Goal: Transaction & Acquisition: Purchase product/service

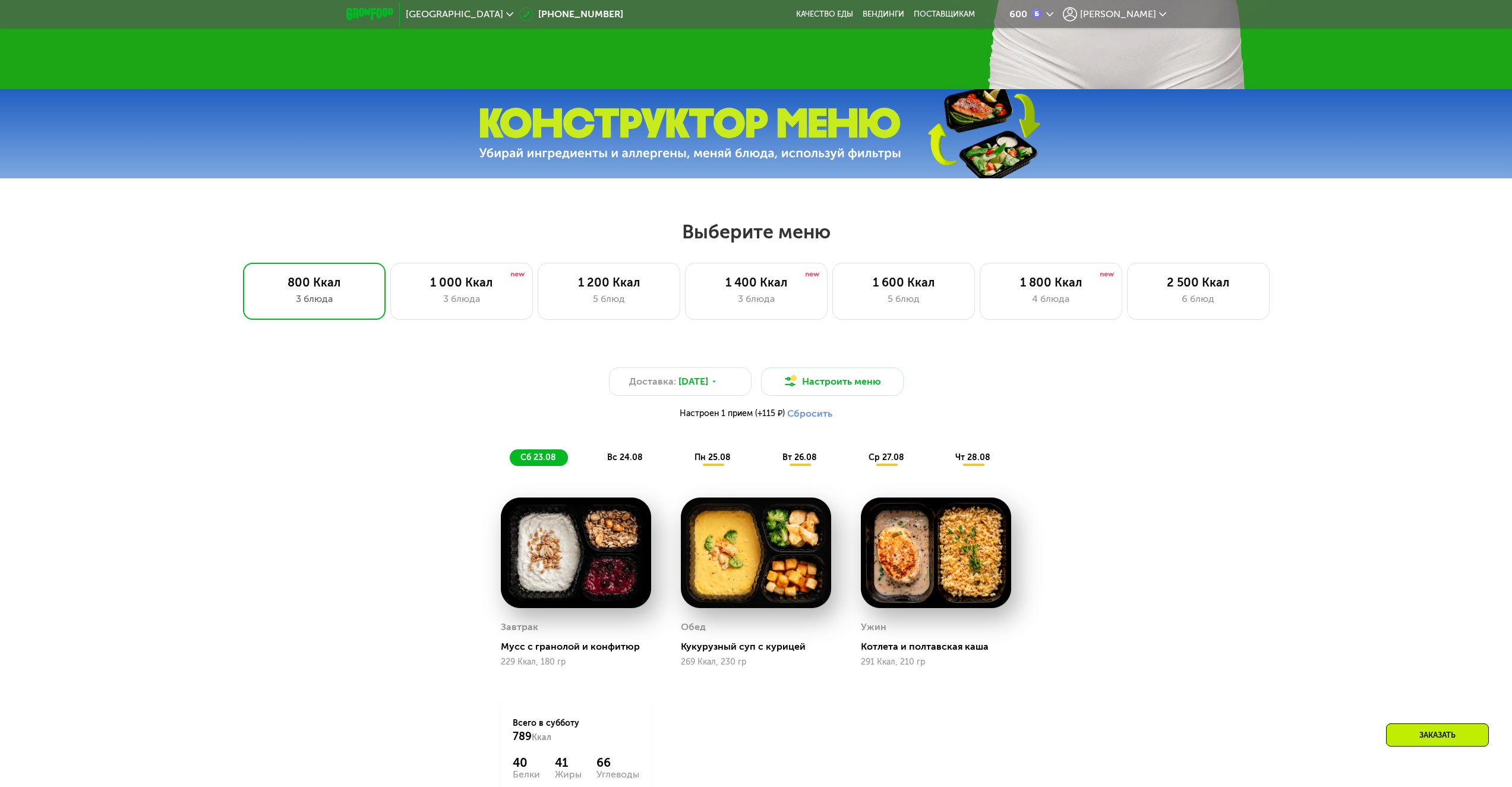
scroll to position [653, 0]
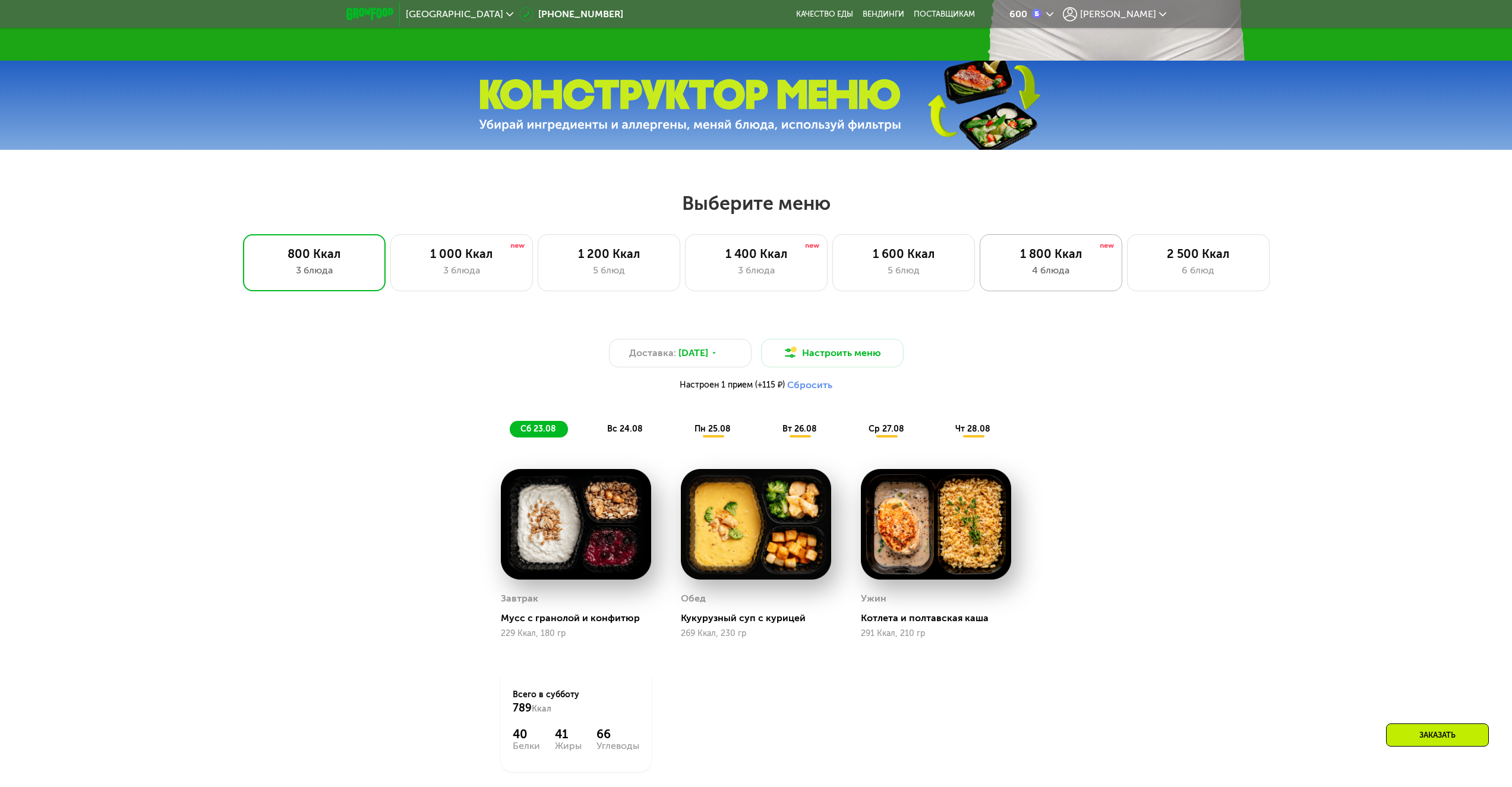
click at [1061, 276] on div "4 блюда" at bounding box center [1051, 270] width 118 height 14
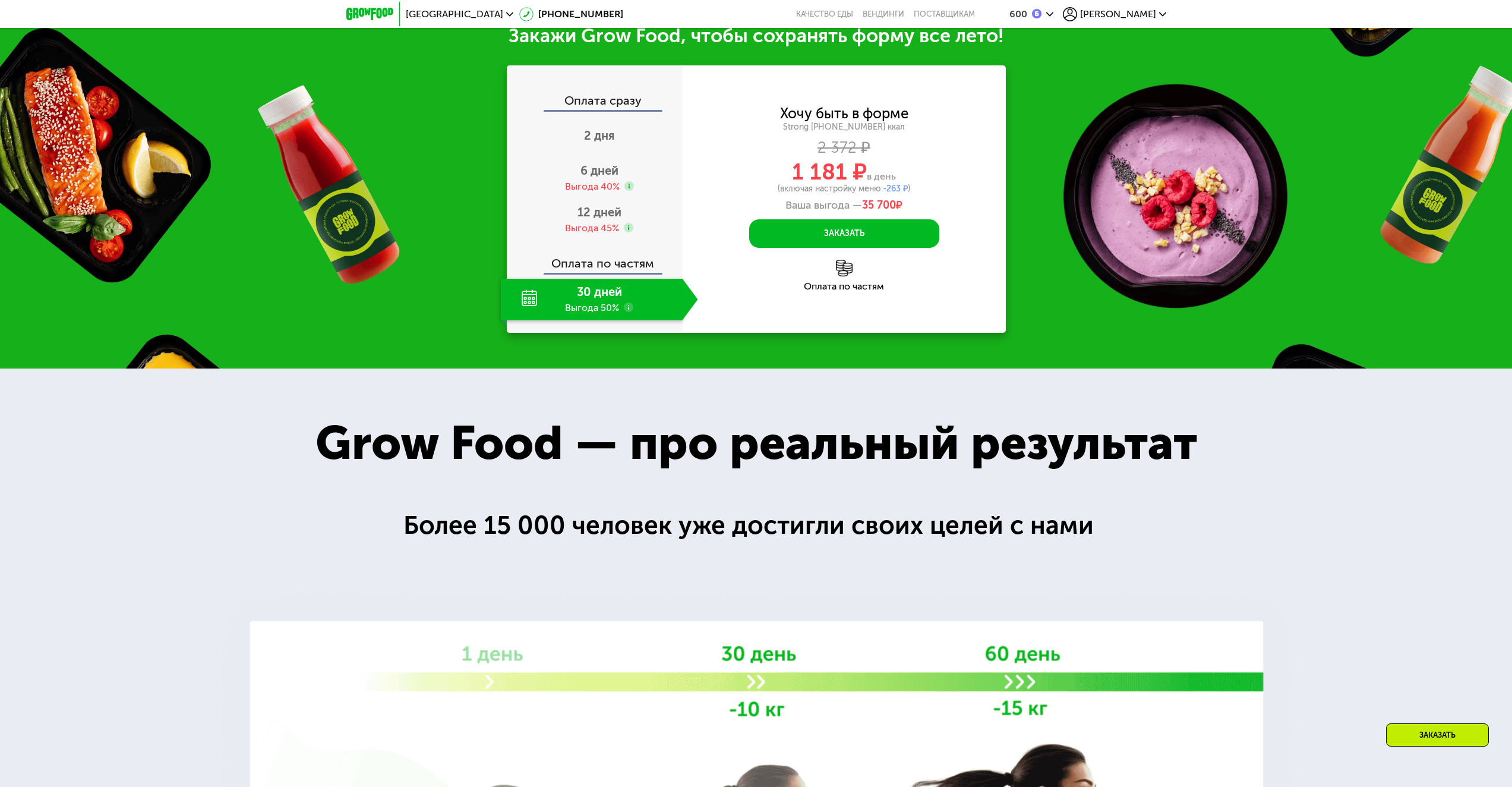
scroll to position [1426, 0]
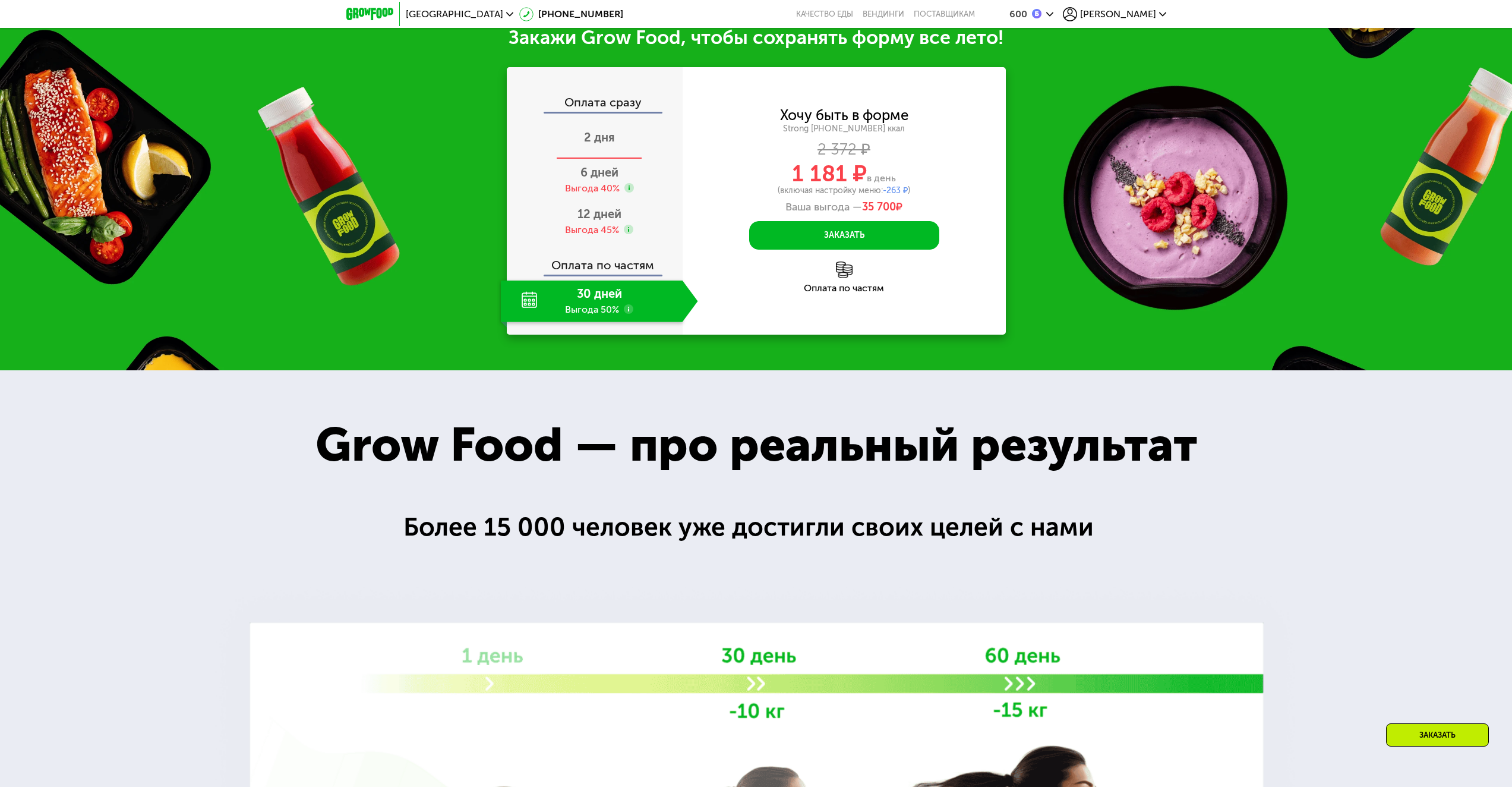
click at [610, 159] on div "2 дня" at bounding box center [599, 138] width 197 height 41
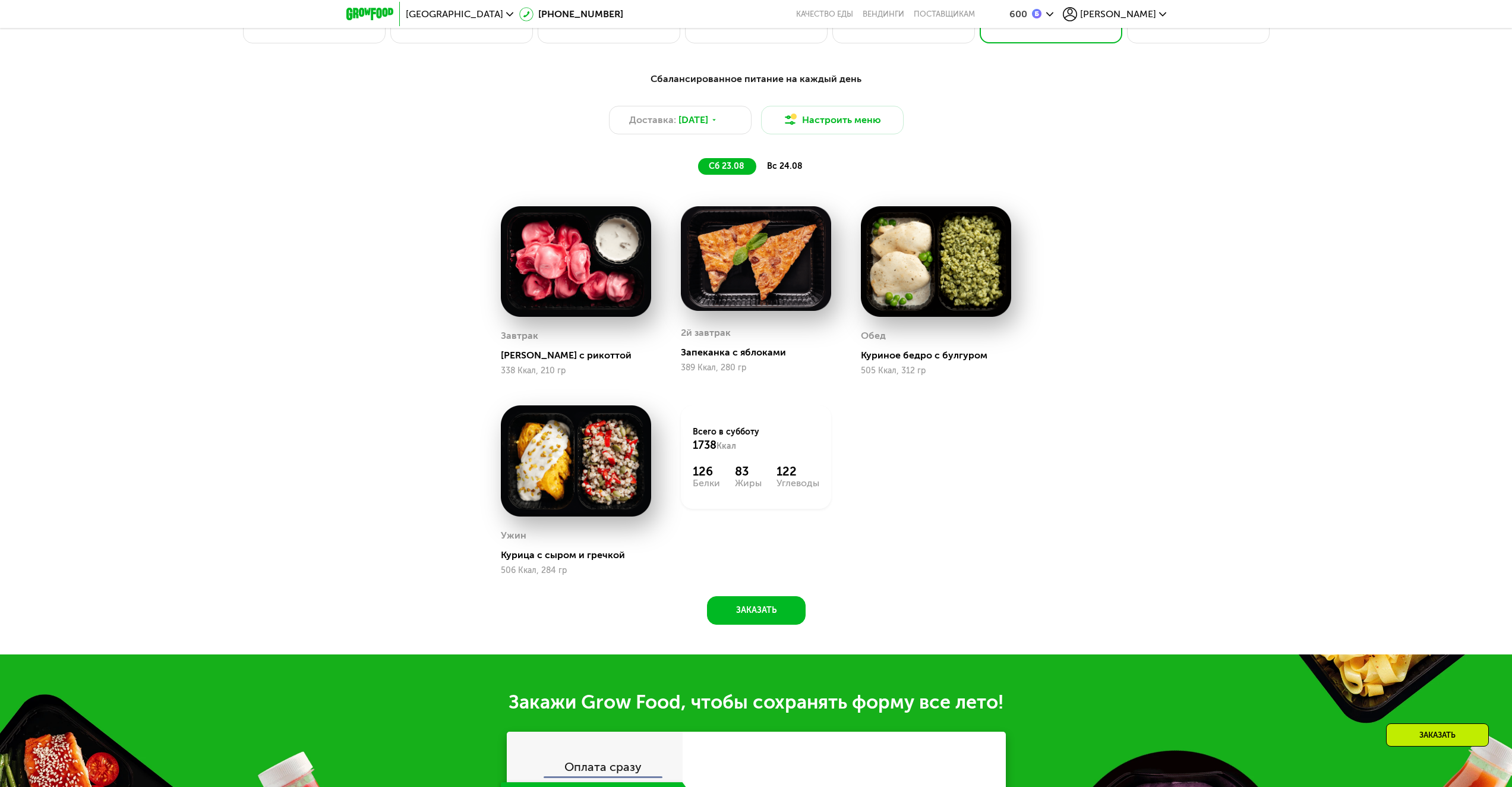
scroll to position [738, 0]
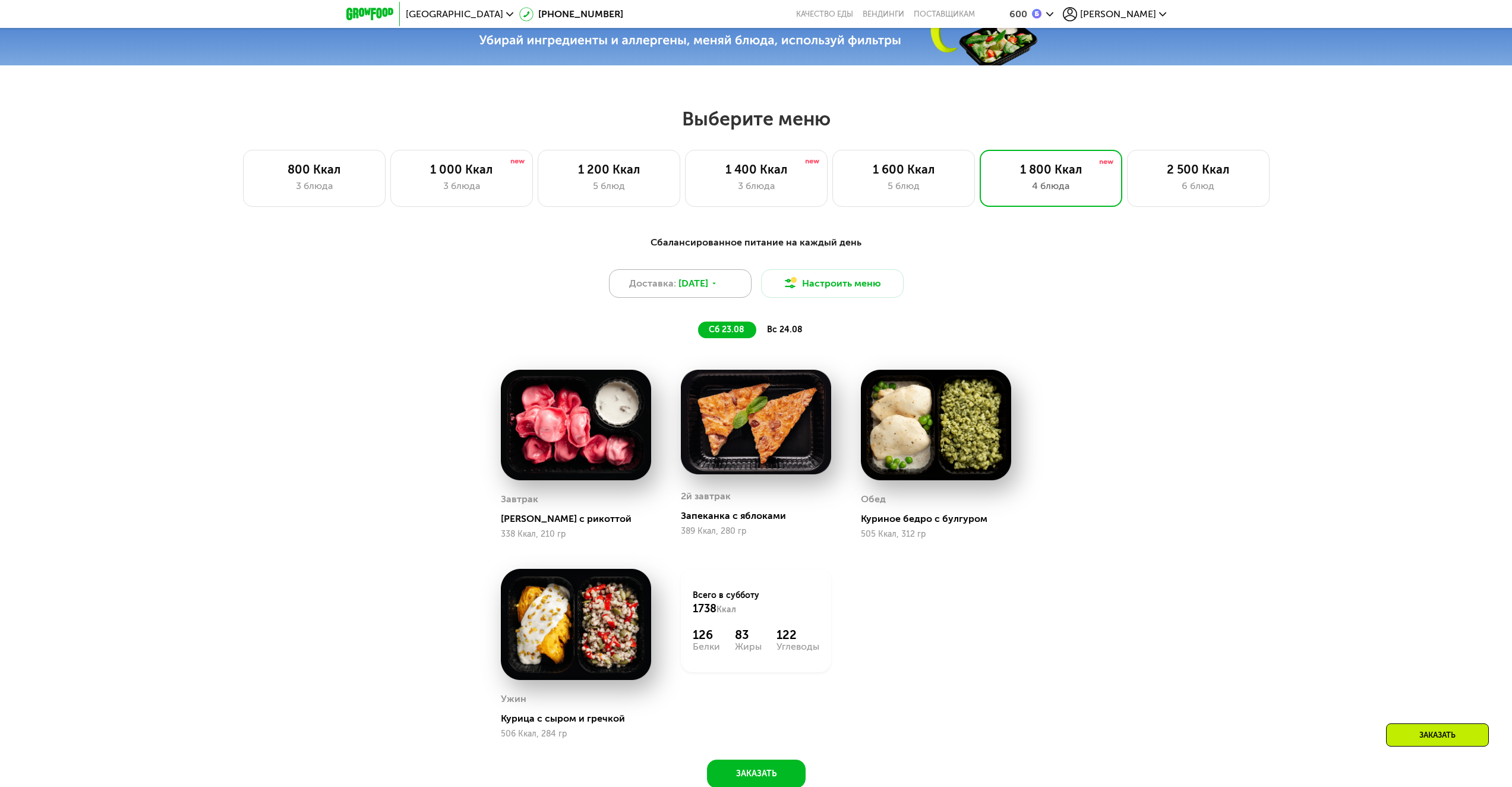
click at [718, 287] on icon at bounding box center [714, 284] width 7 height 7
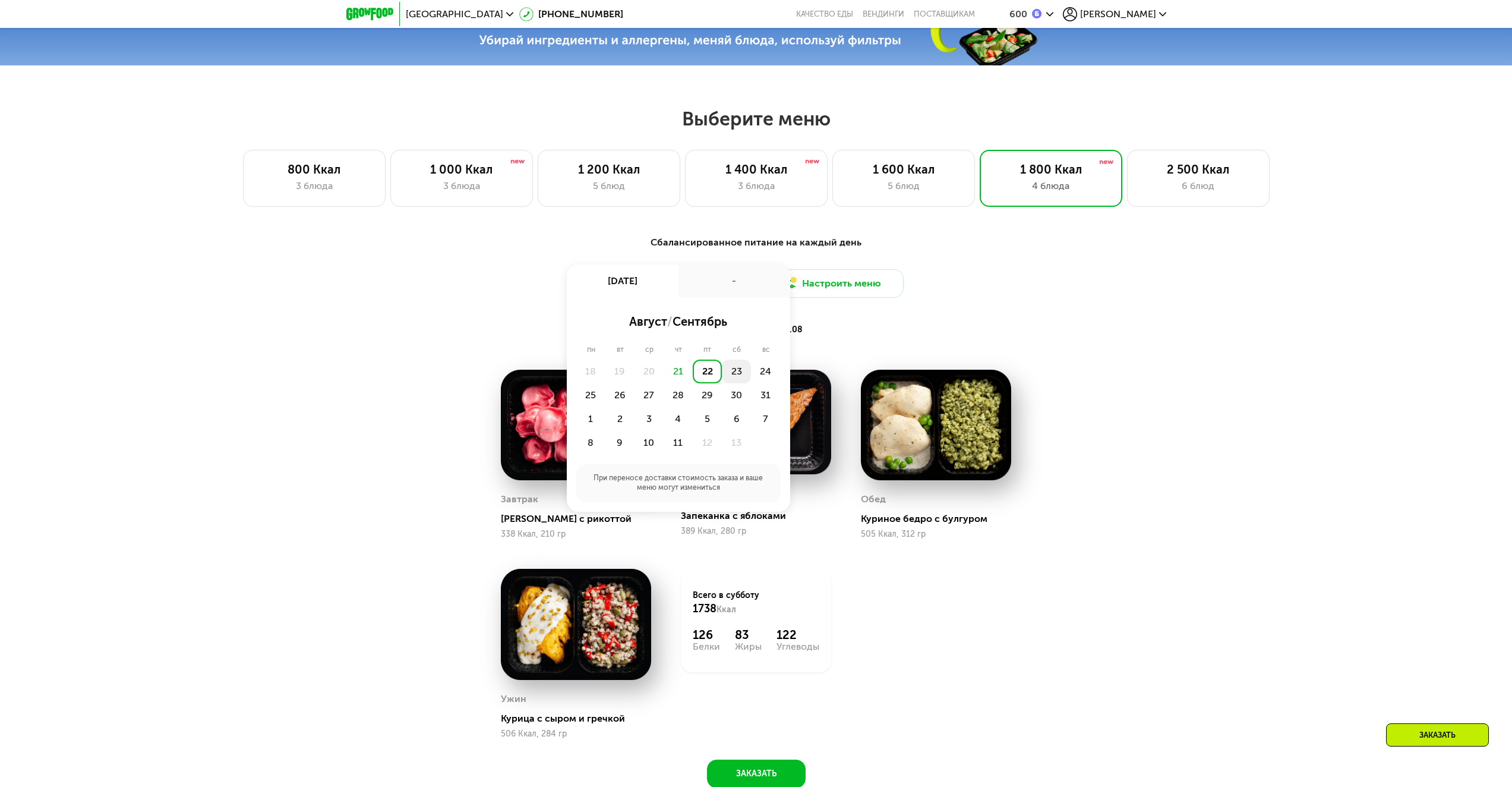
click at [751, 381] on div "23" at bounding box center [766, 371] width 29 height 24
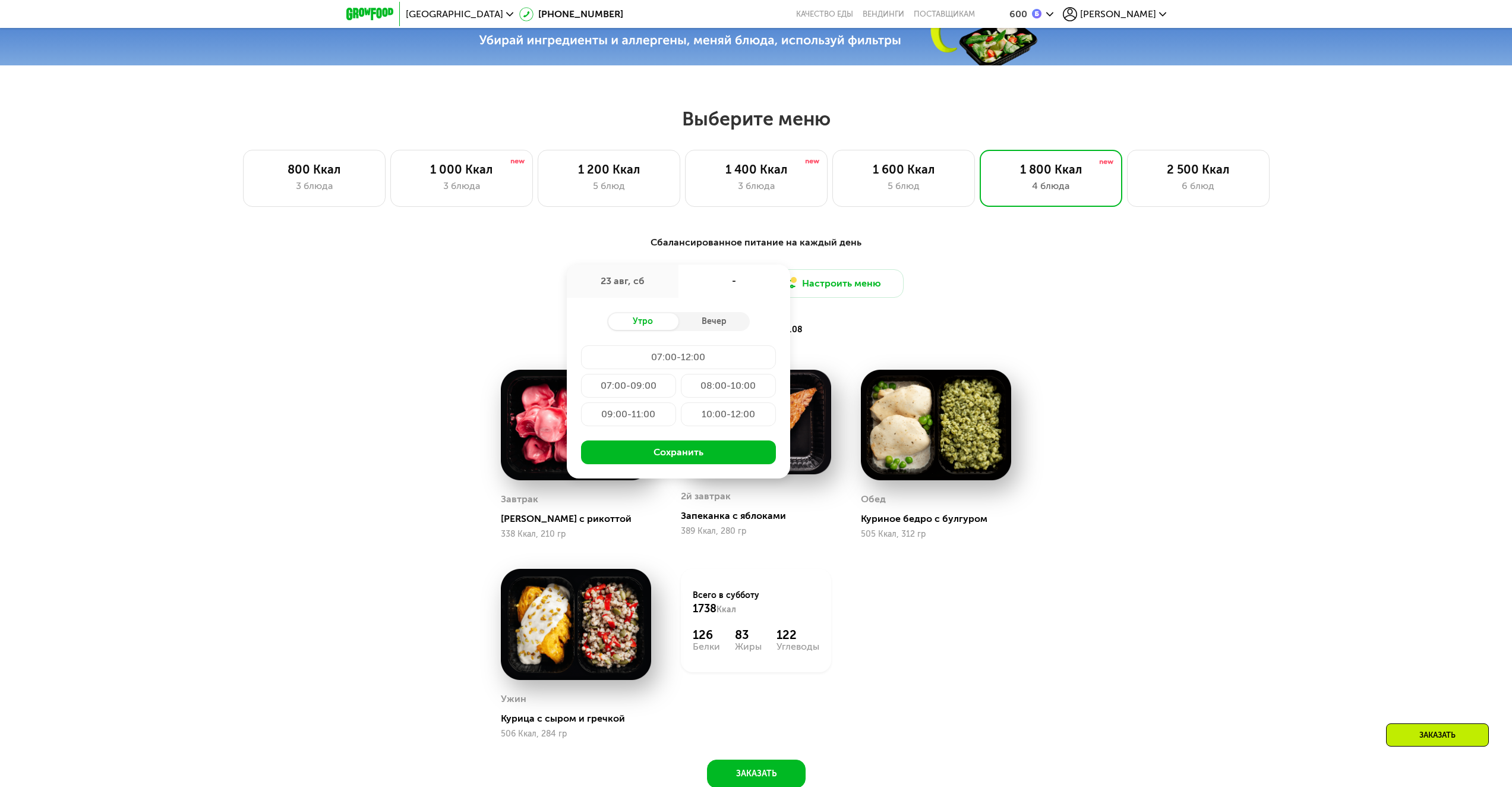
click at [735, 424] on div "10:00-12:00" at bounding box center [728, 414] width 95 height 24
click at [707, 454] on button "Сохранить" at bounding box center [678, 452] width 195 height 24
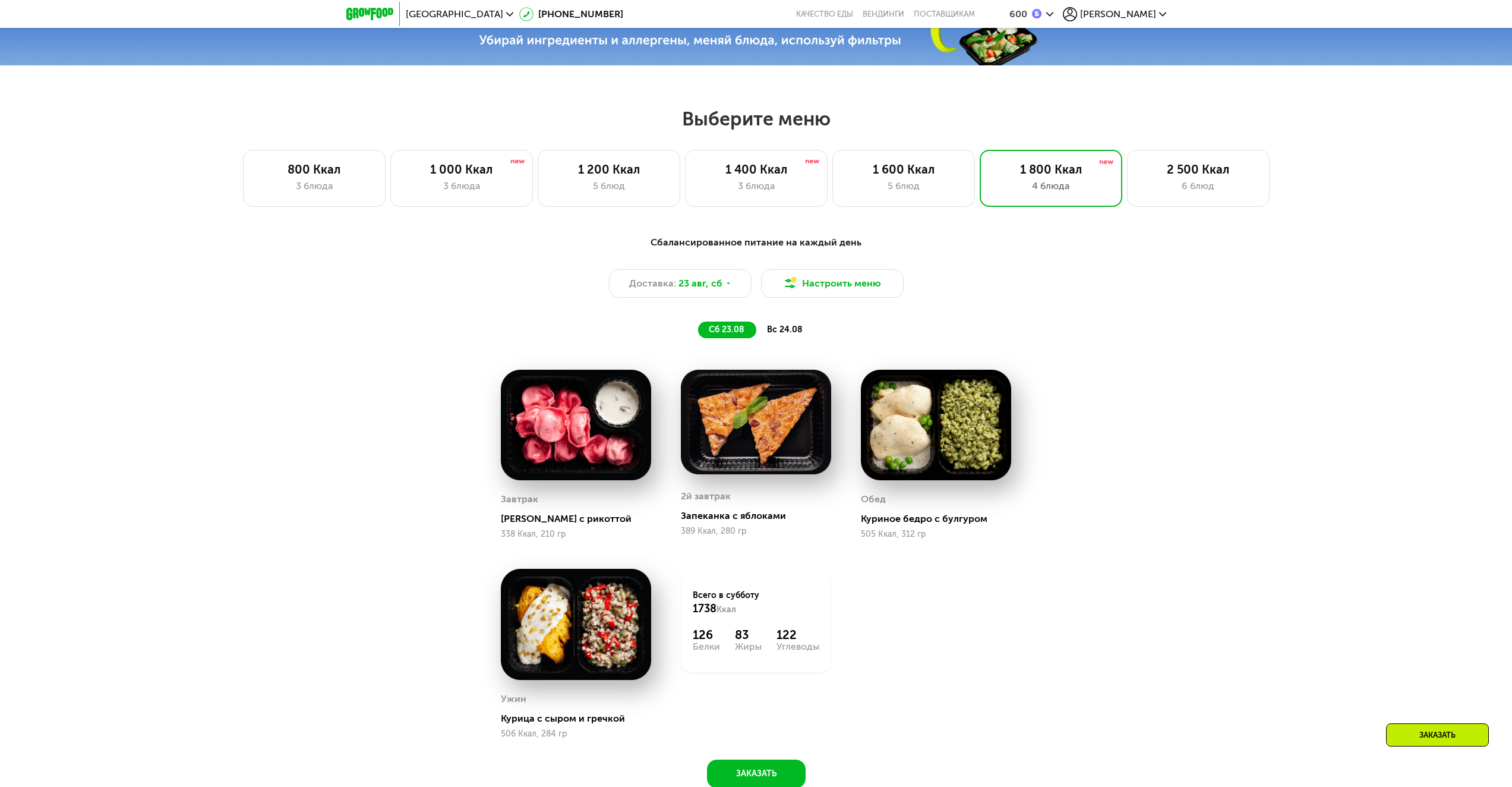
click at [802, 334] on div "вс 24.08" at bounding box center [786, 329] width 58 height 16
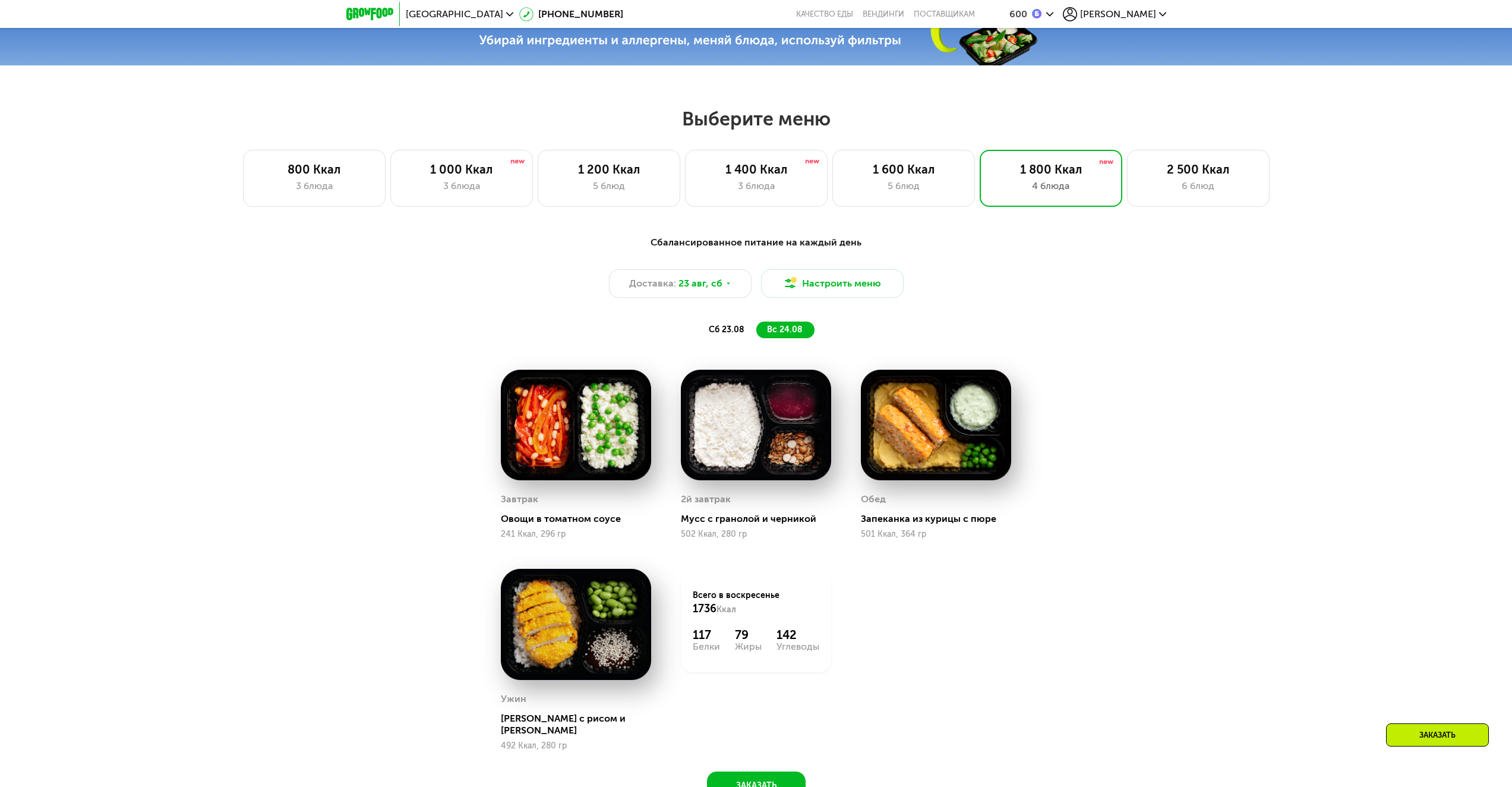
click at [713, 329] on span "сб 23.08" at bounding box center [726, 329] width 36 height 10
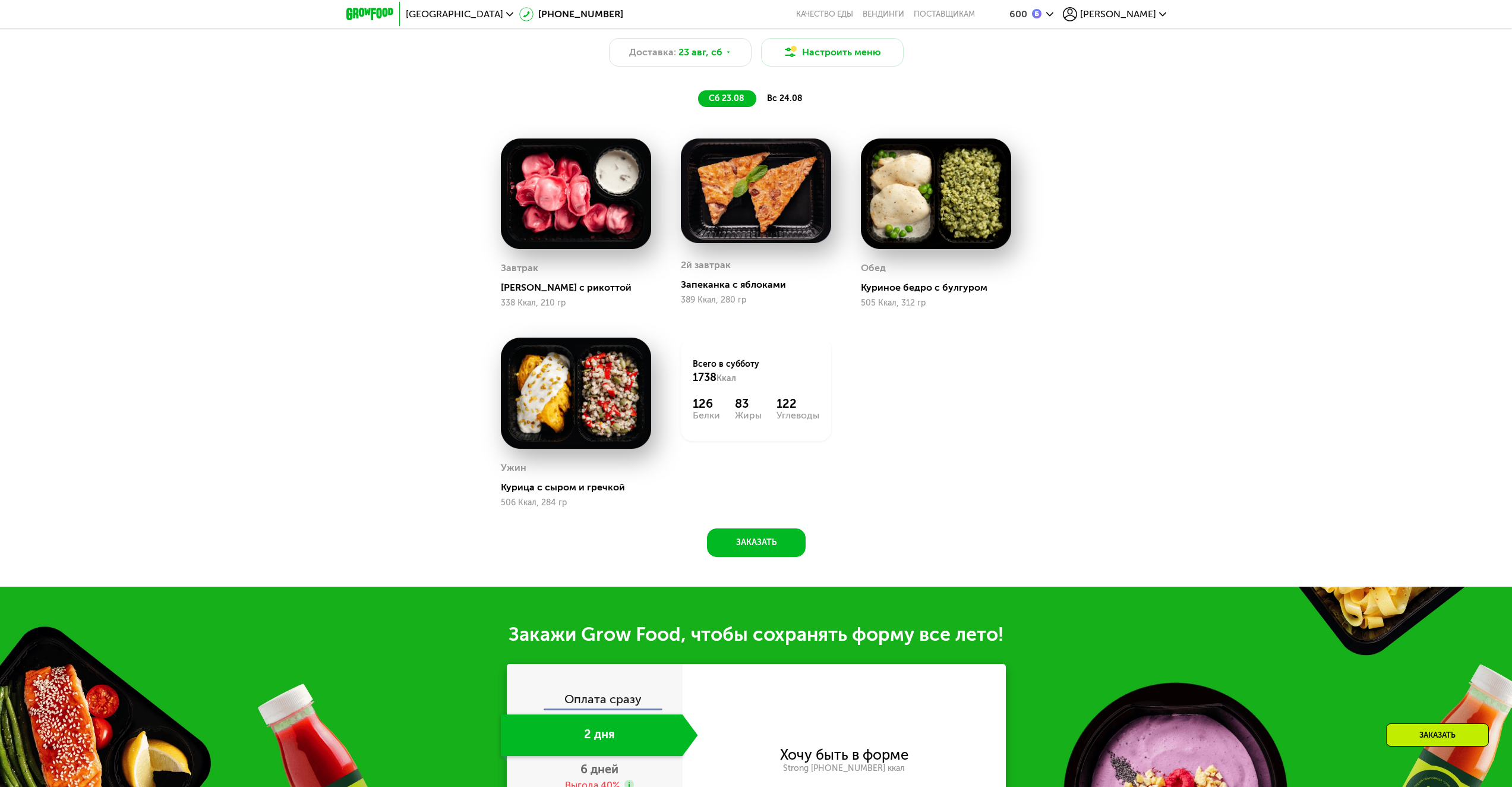
scroll to position [976, 0]
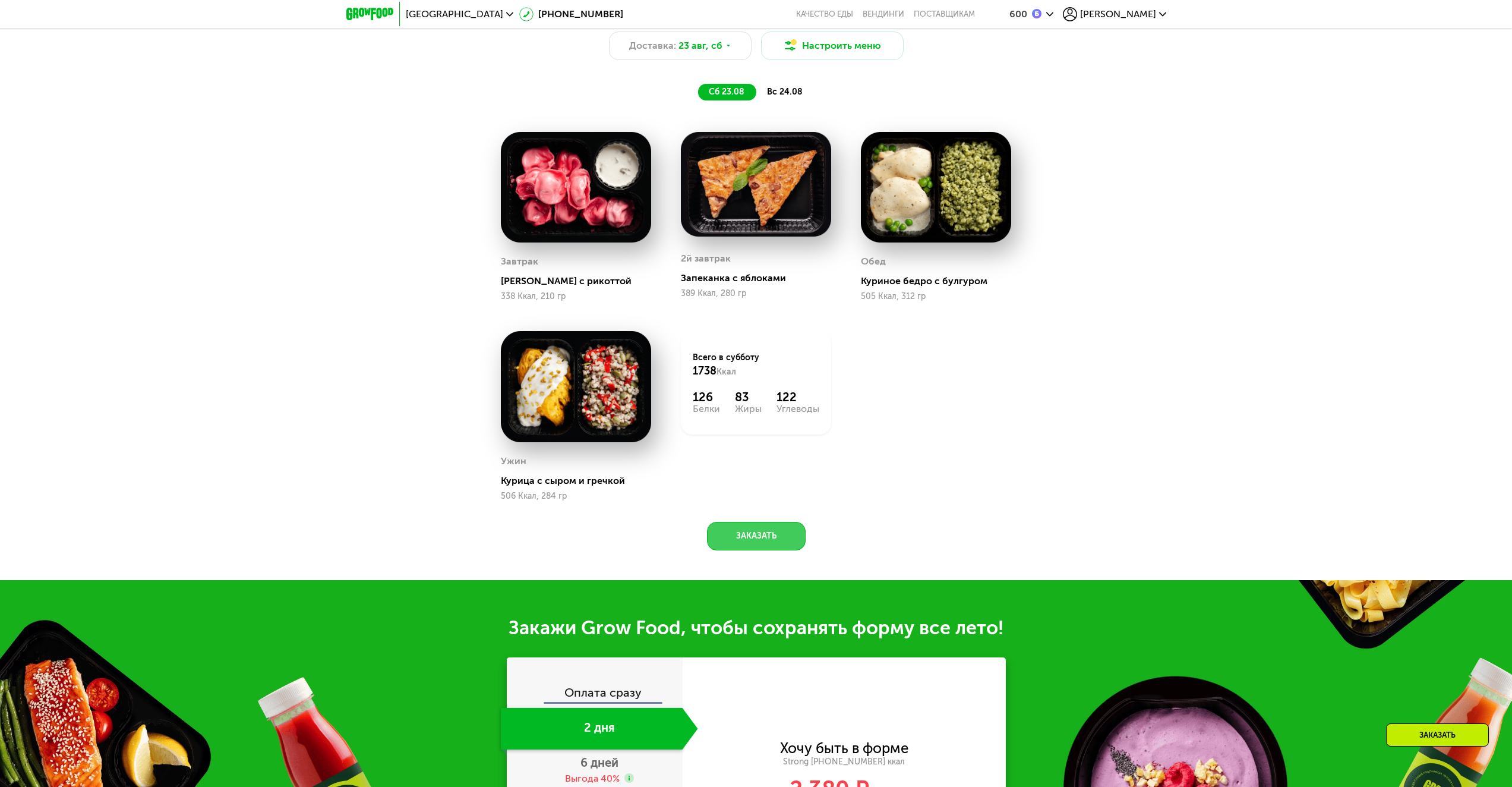
click at [774, 550] on button "Заказать" at bounding box center [756, 536] width 98 height 29
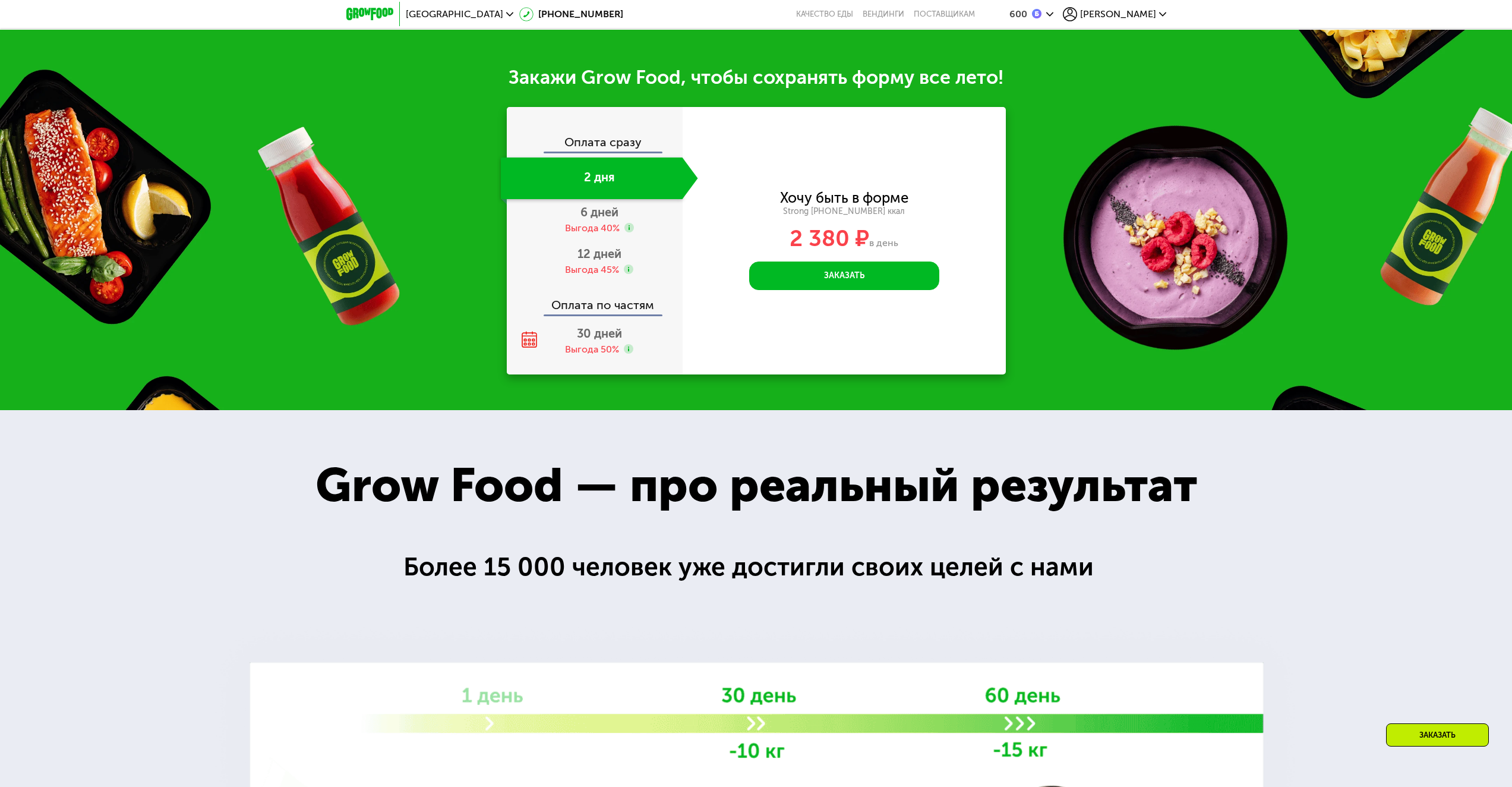
scroll to position [1560, 0]
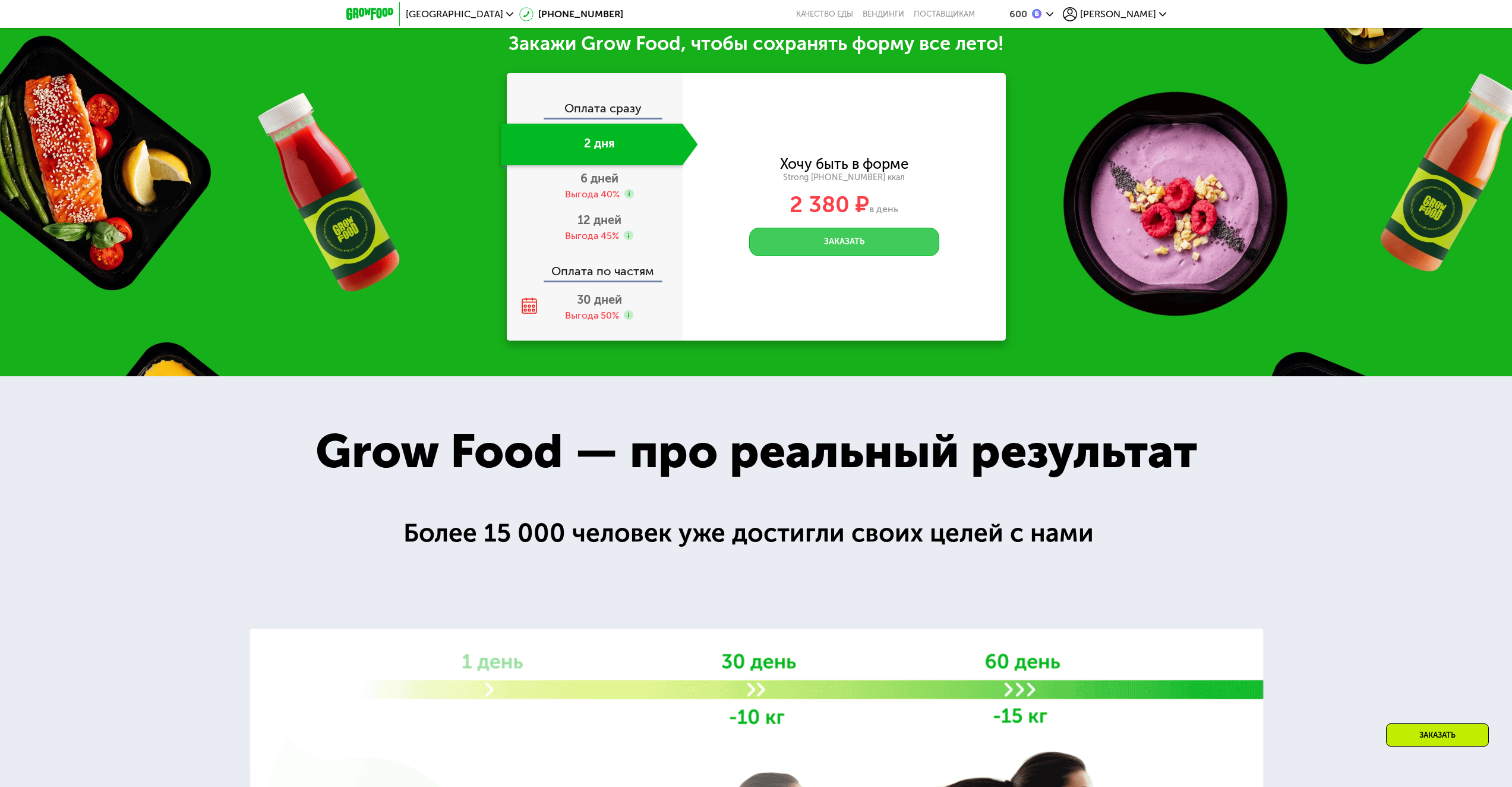
click at [806, 236] on button "Заказать" at bounding box center [844, 242] width 190 height 29
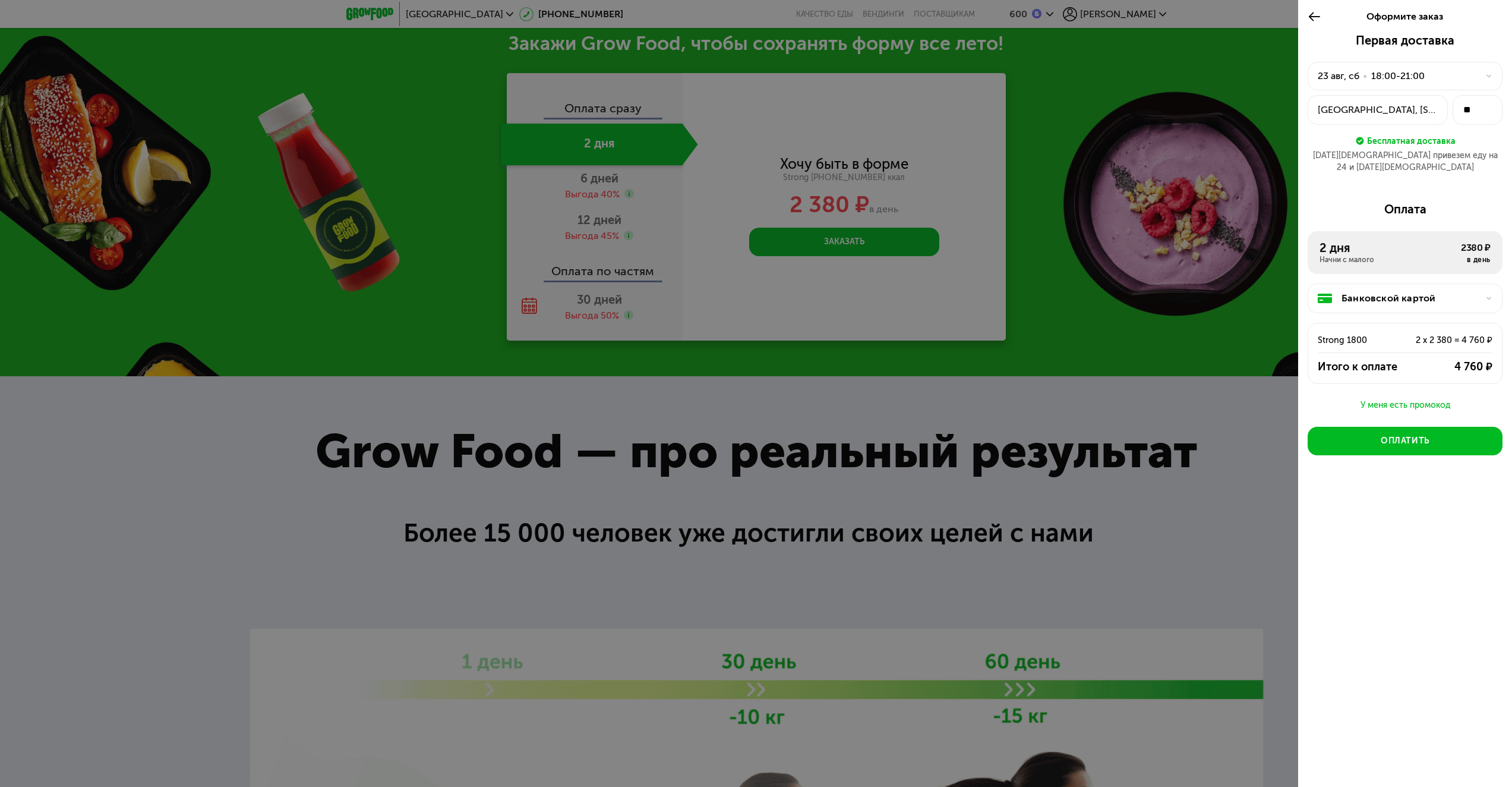
click at [780, 340] on div at bounding box center [756, 394] width 1512 height 787
click at [1117, 391] on div at bounding box center [756, 394] width 1512 height 787
click at [1313, 15] on icon at bounding box center [1315, 16] width 14 height 14
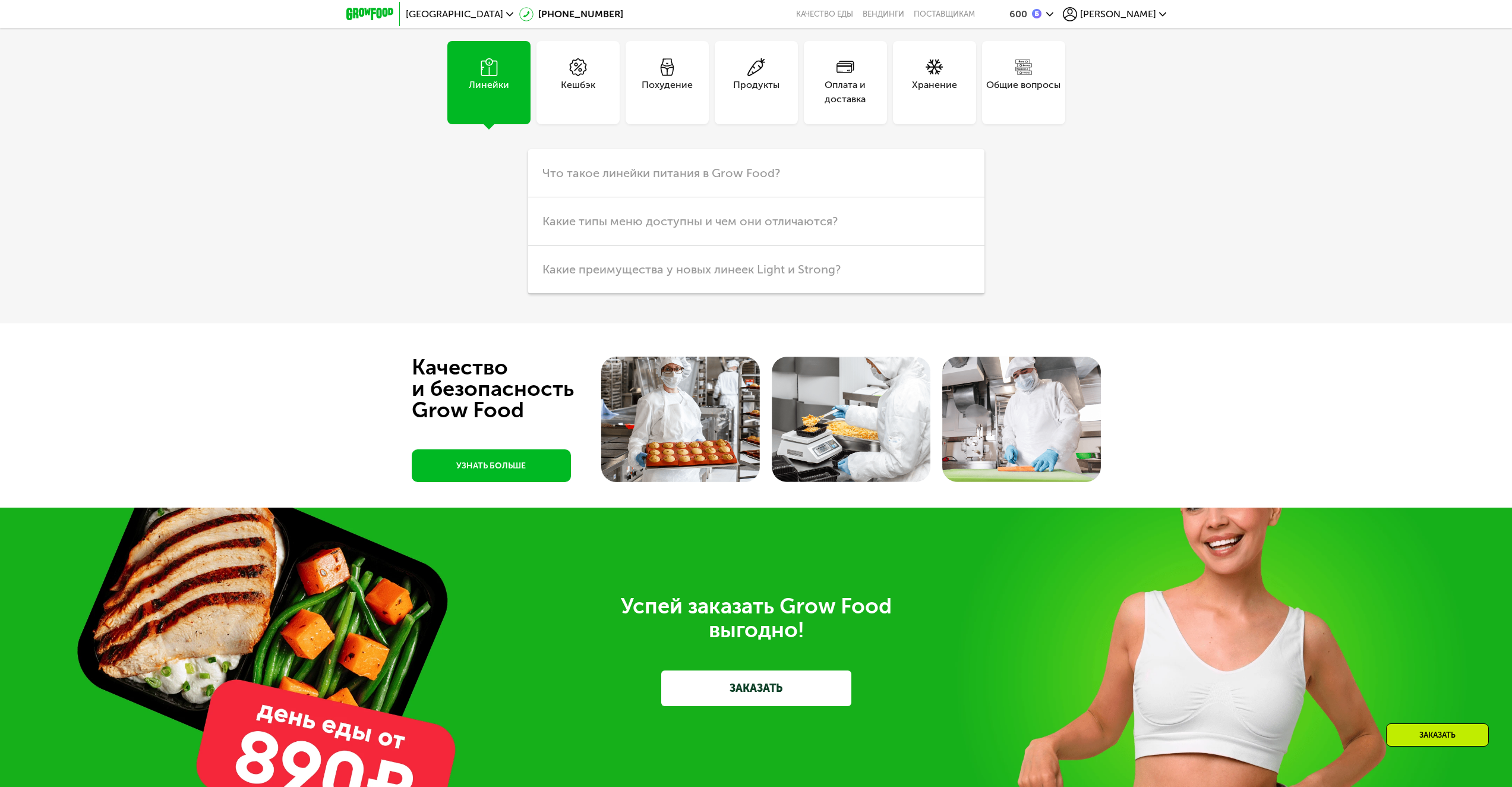
scroll to position [3938, 0]
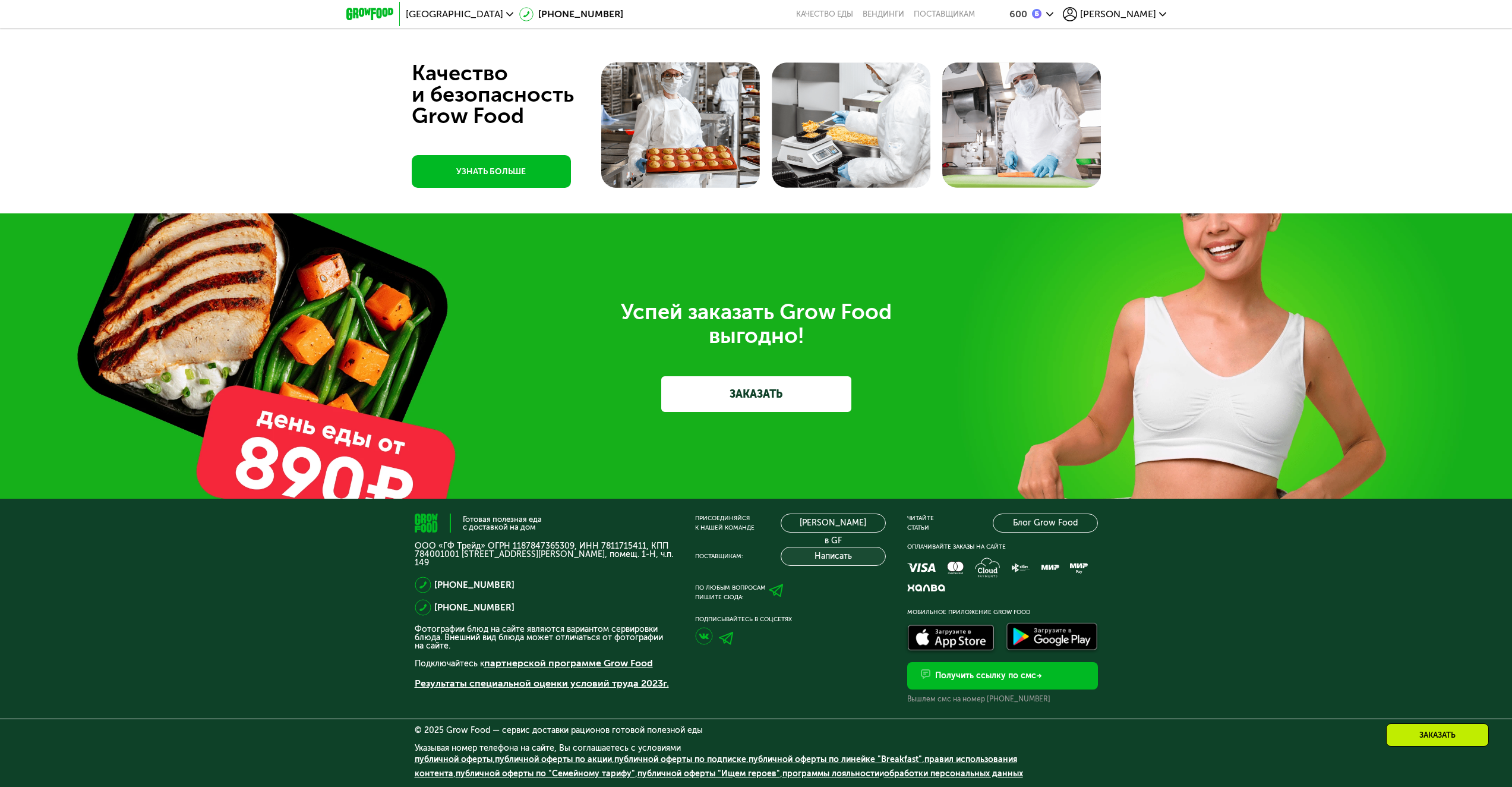
click at [854, 558] on button "Написать" at bounding box center [833, 556] width 105 height 19
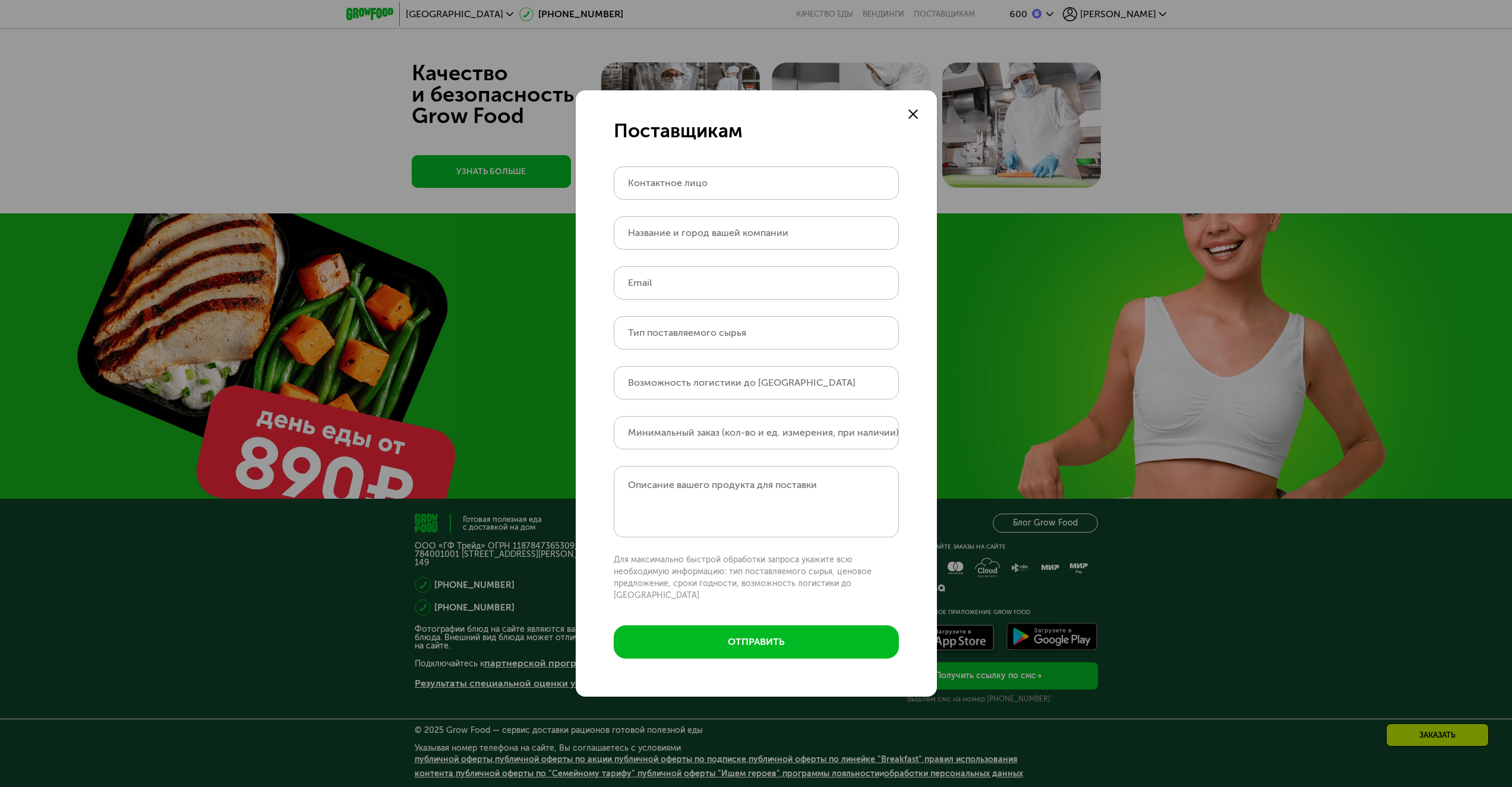
click at [913, 115] on div at bounding box center [913, 114] width 14 height 14
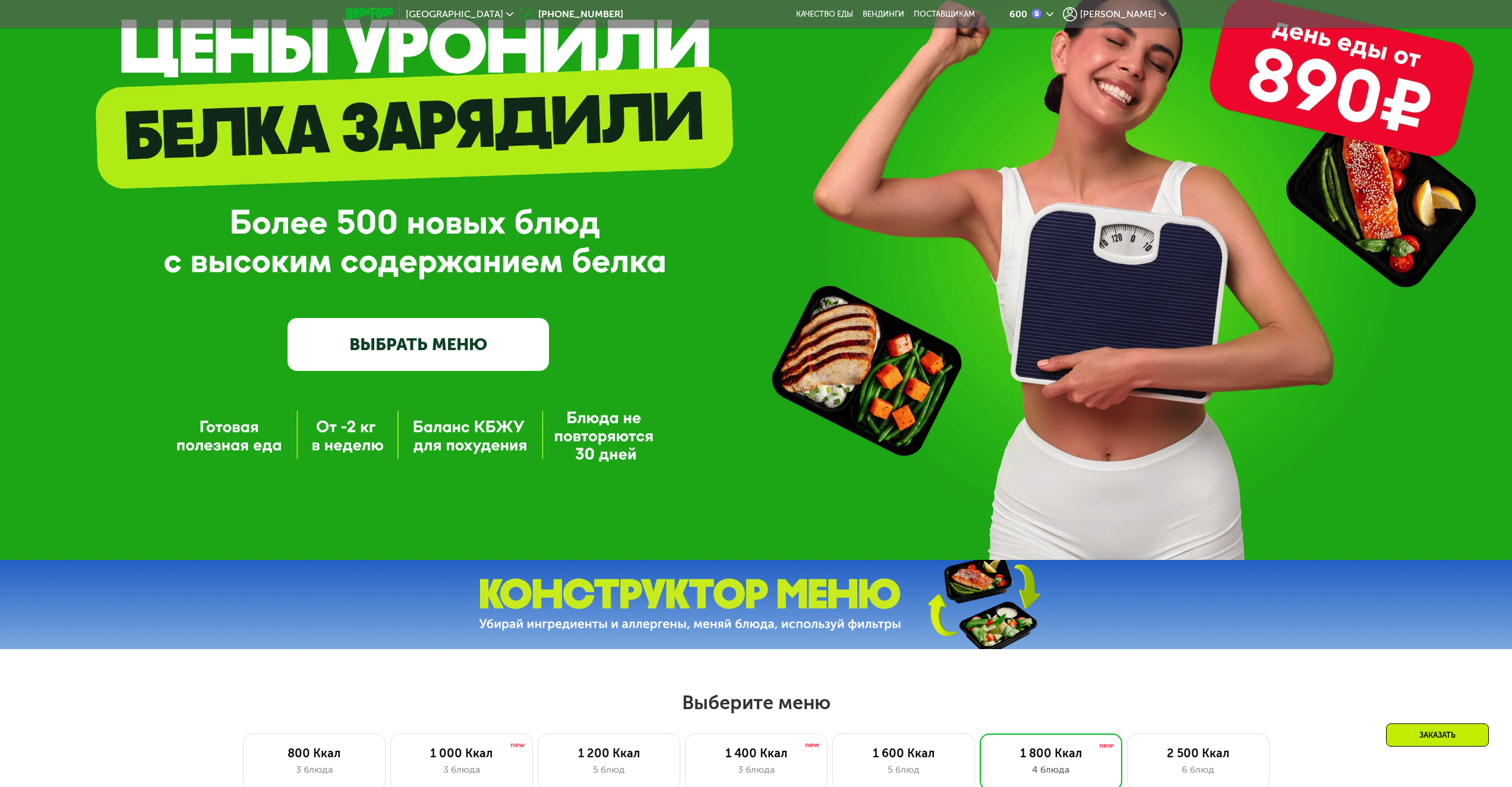
scroll to position [0, 0]
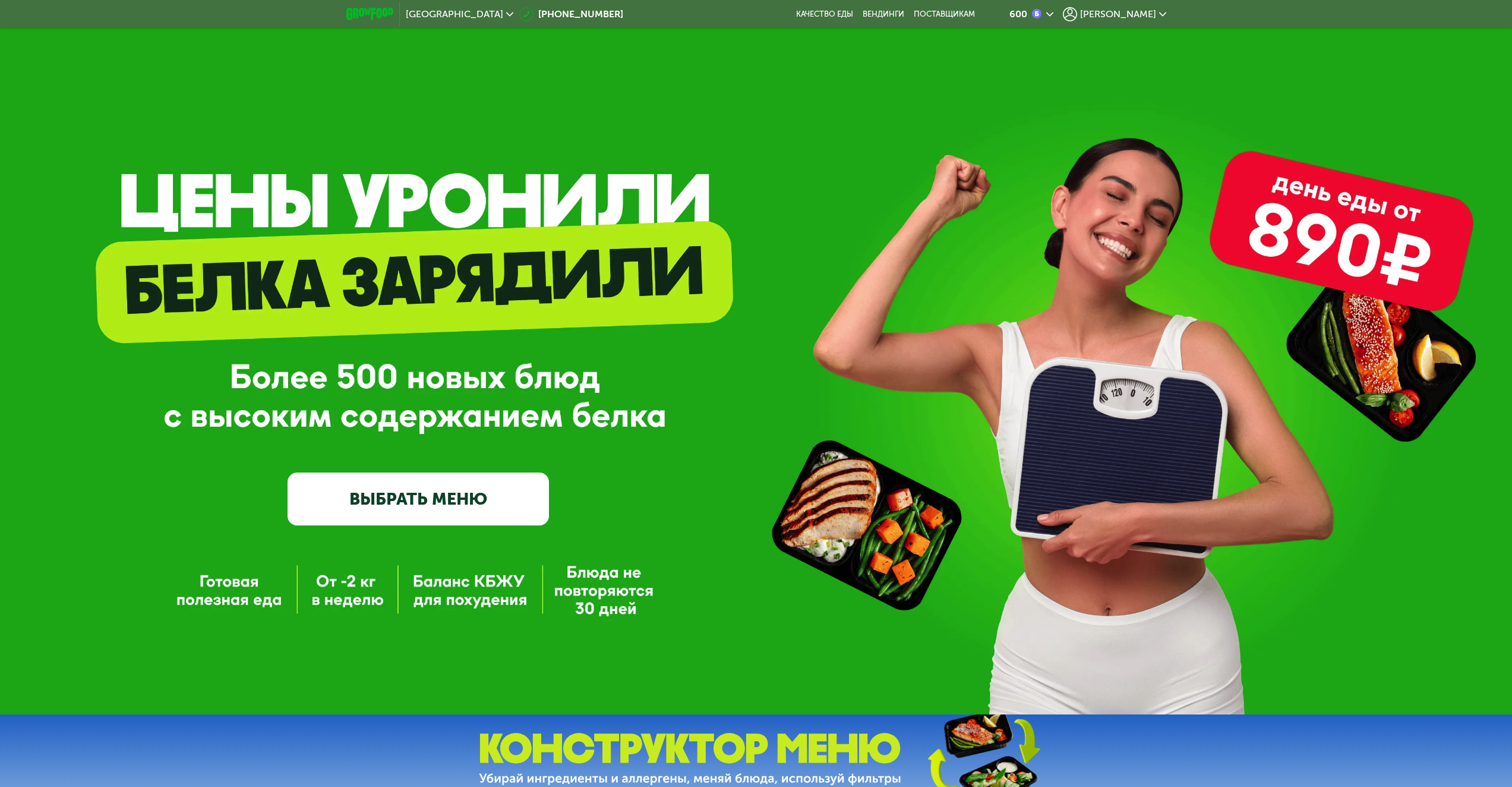
click at [1154, 15] on span "[PERSON_NAME]" at bounding box center [1118, 15] width 76 height 10
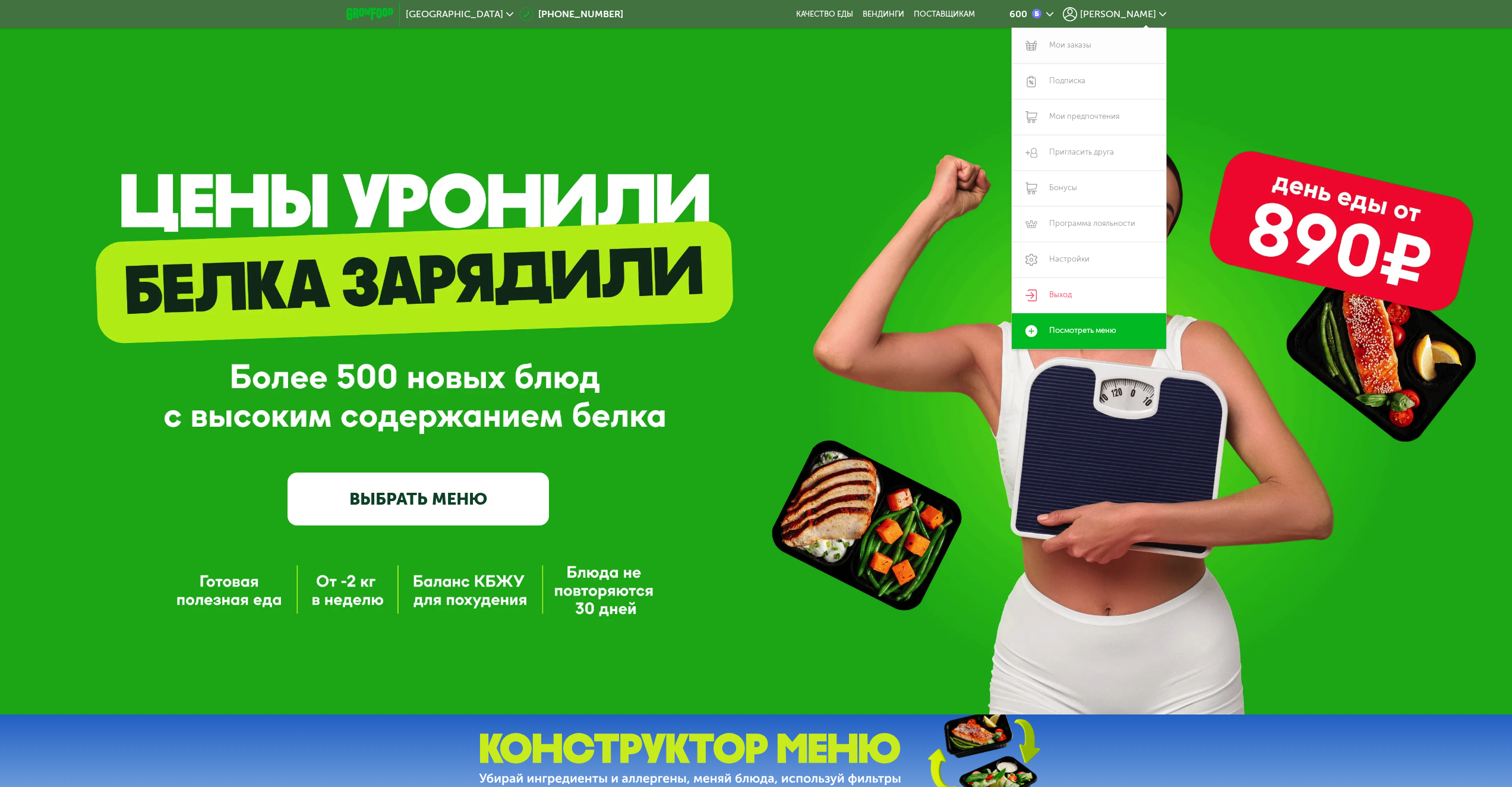
click at [1066, 46] on link "Мои заказы" at bounding box center [1089, 46] width 154 height 36
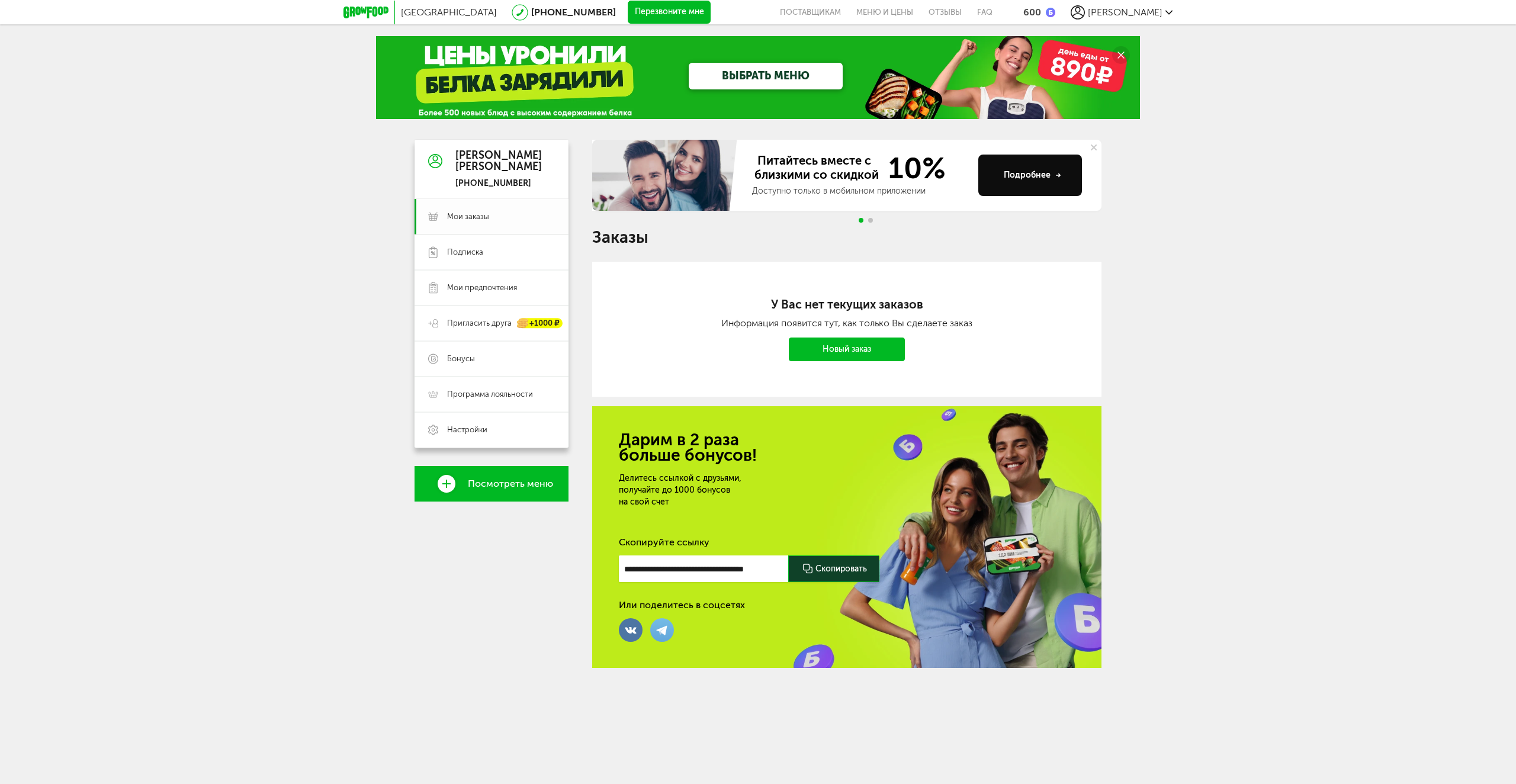
click at [496, 209] on link "Мои заказы" at bounding box center [491, 217] width 154 height 36
click at [487, 415] on link "Настройки" at bounding box center [491, 430] width 154 height 36
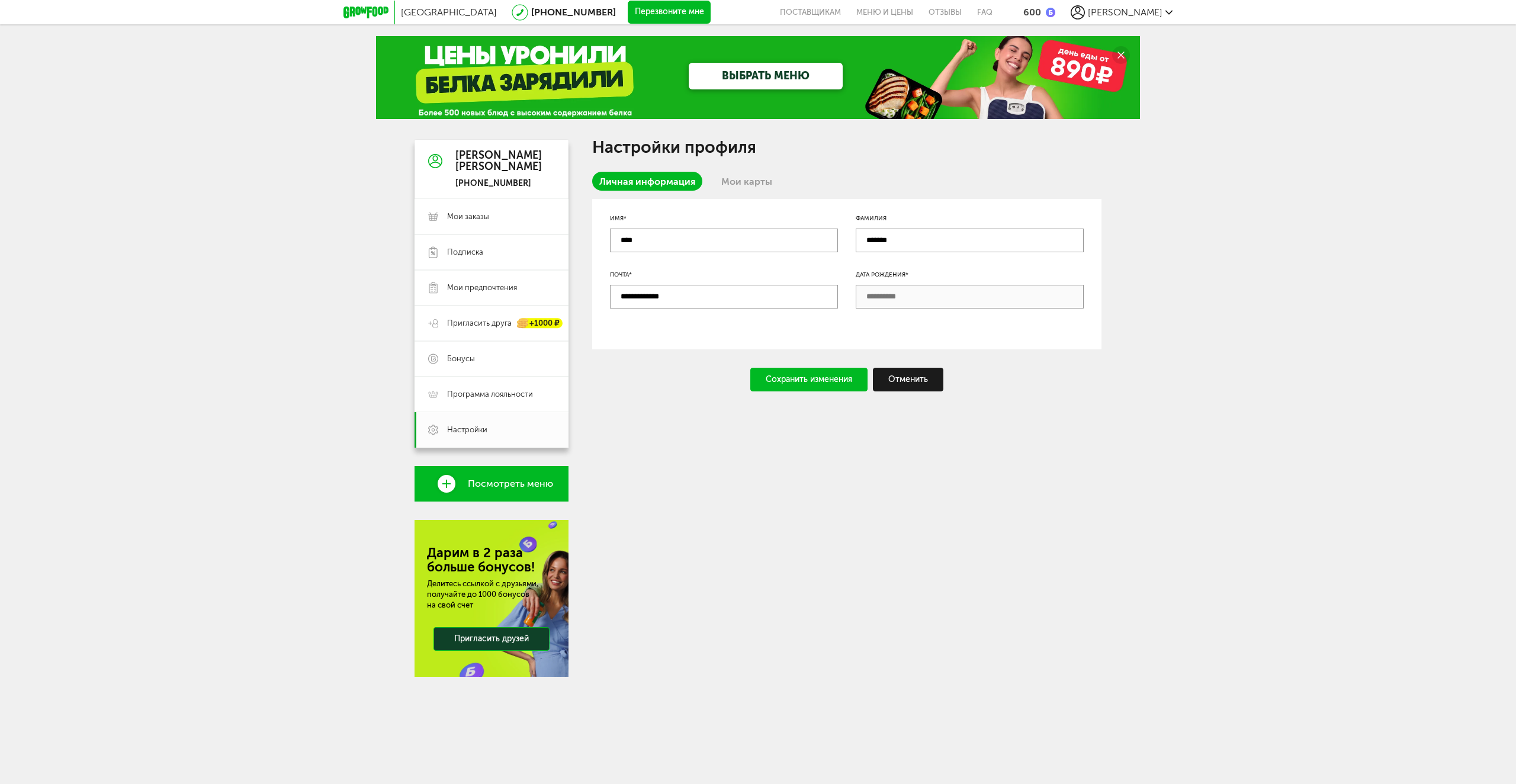
click at [487, 424] on link "Настройки" at bounding box center [491, 430] width 154 height 36
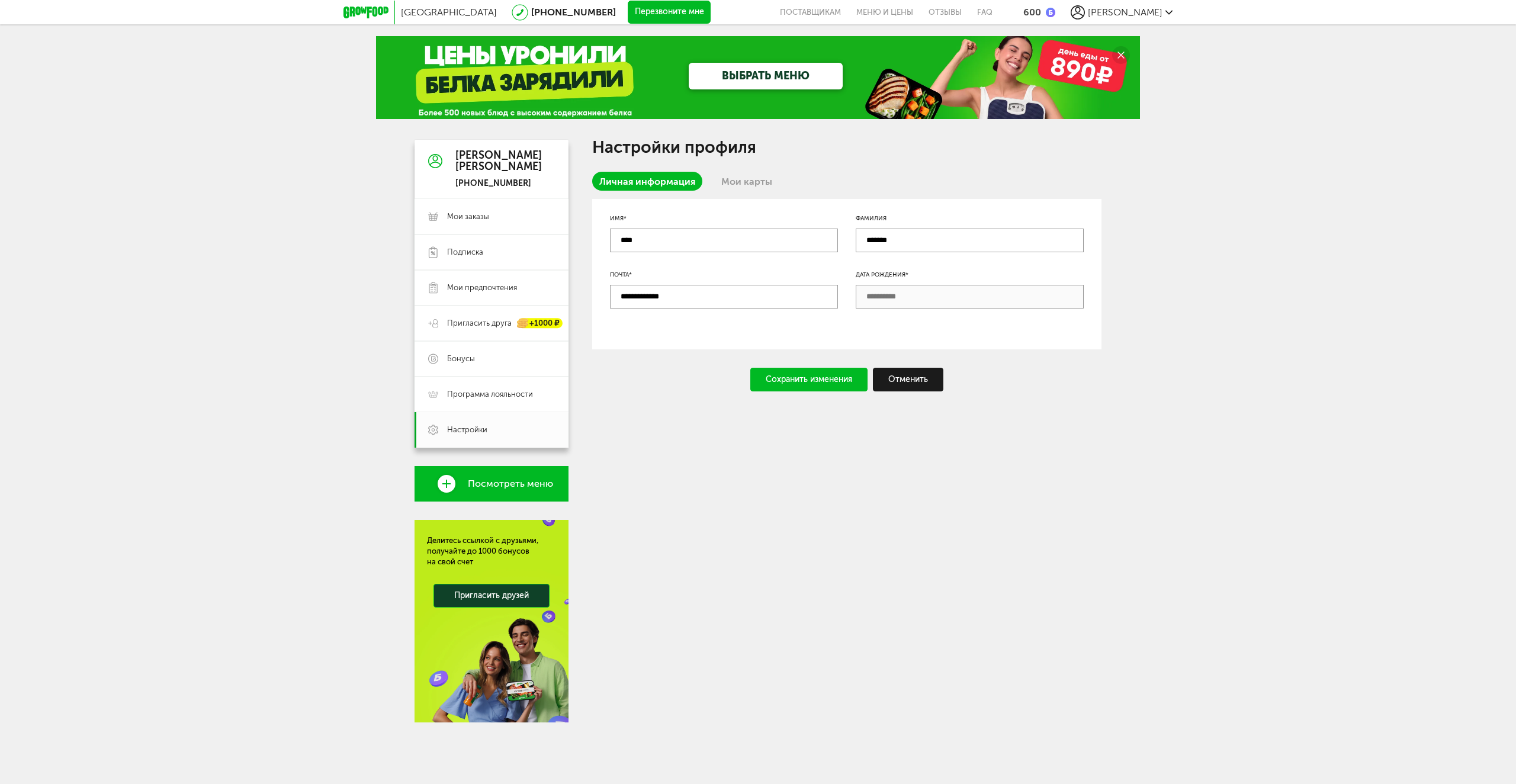
click at [499, 482] on span "Посмотреть меню" at bounding box center [510, 484] width 85 height 11
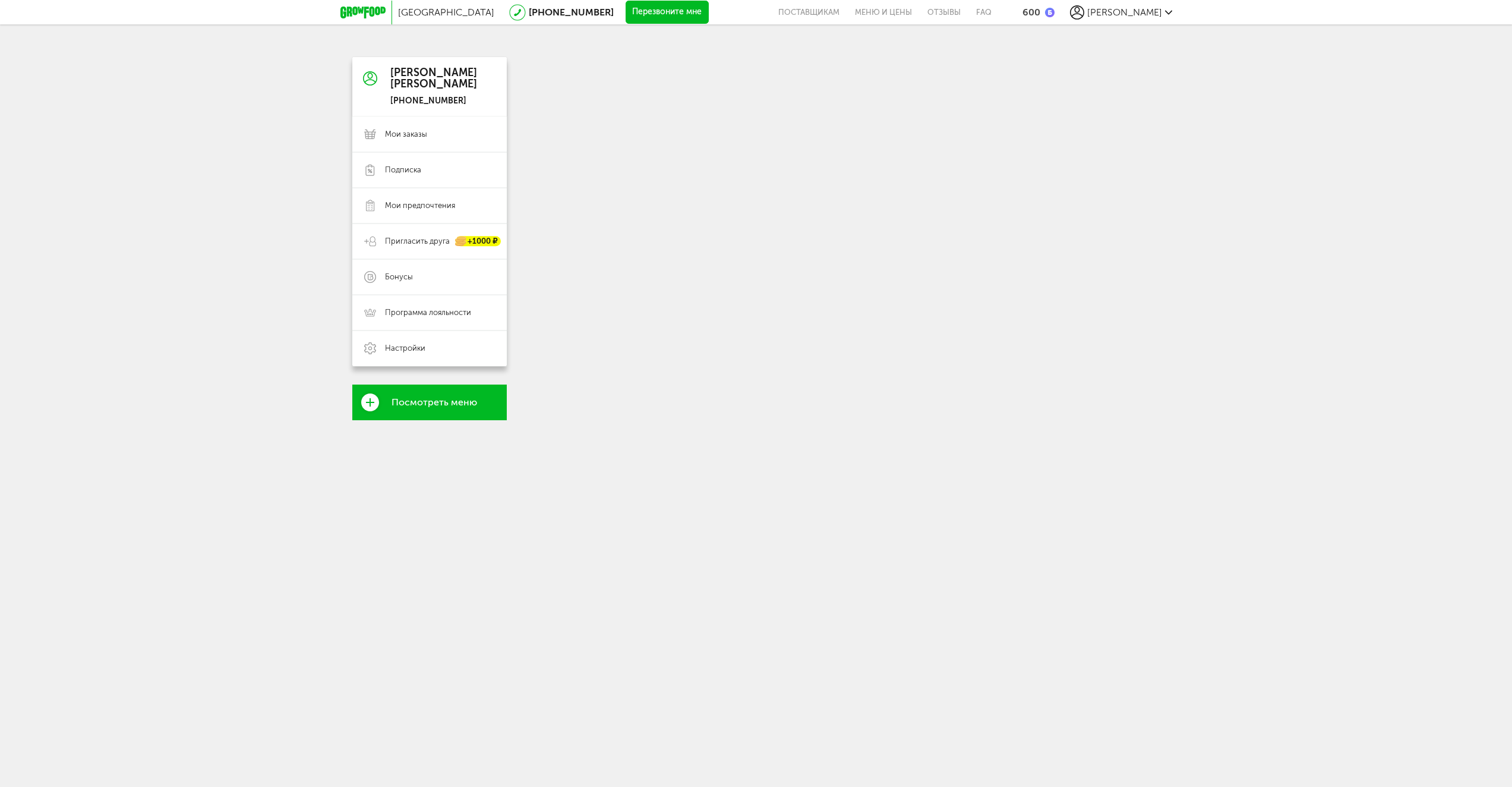
click at [422, 413] on link "Посмотреть меню" at bounding box center [429, 402] width 154 height 36
click at [417, 398] on span "Посмотреть меню" at bounding box center [434, 403] width 86 height 11
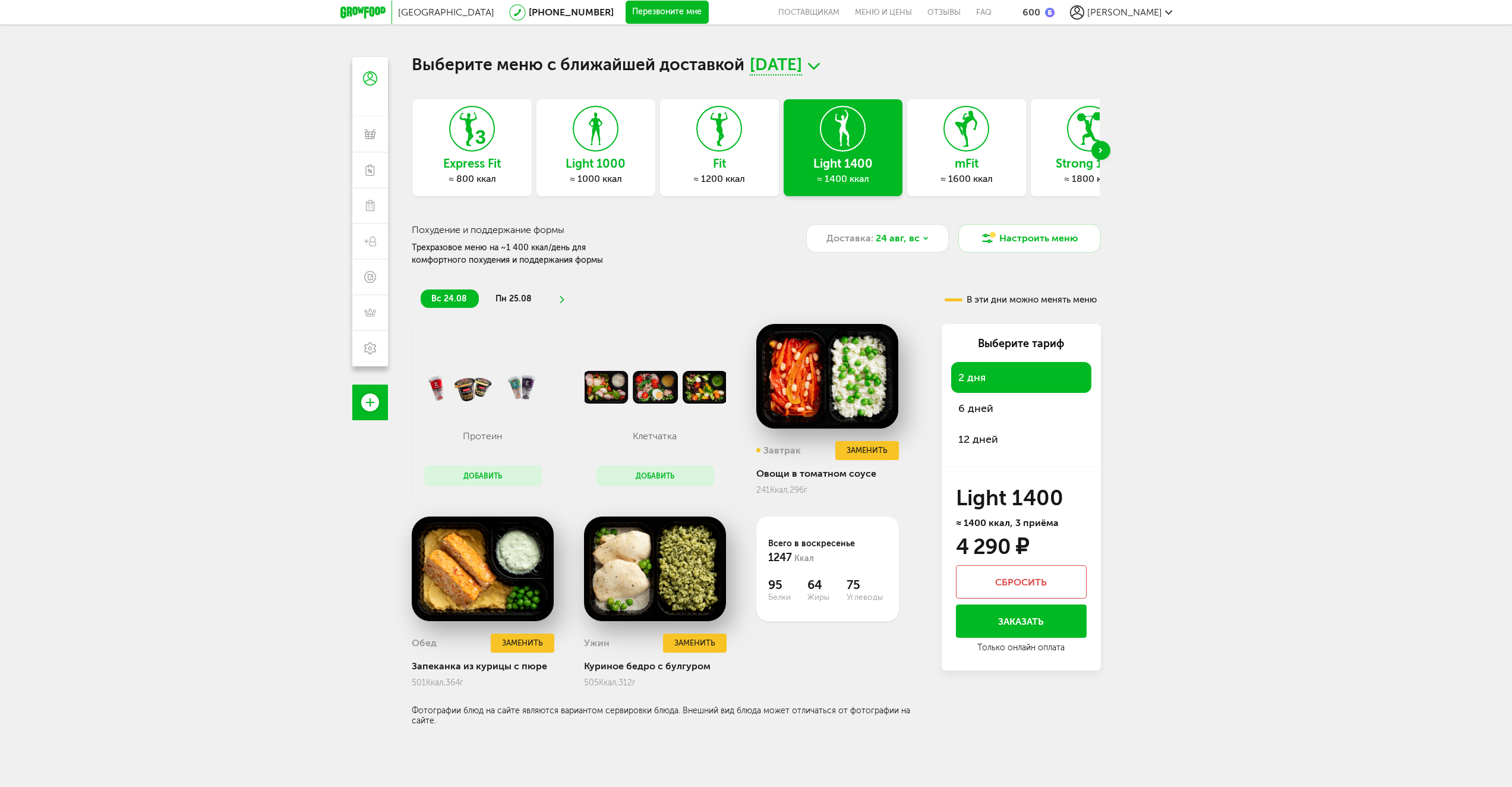
click at [1097, 153] on div "Next slide" at bounding box center [1101, 150] width 19 height 19
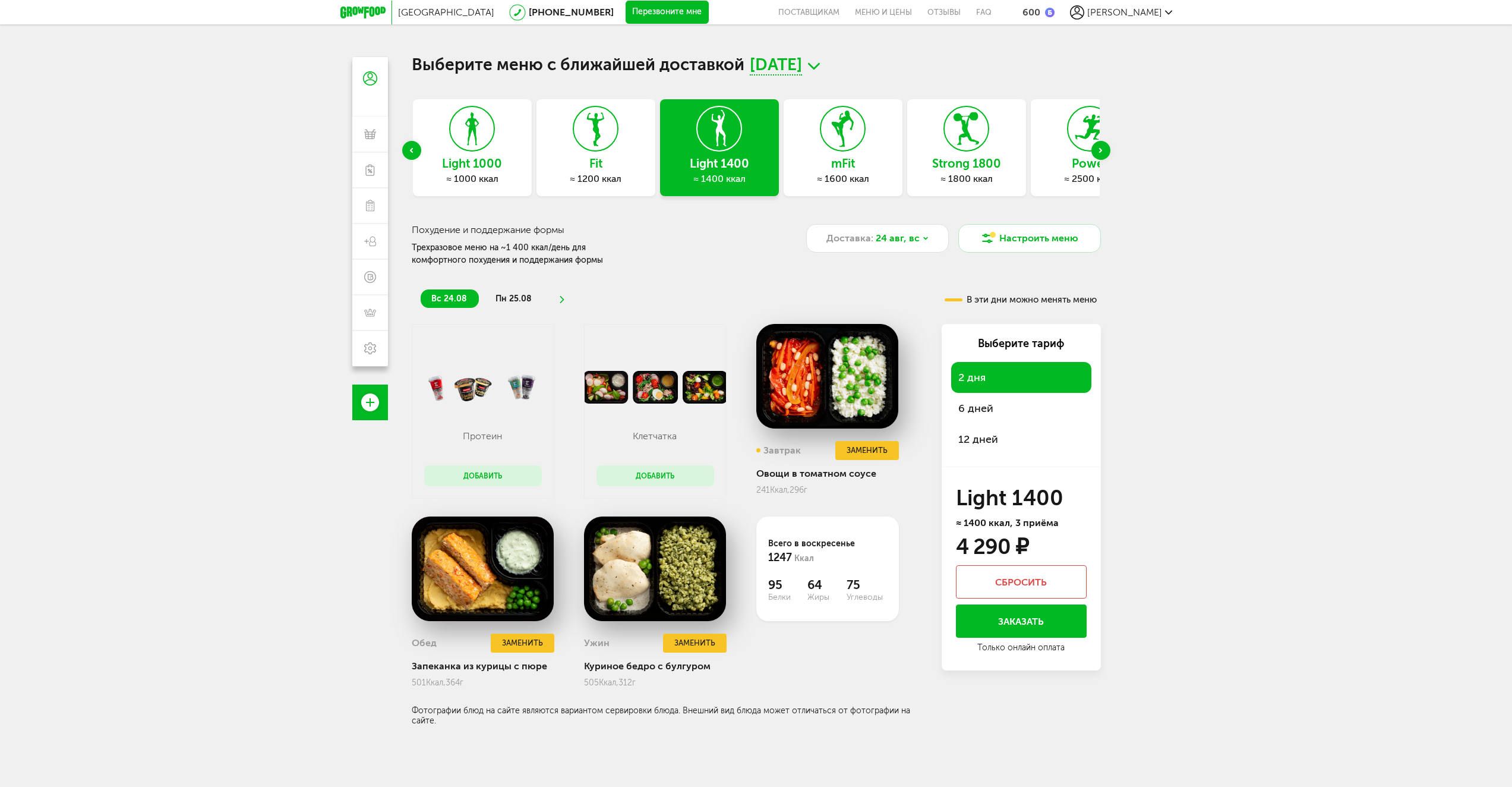
click at [956, 161] on h3 "Strong 1800" at bounding box center [967, 163] width 119 height 13
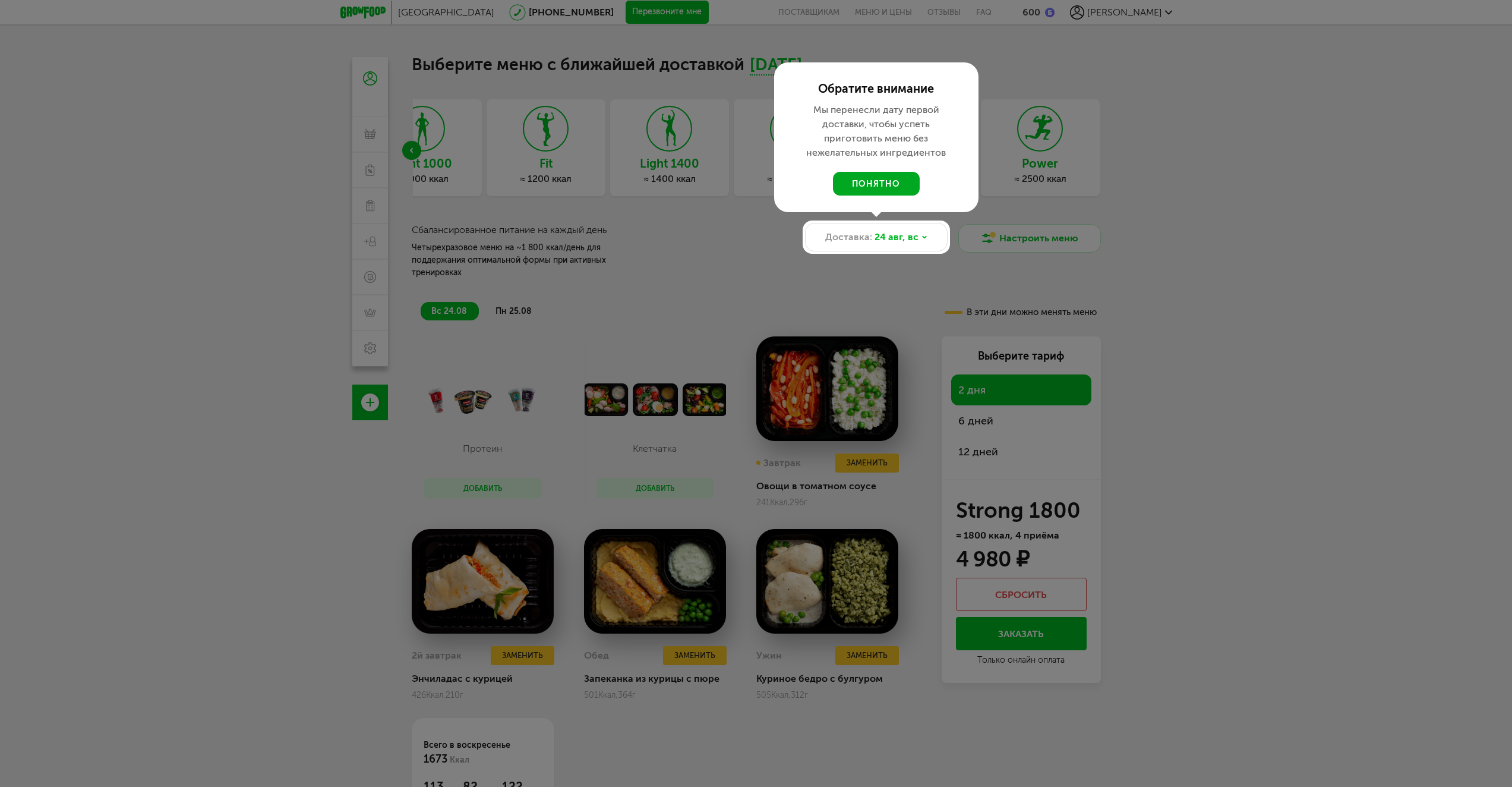
click at [884, 182] on button "понятно" at bounding box center [876, 183] width 87 height 24
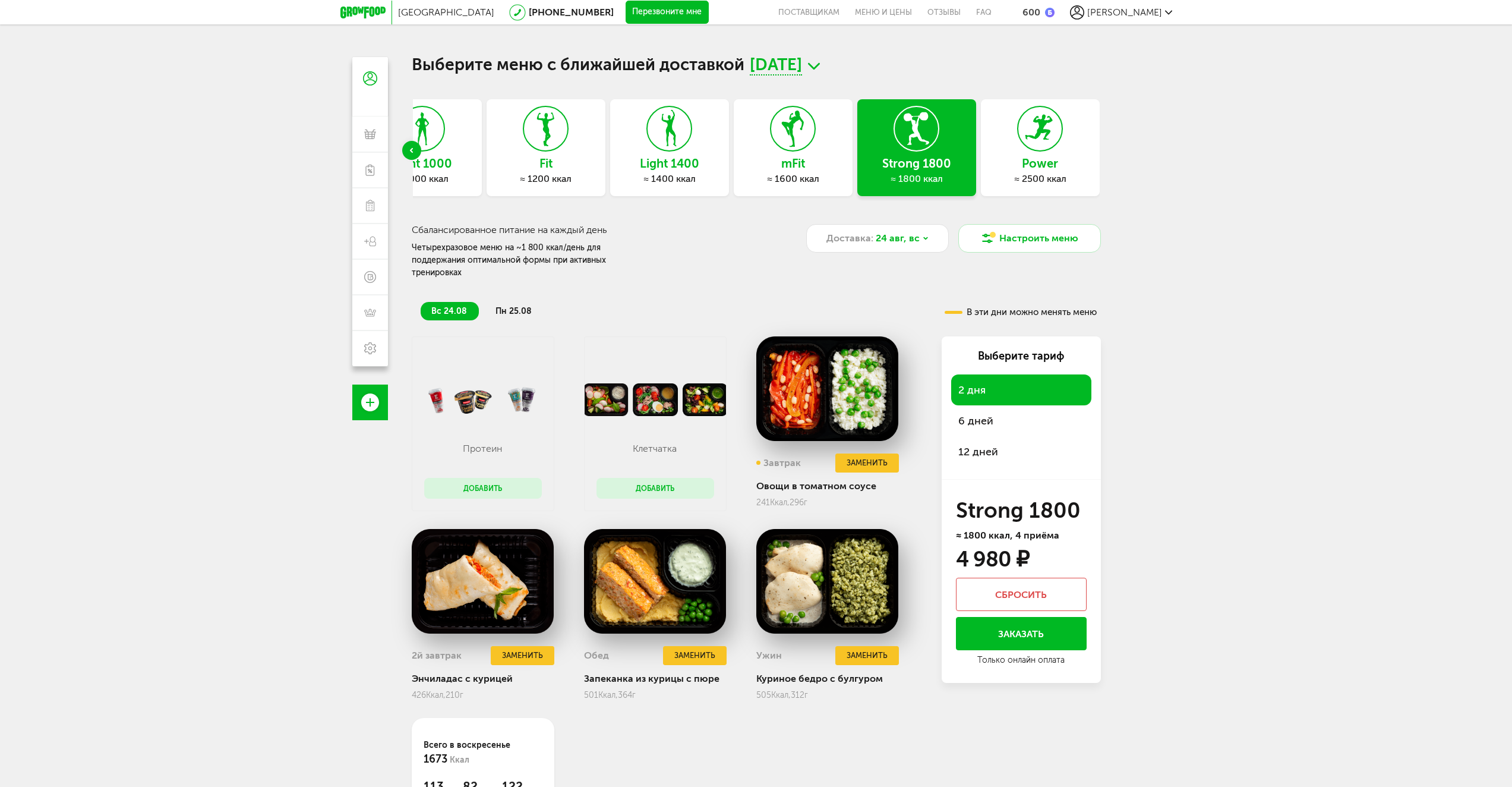
click at [622, 482] on button "Добавить" at bounding box center [655, 488] width 118 height 21
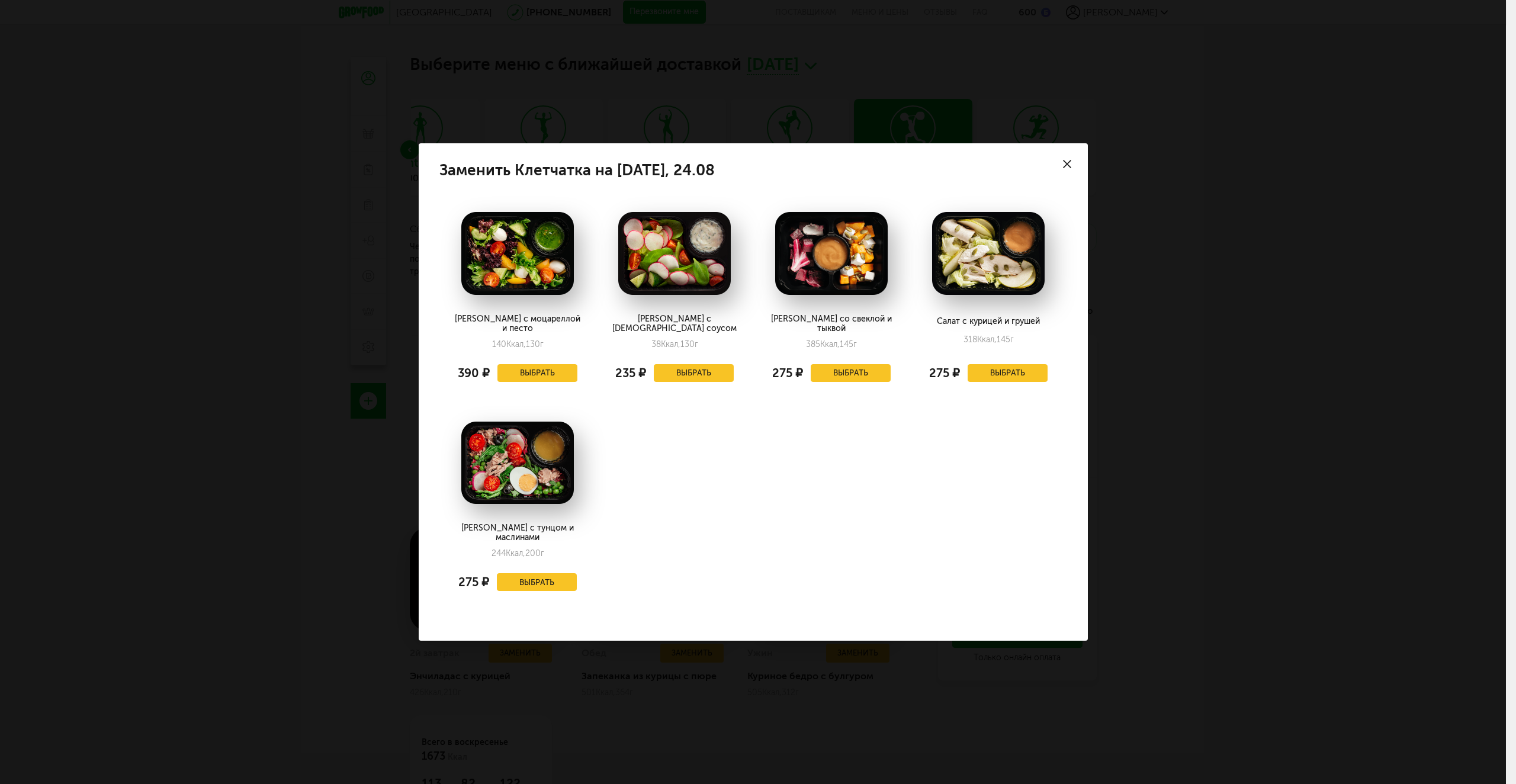
click at [1071, 167] on div at bounding box center [1067, 164] width 41 height 41
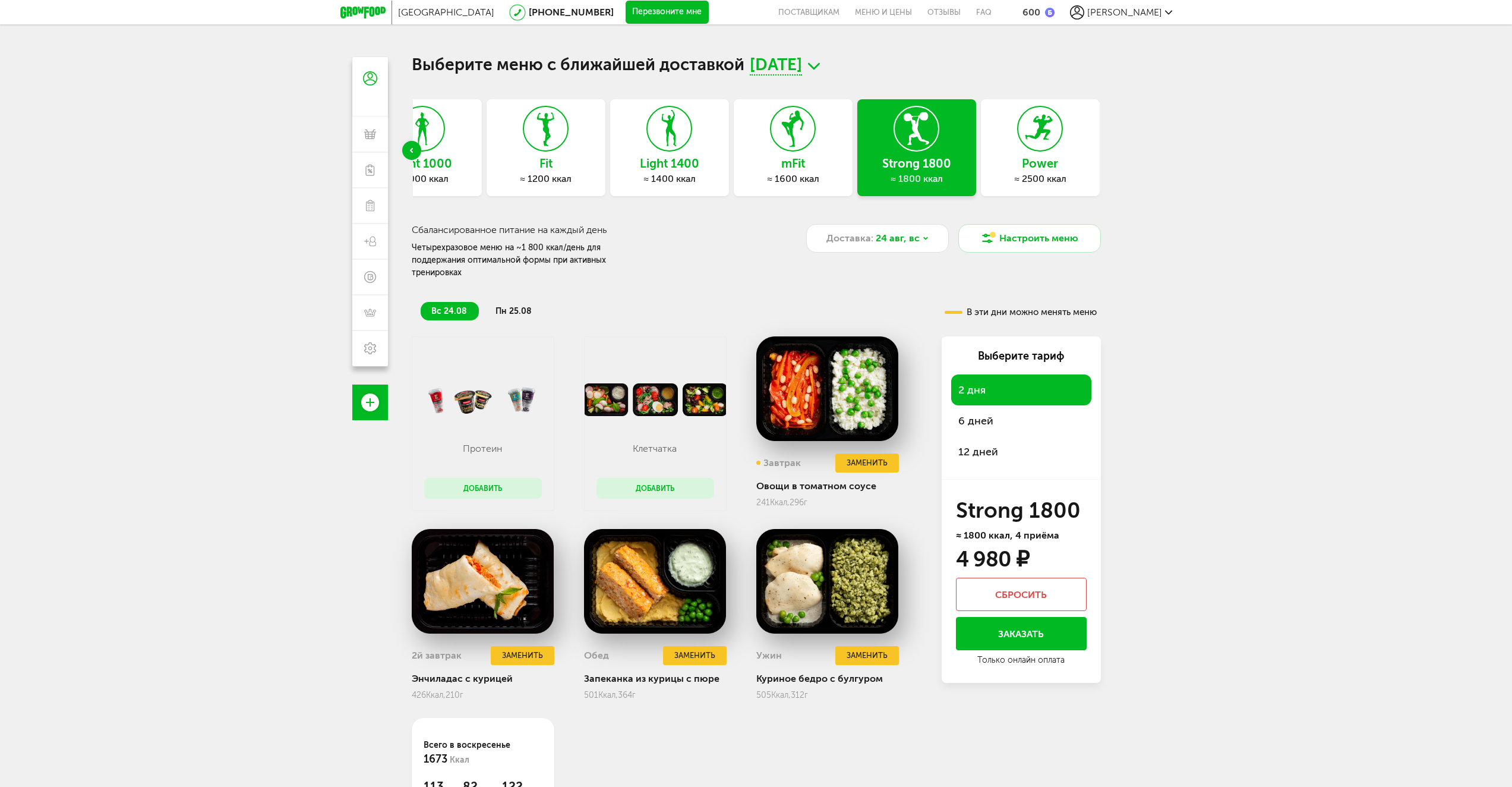
click at [477, 481] on button "Добавить" at bounding box center [483, 488] width 118 height 21
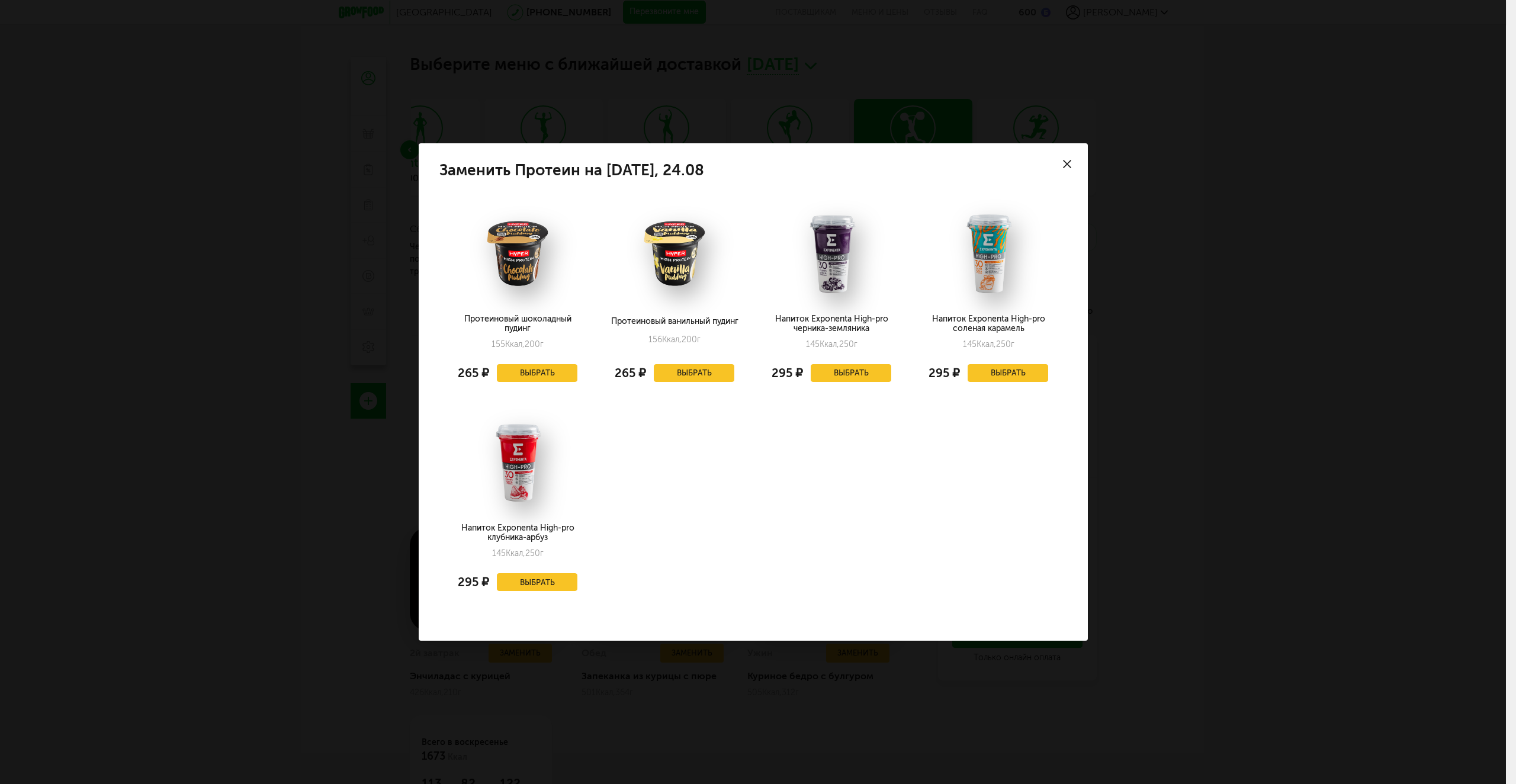
click at [1071, 163] on icon at bounding box center [1068, 164] width 8 height 8
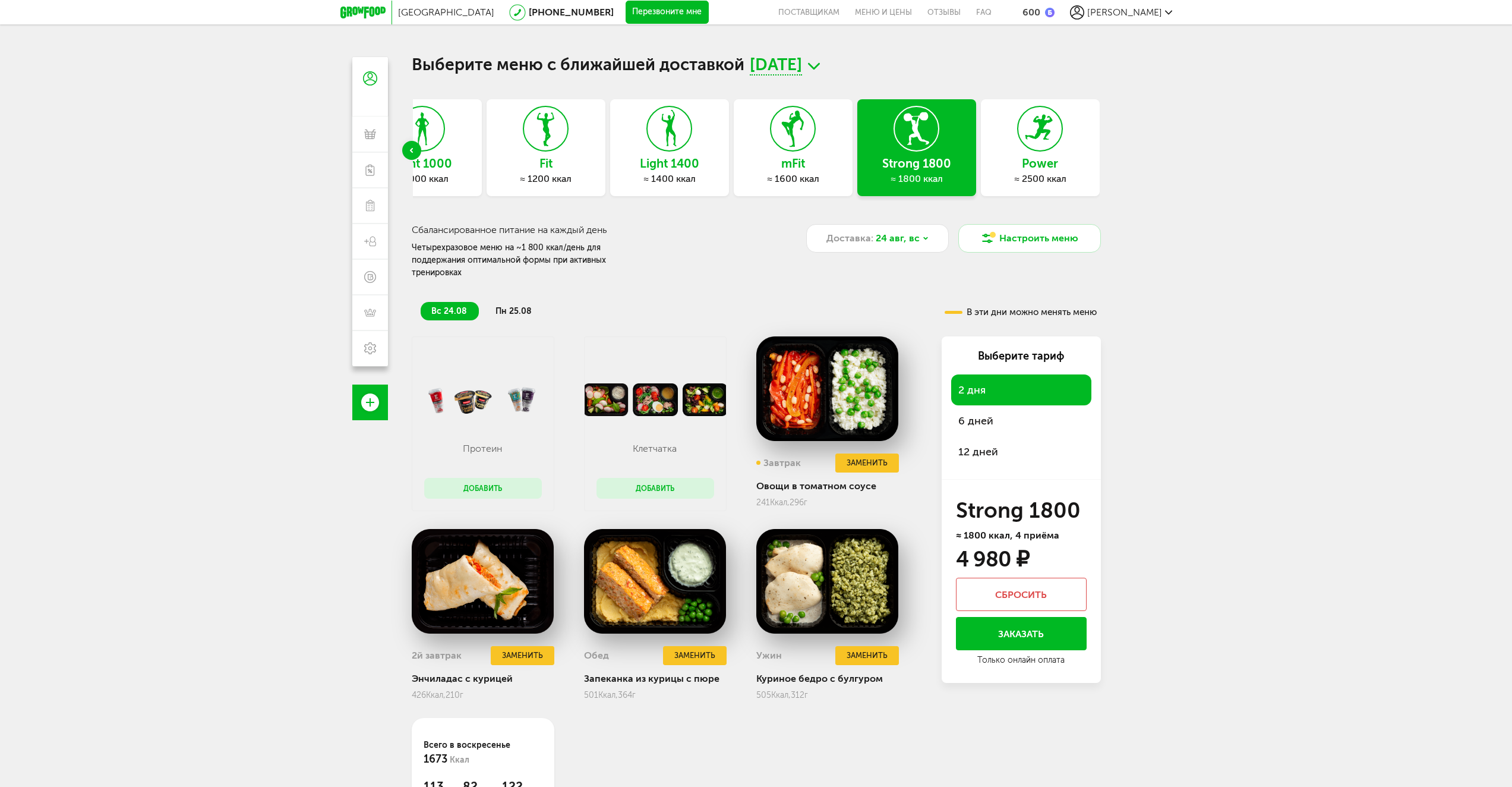
click at [458, 478] on button "Добавить" at bounding box center [483, 488] width 118 height 21
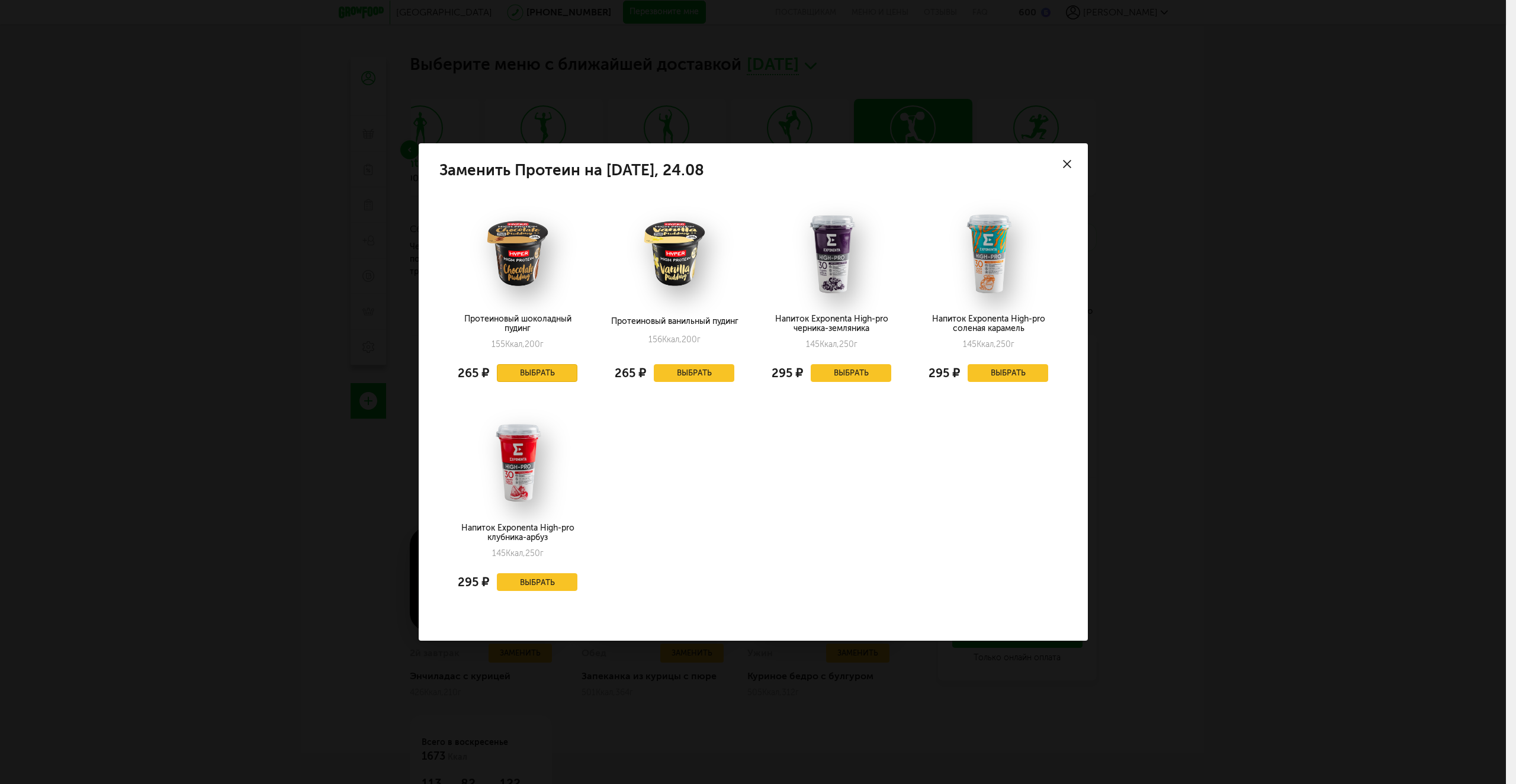
click at [550, 370] on button "Выбрать" at bounding box center [537, 373] width 80 height 18
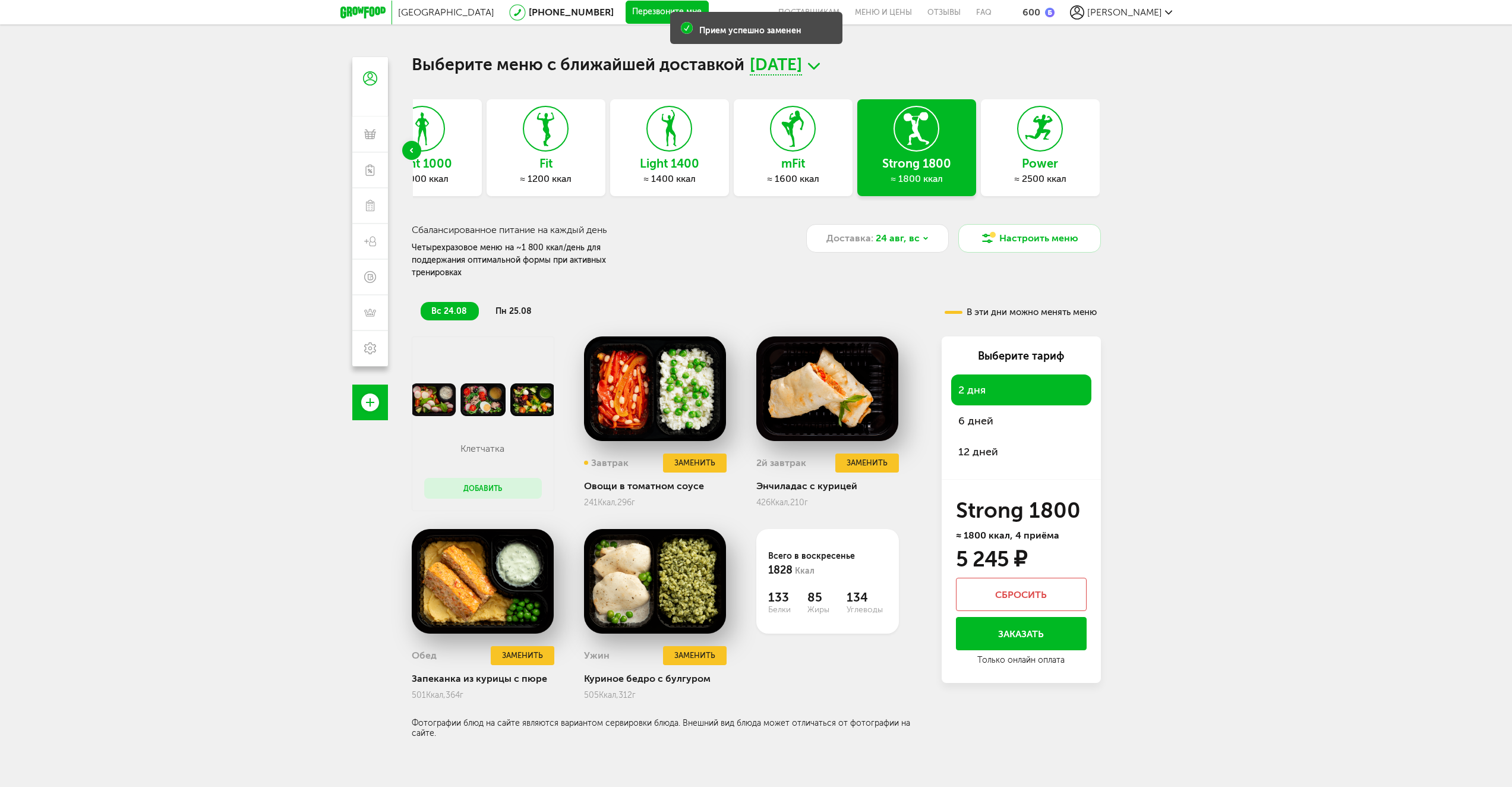
click at [543, 302] on ul "вс 24.08 пн 25.08" at bounding box center [658, 311] width 475 height 18
click at [523, 306] on span "пн 25.08" at bounding box center [514, 311] width 36 height 10
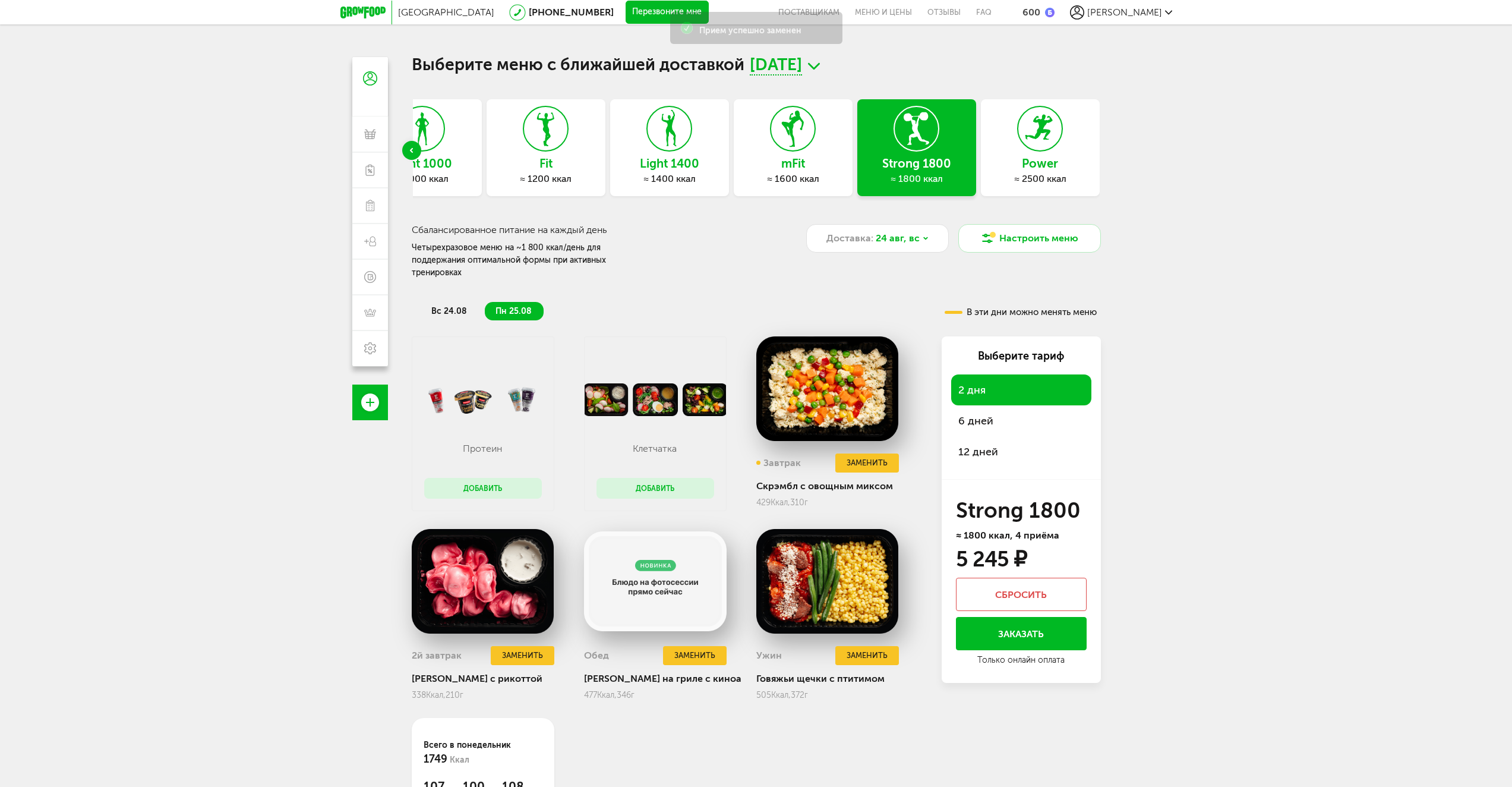
click at [449, 302] on li "вс 24.08" at bounding box center [450, 311] width 58 height 18
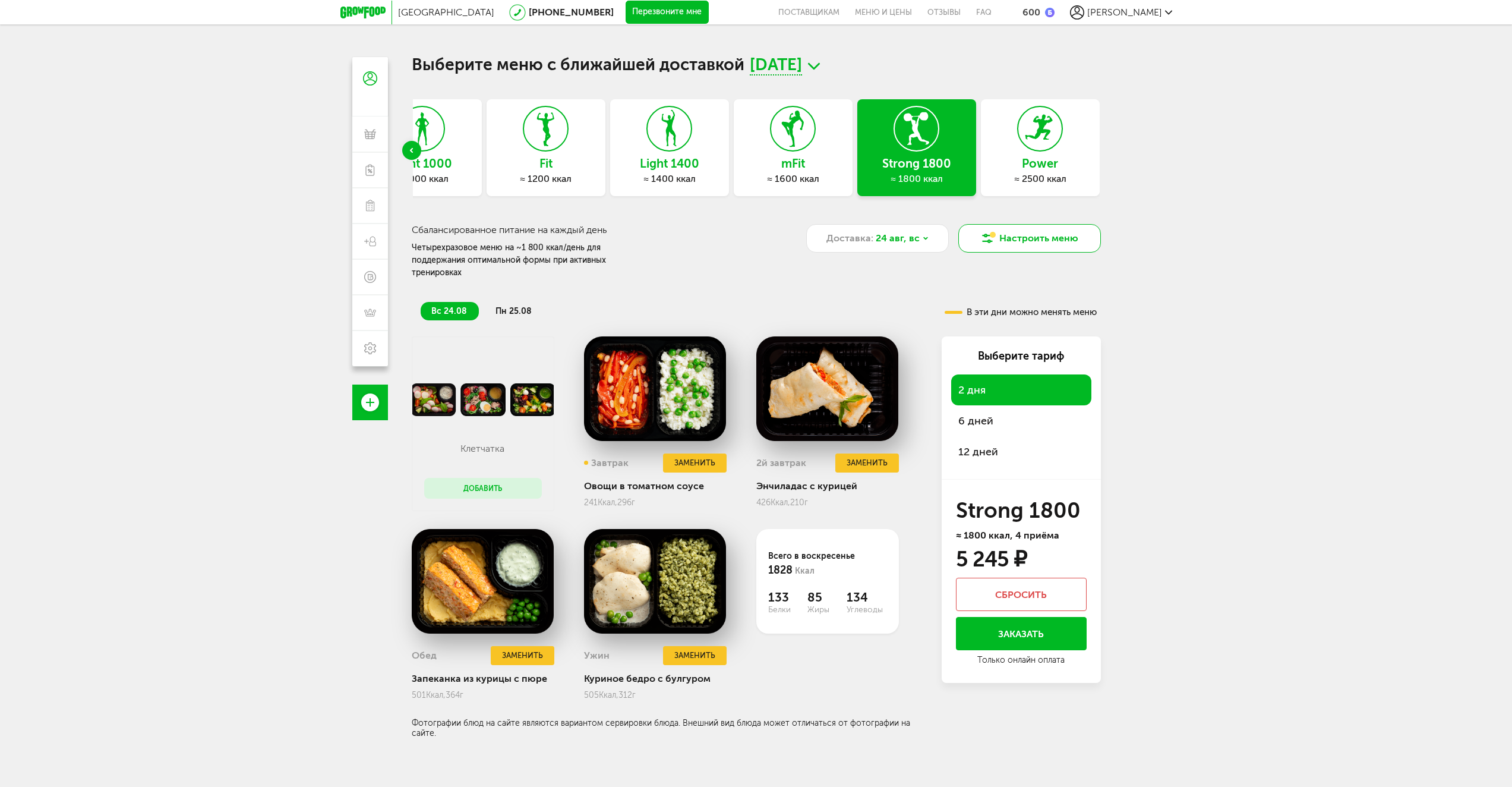
click at [1013, 239] on button "Настроить меню" at bounding box center [1029, 238] width 143 height 29
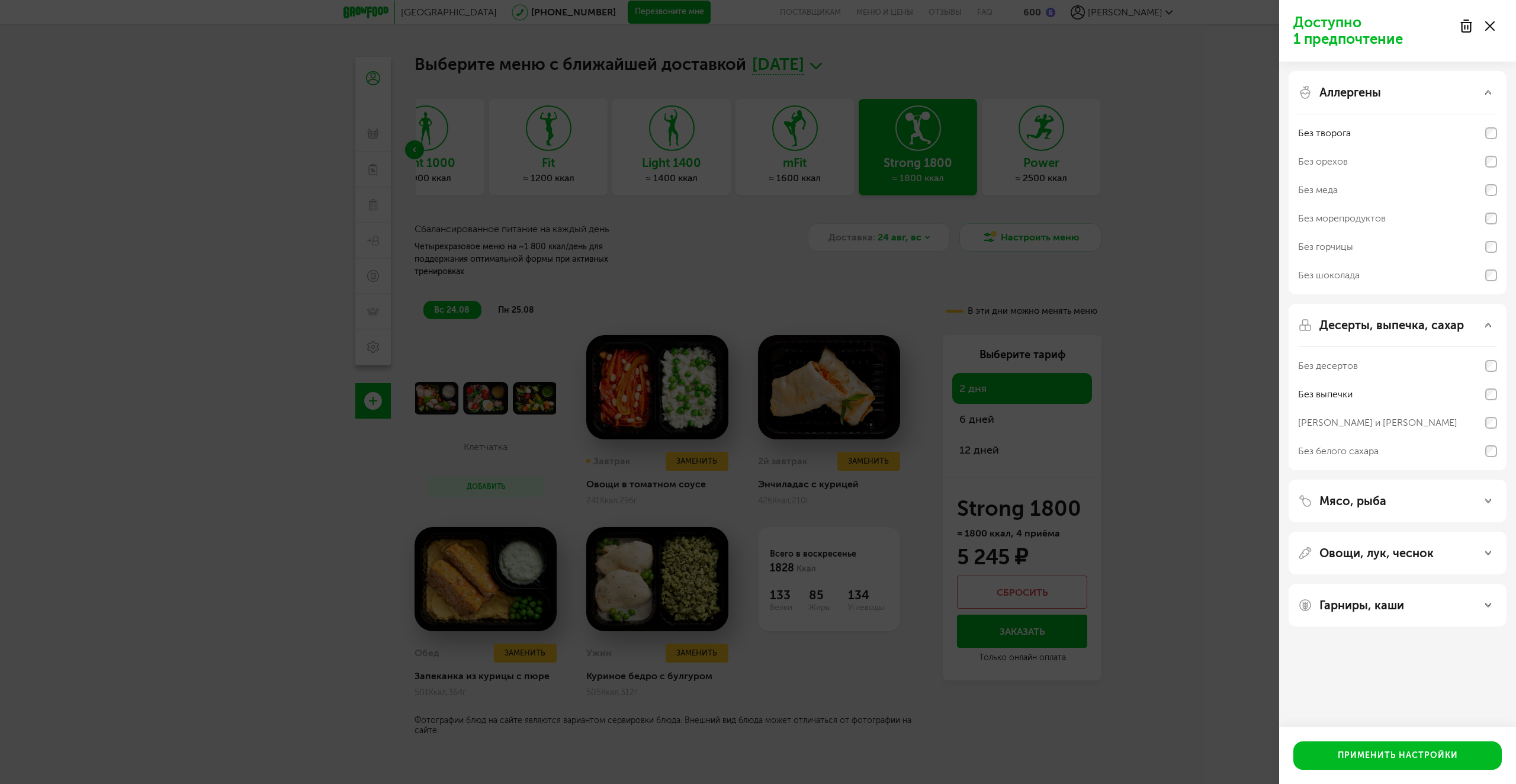
drag, startPoint x: 1256, startPoint y: 335, endPoint x: 1189, endPoint y: 305, distance: 73.4
click at [1256, 335] on div "Доступно 1 предпочтение Аллергены Без творога Без орехов Без меда Без морепроду…" at bounding box center [758, 392] width 1516 height 784
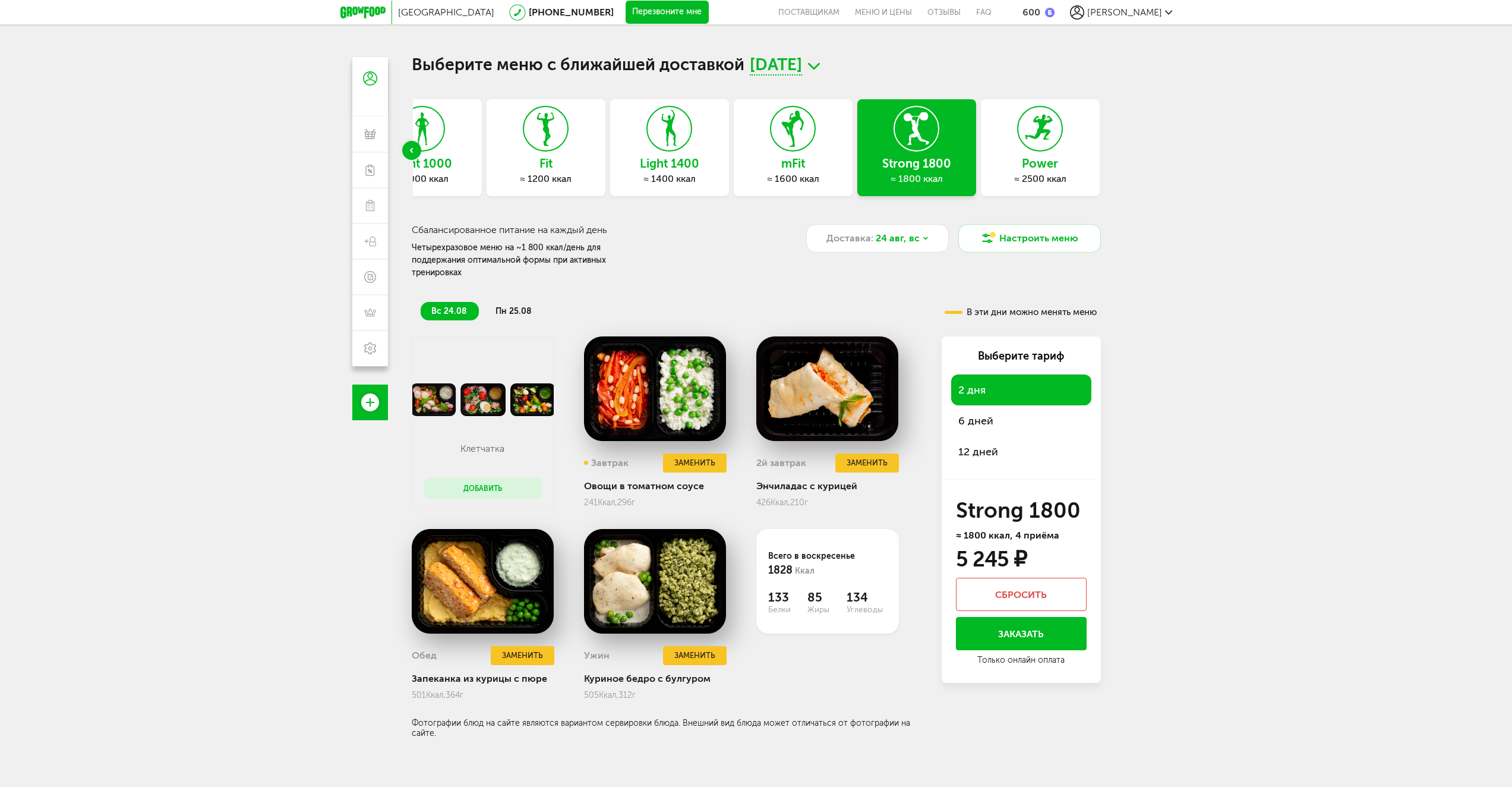
click at [1141, 21] on div "Санкт-Петербург 8 (800) 555-21-78 Перезвоните мне поставщикам Меню и цены Отзыв…" at bounding box center [757, 12] width 832 height 24
click at [1143, 17] on span "[PERSON_NAME]" at bounding box center [1125, 12] width 75 height 12
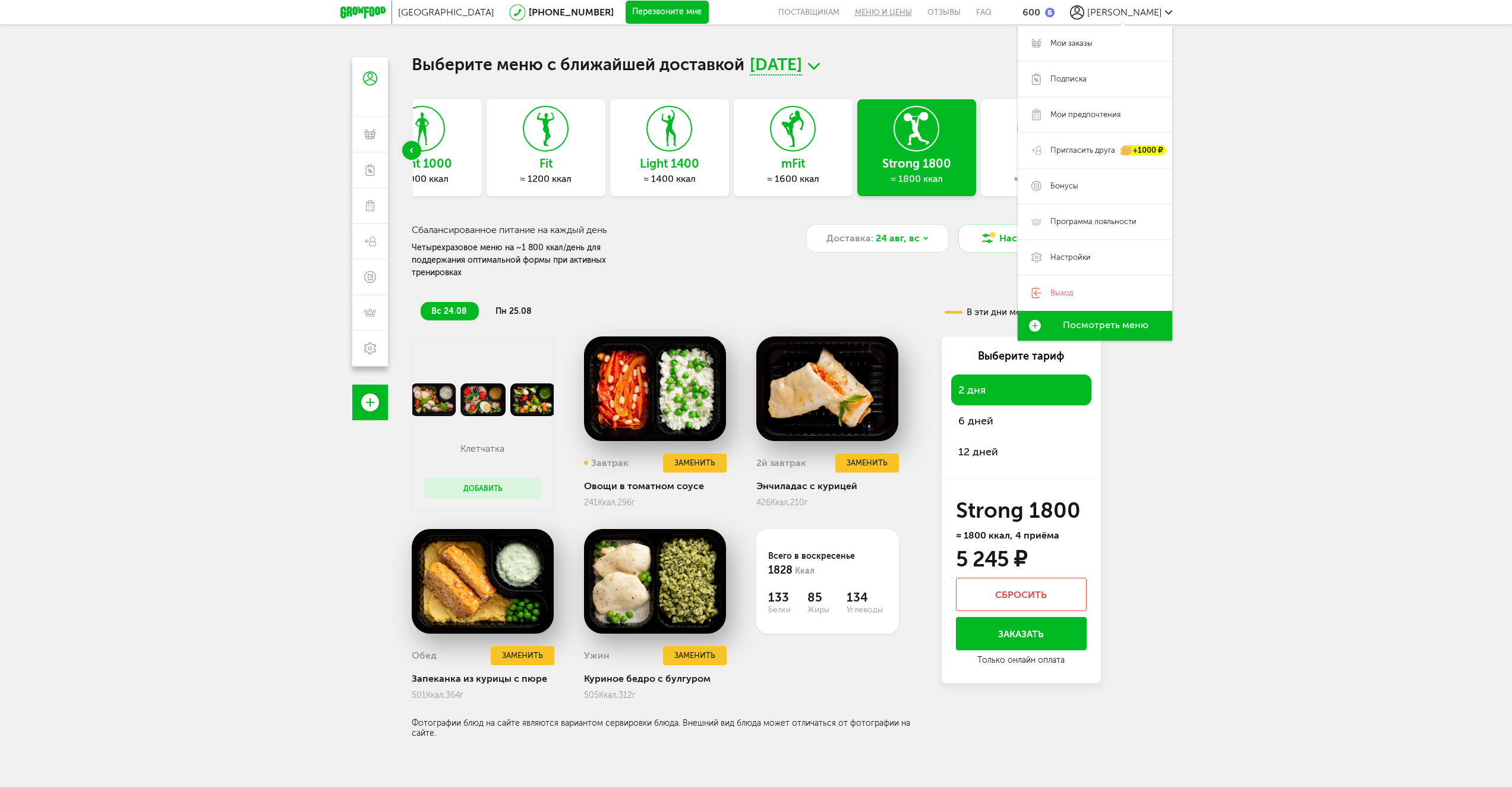
click at [920, 12] on link "Меню и цены" at bounding box center [883, 12] width 72 height 24
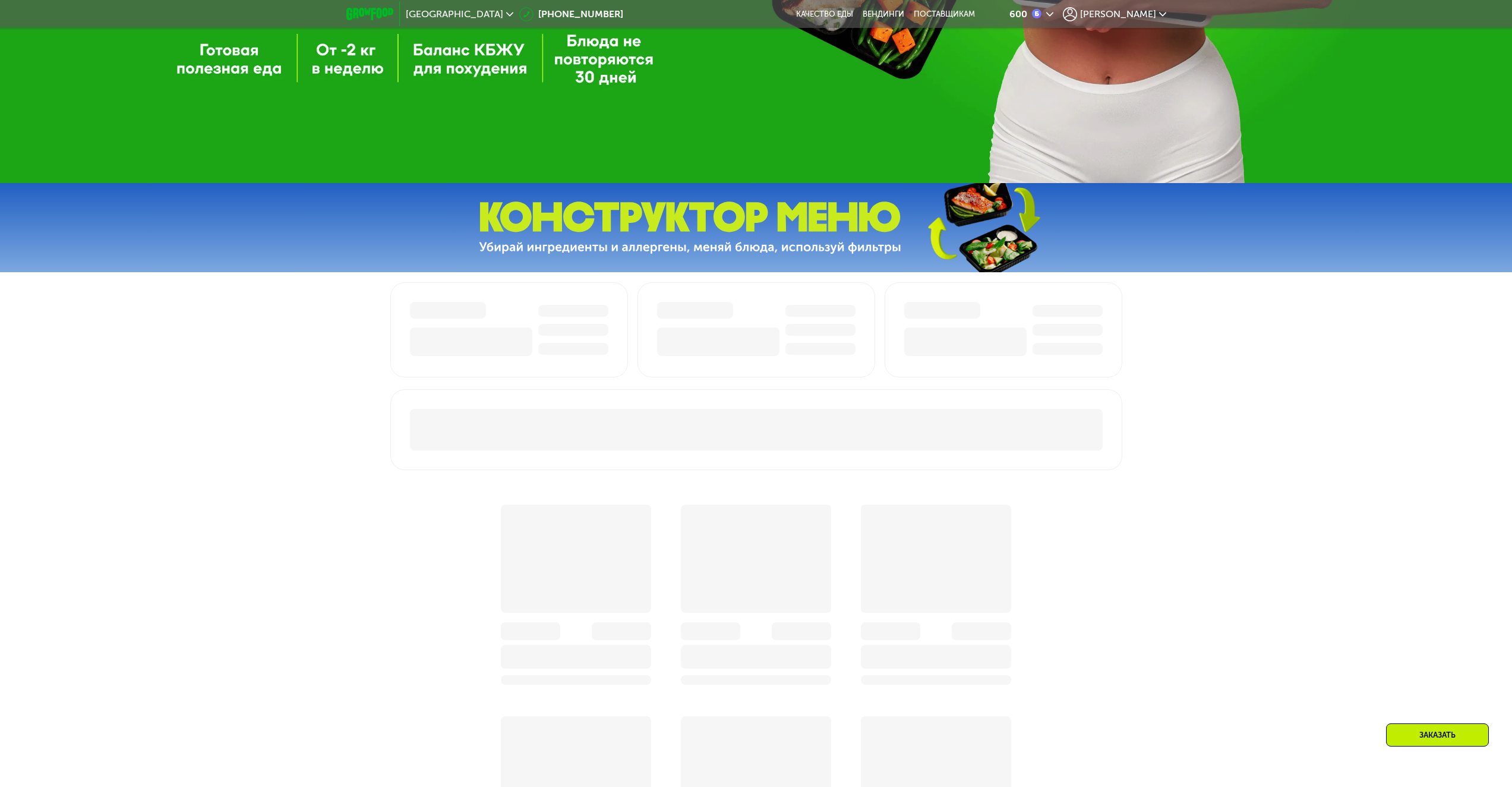
scroll to position [595, 0]
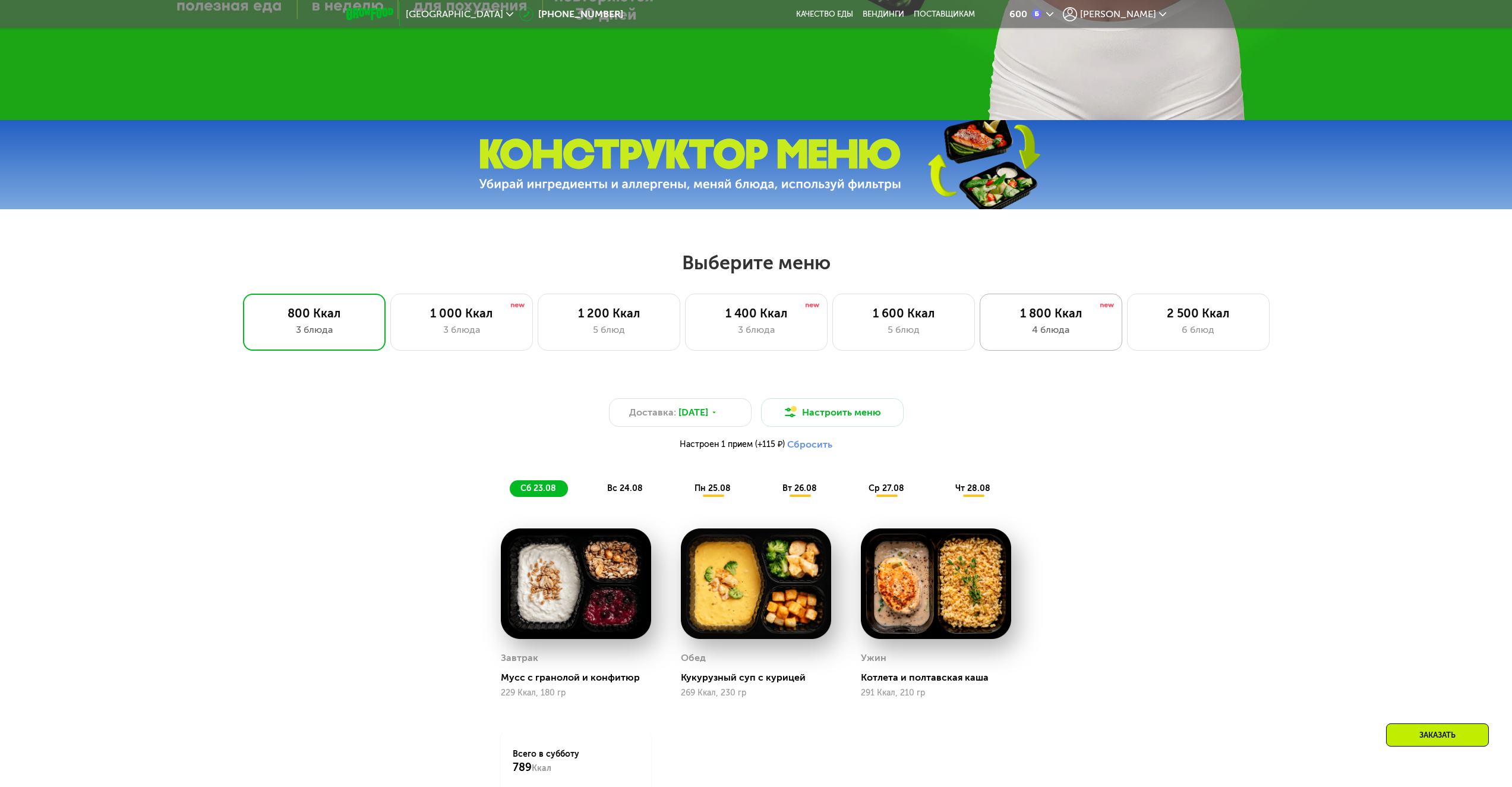
click at [1127, 341] on div "1 800 Ккал 4 блюда" at bounding box center [1198, 322] width 143 height 57
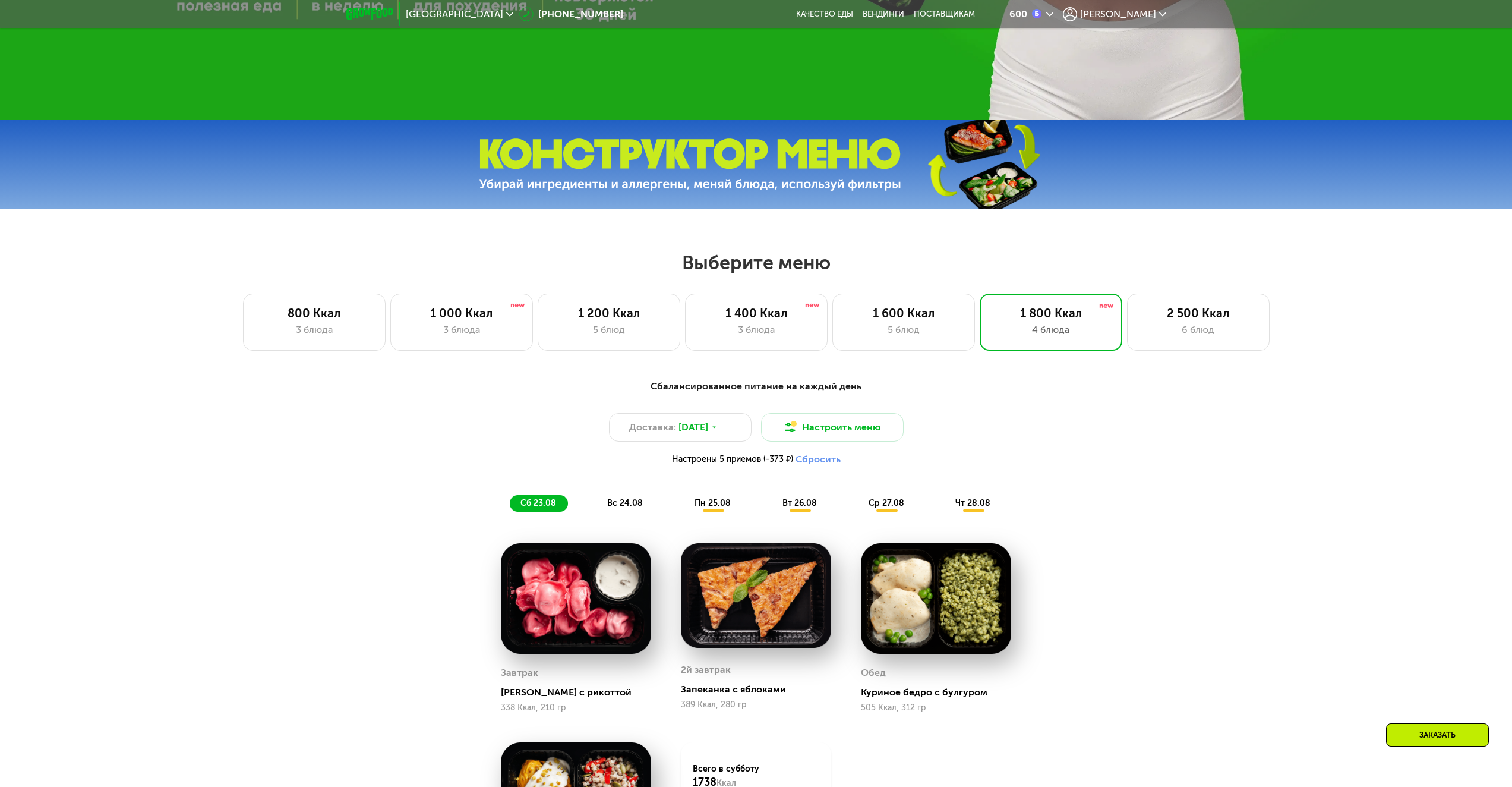
scroll to position [653, 0]
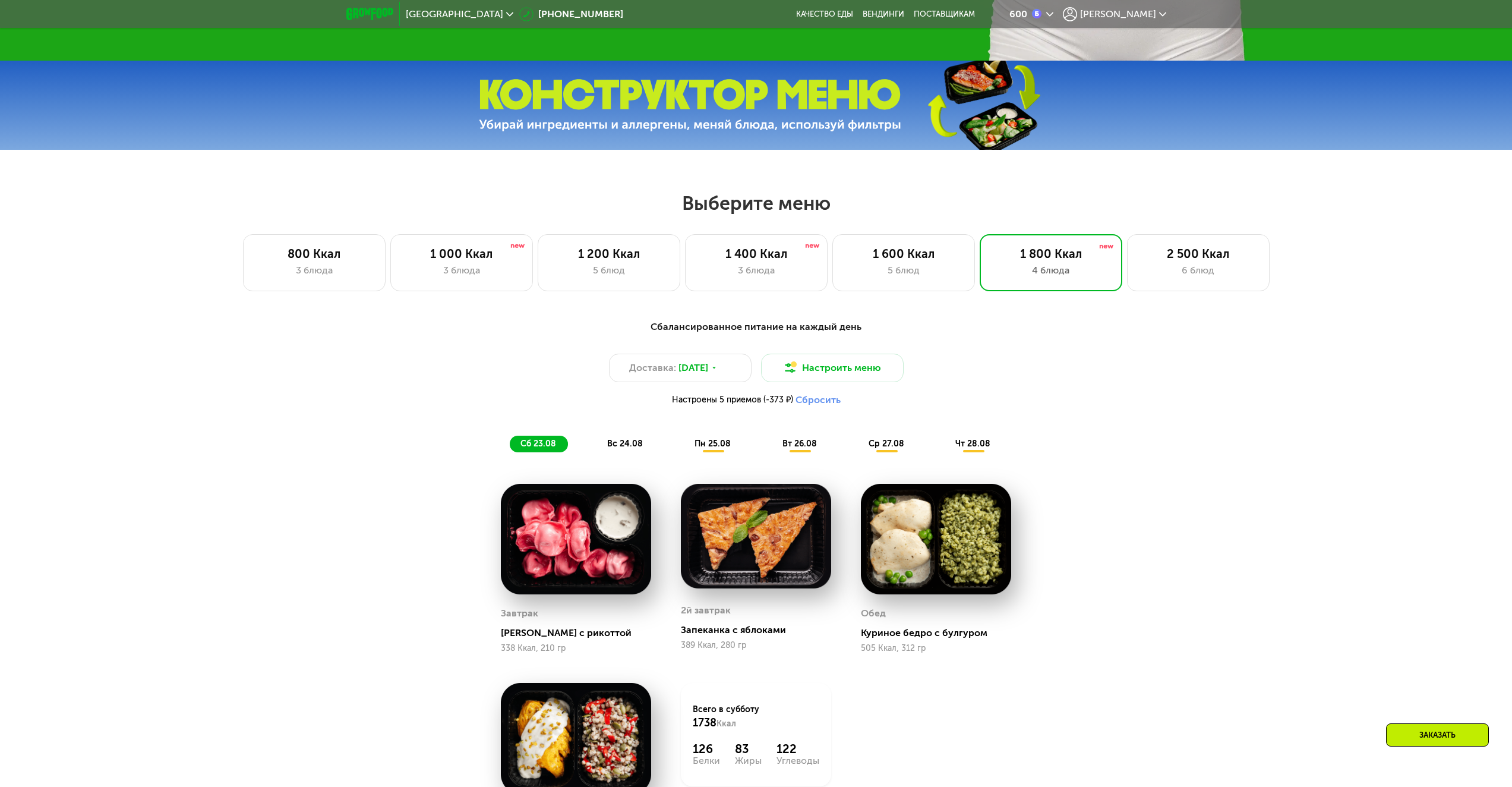
click at [815, 399] on button "Сбросить" at bounding box center [818, 400] width 45 height 12
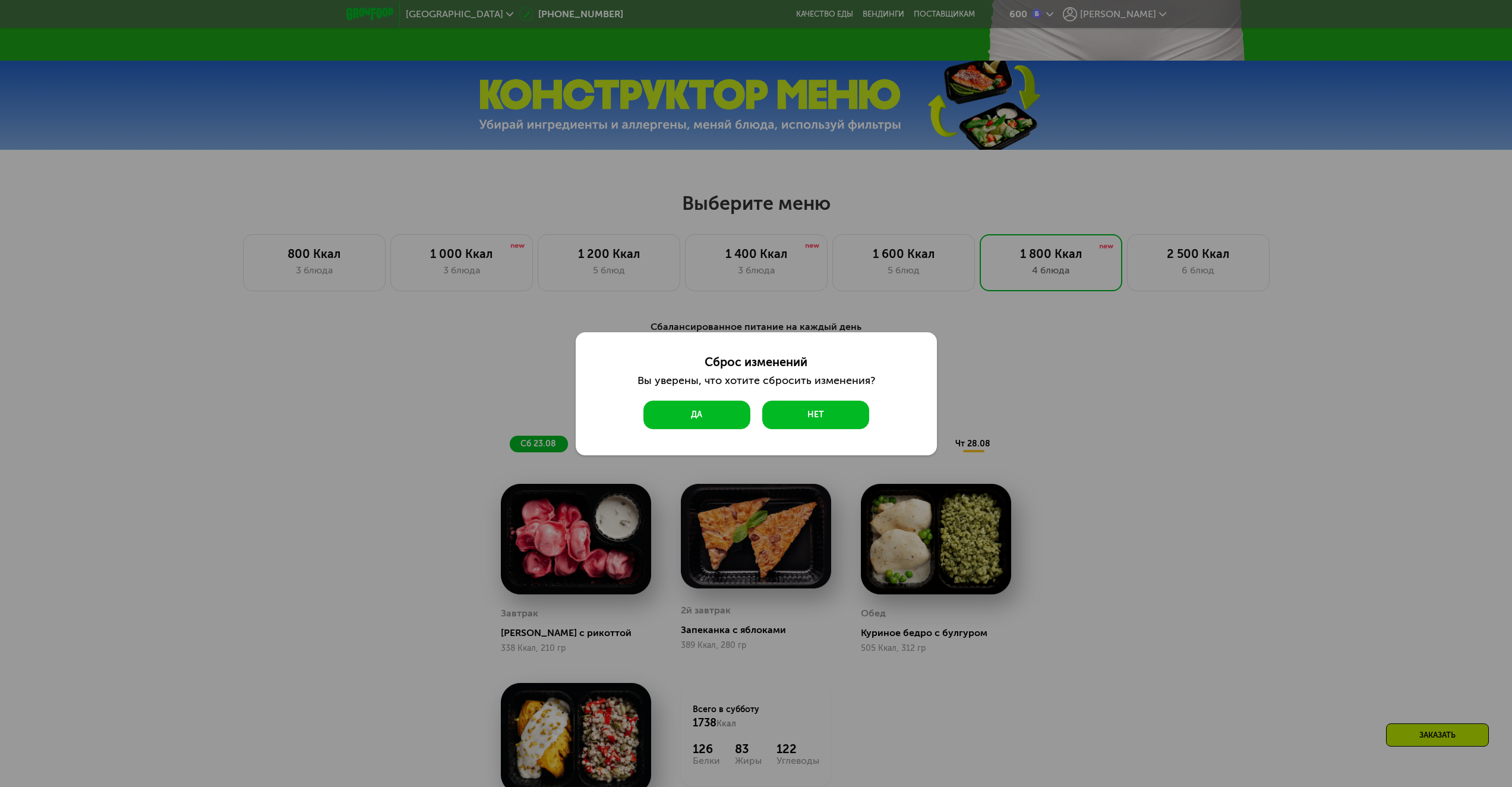
drag, startPoint x: 705, startPoint y: 409, endPoint x: 689, endPoint y: 412, distance: 16.3
click at [704, 409] on button "Да" at bounding box center [697, 415] width 107 height 29
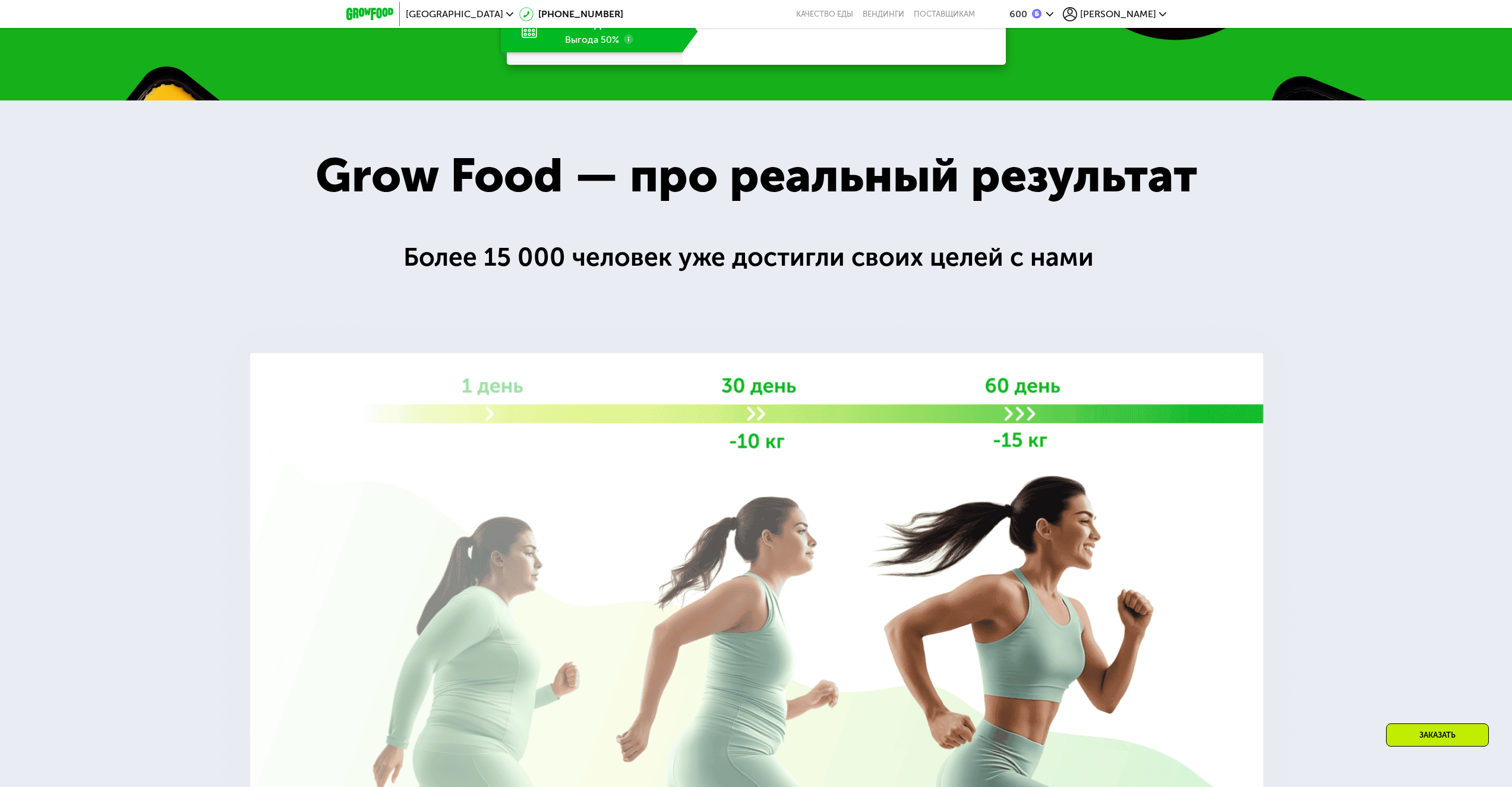
scroll to position [2139, 0]
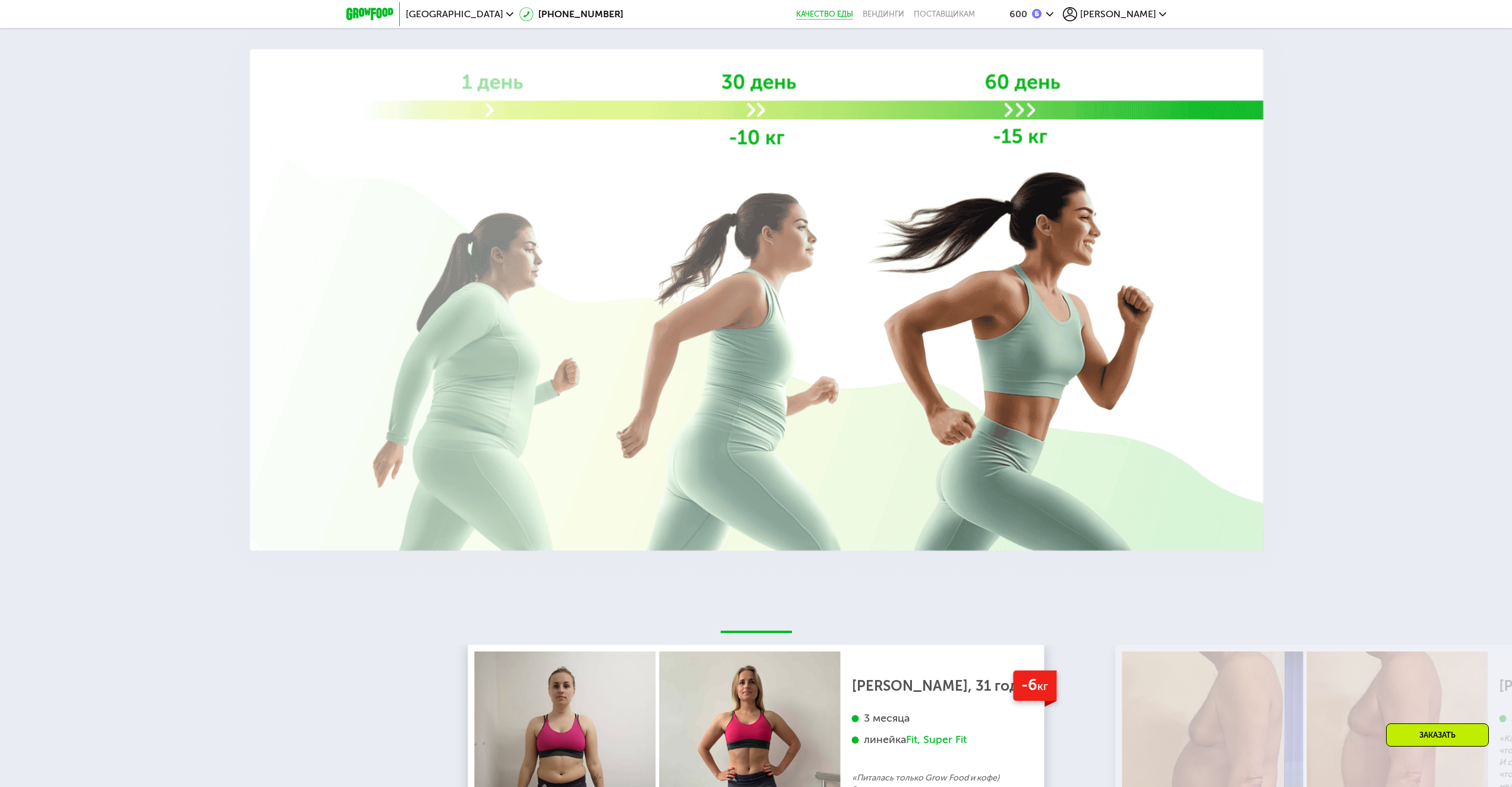
click at [853, 12] on link "Качество еды" at bounding box center [825, 15] width 57 height 10
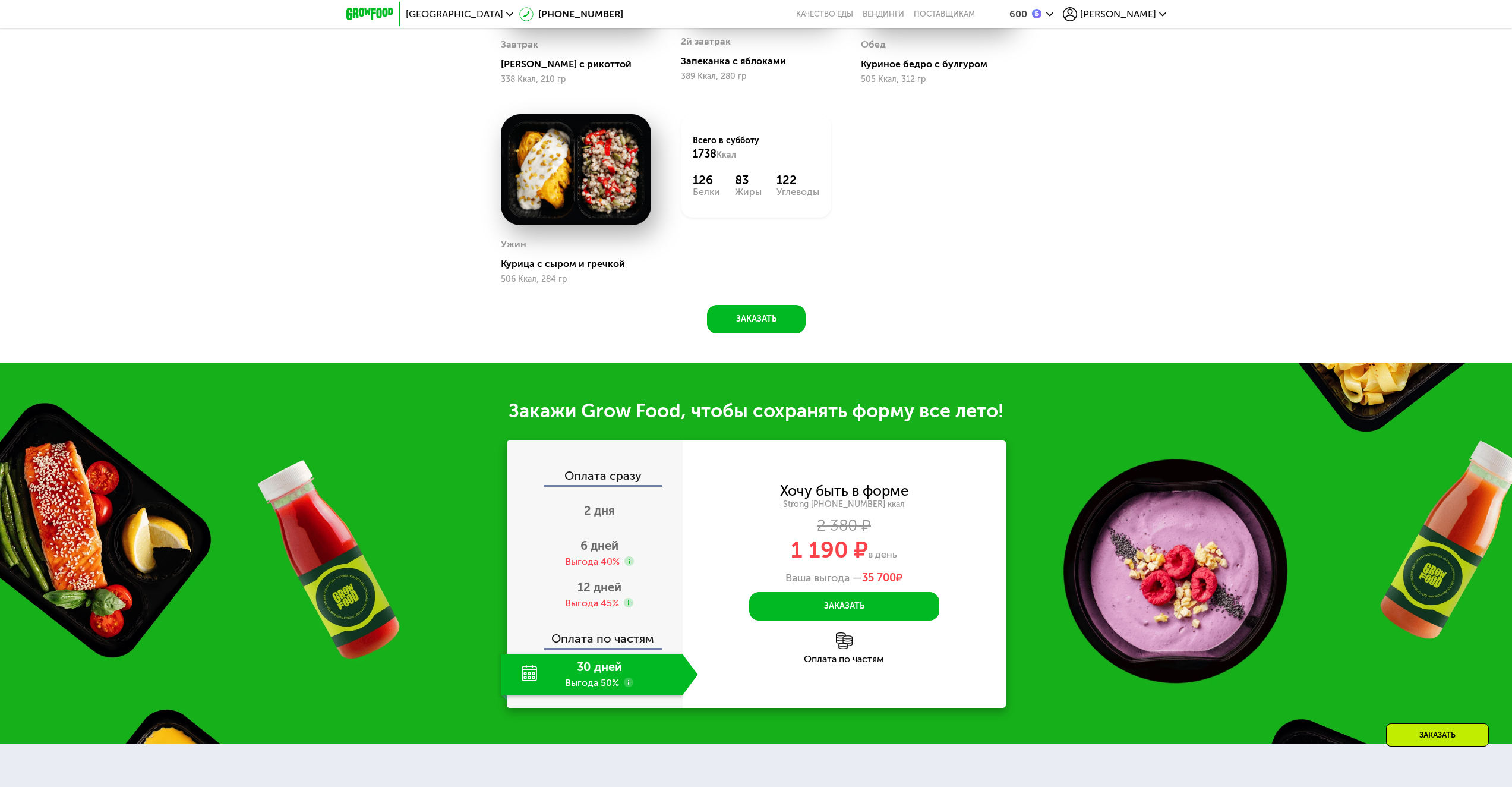
scroll to position [1145, 0]
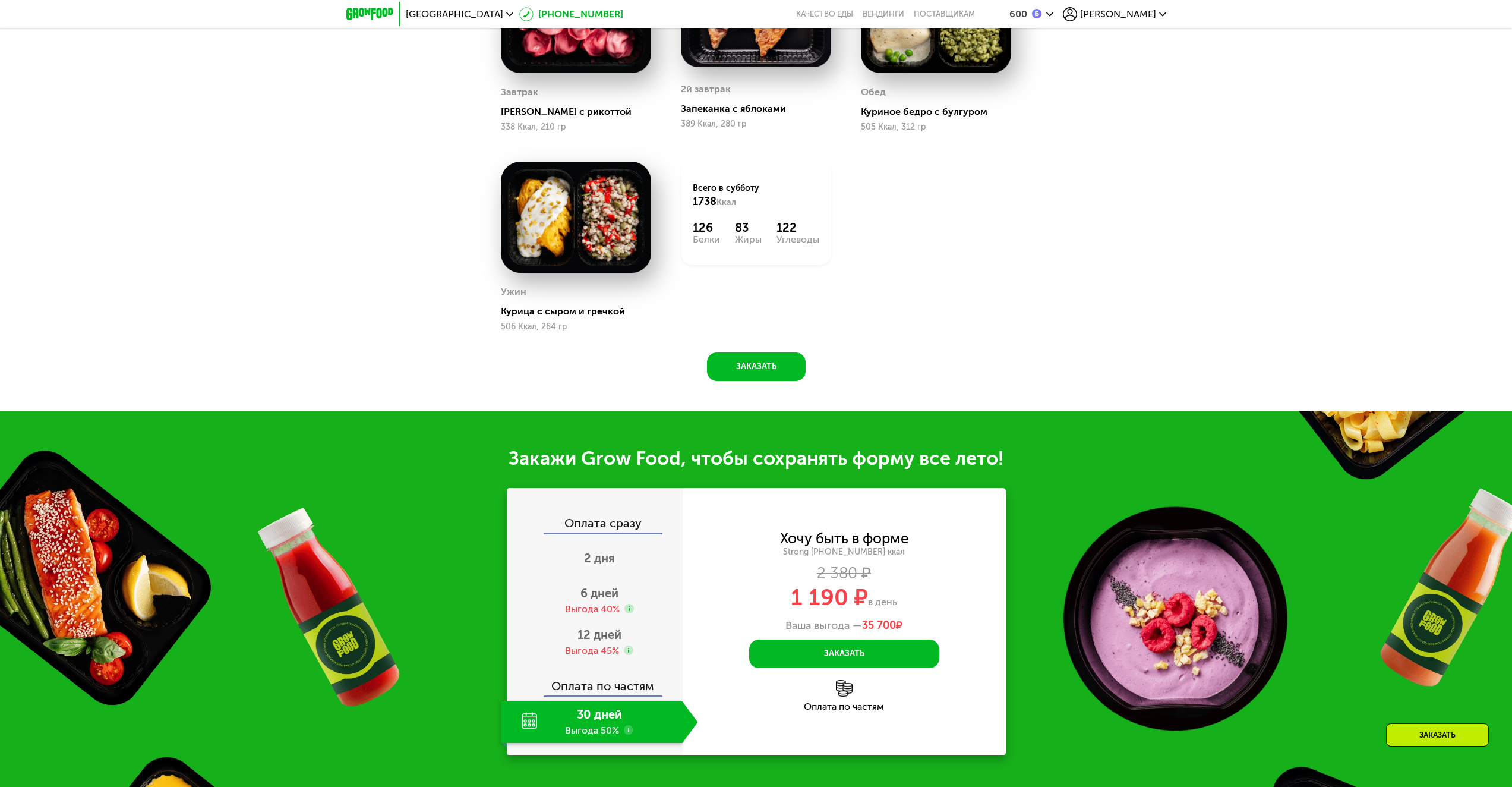
click at [544, 13] on link "[PHONE_NUMBER]" at bounding box center [571, 14] width 104 height 14
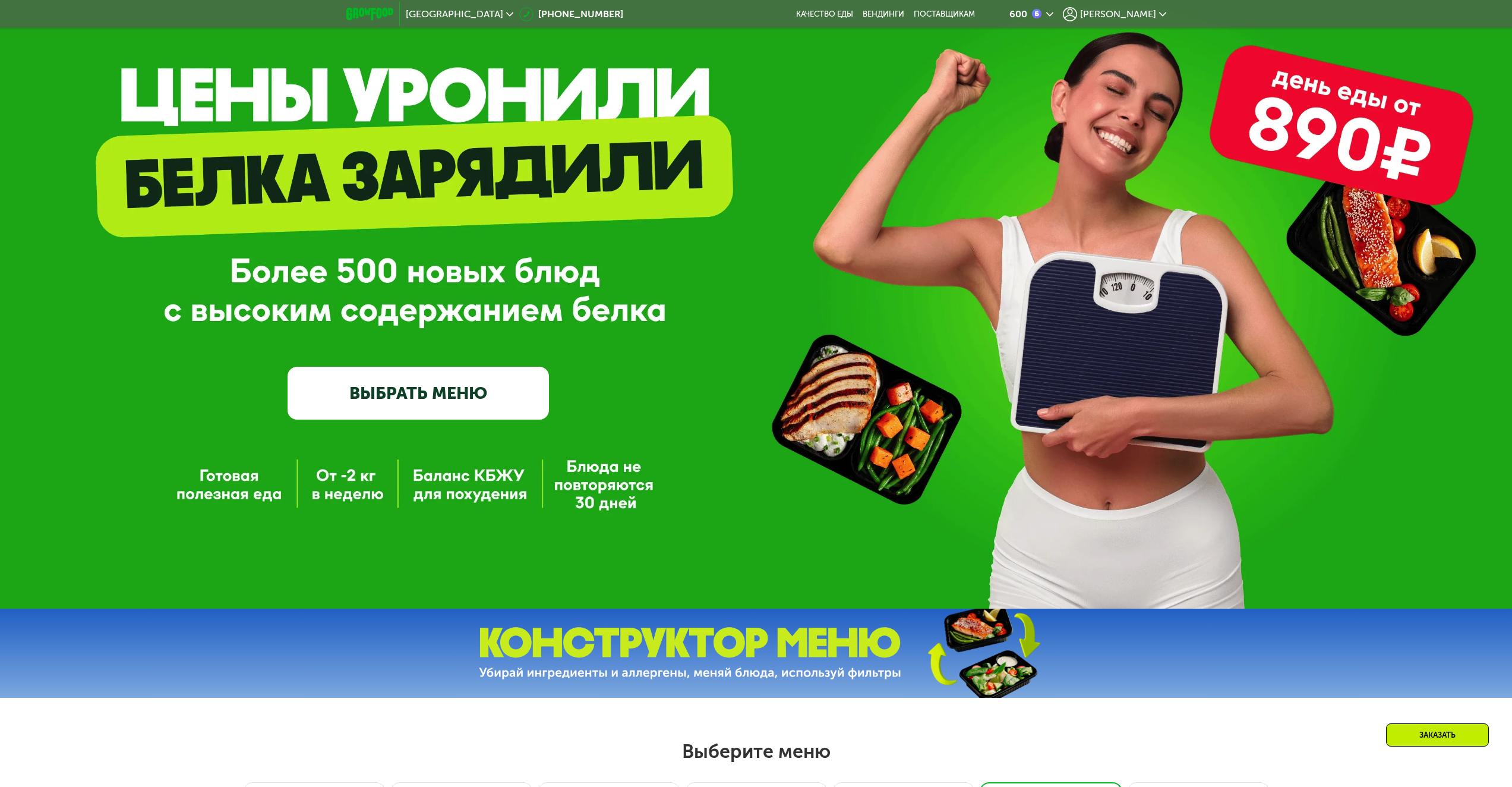
scroll to position [16, 0]
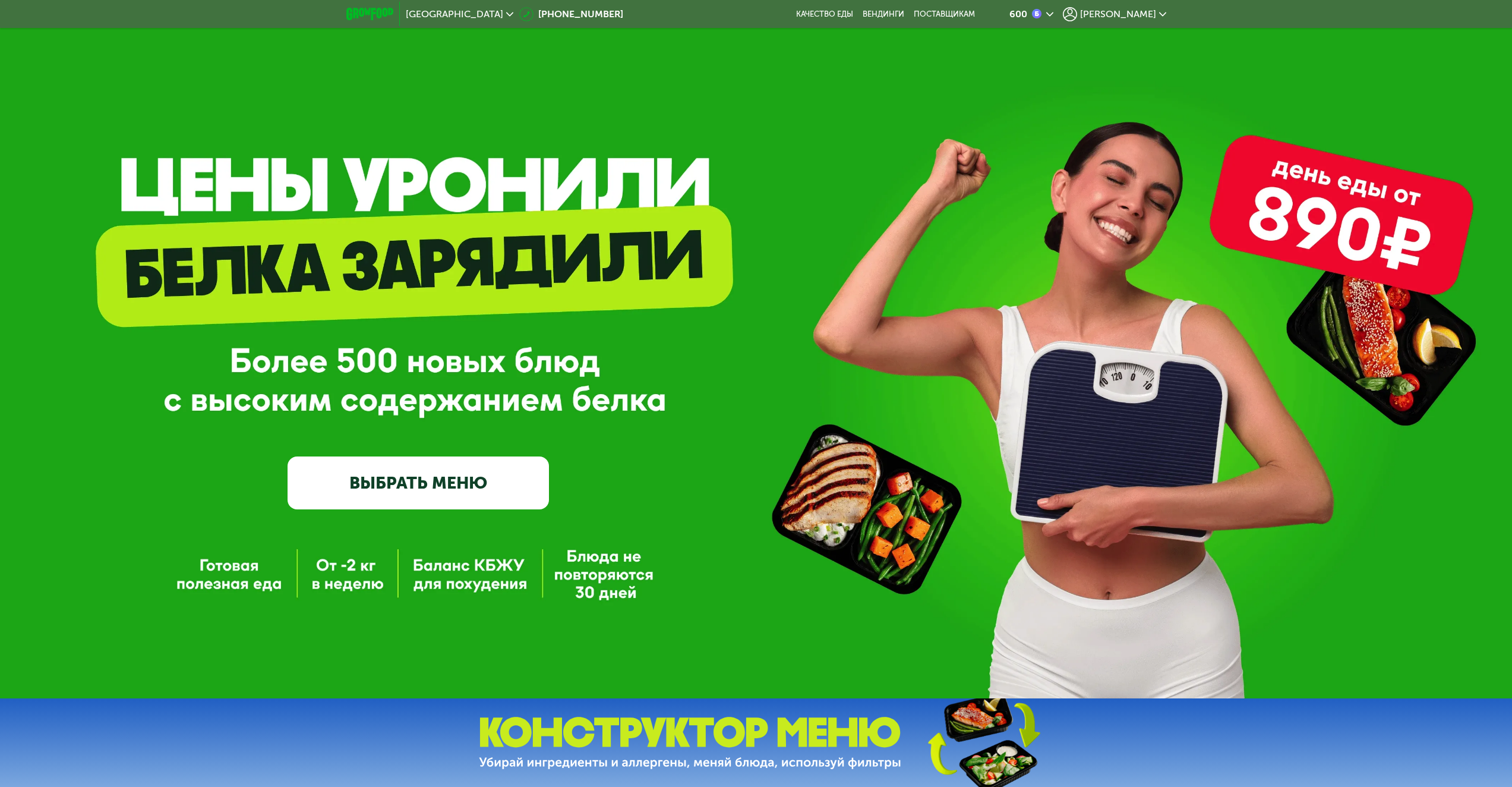
click at [373, 13] on img at bounding box center [370, 14] width 47 height 13
click at [506, 14] on icon at bounding box center [510, 15] width 7 height 7
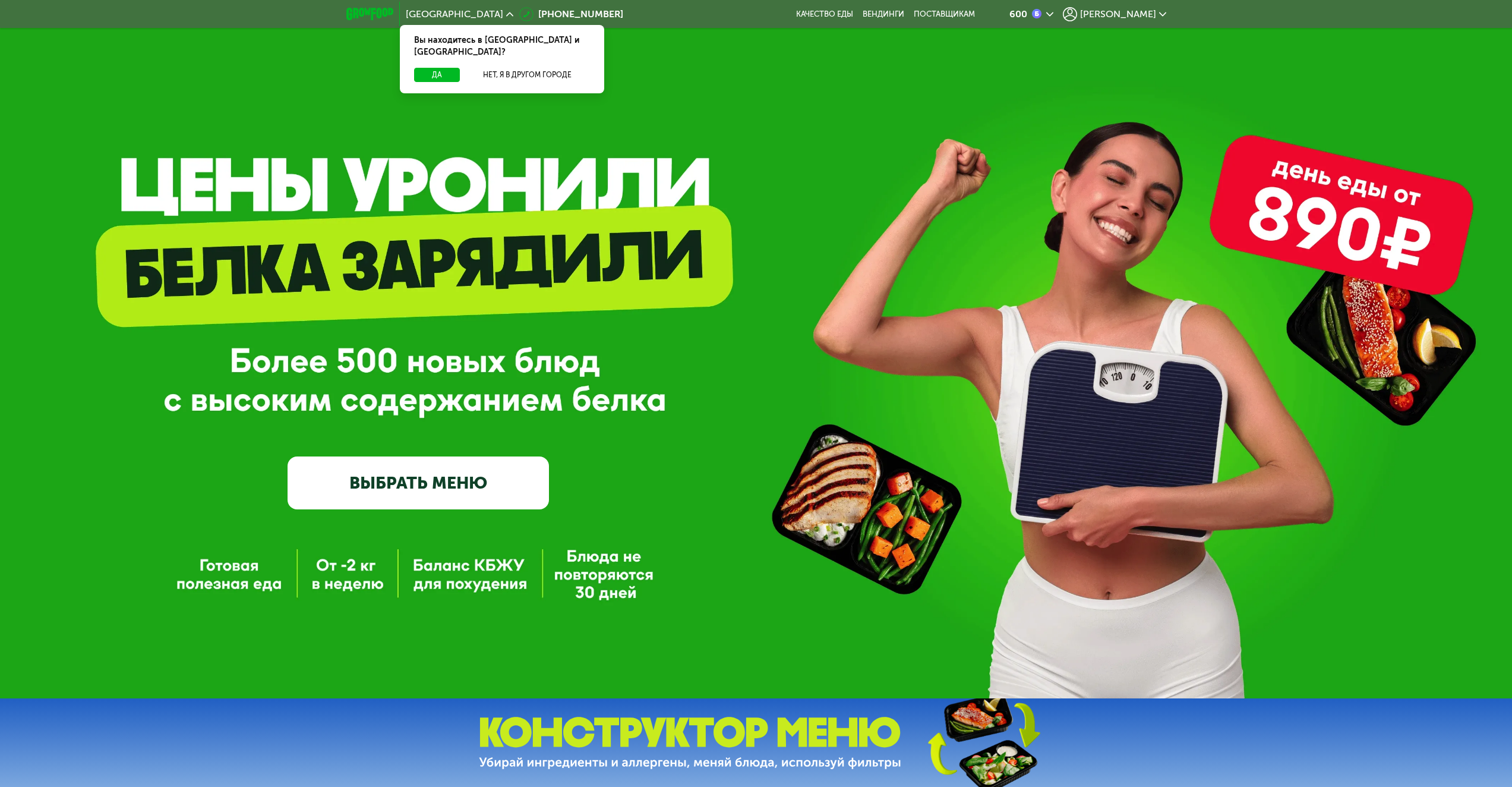
click at [585, 106] on div "GrowFood — доставка правильного питания ВЫБРАТЬ МЕНЮ" at bounding box center [756, 341] width 1512 height 714
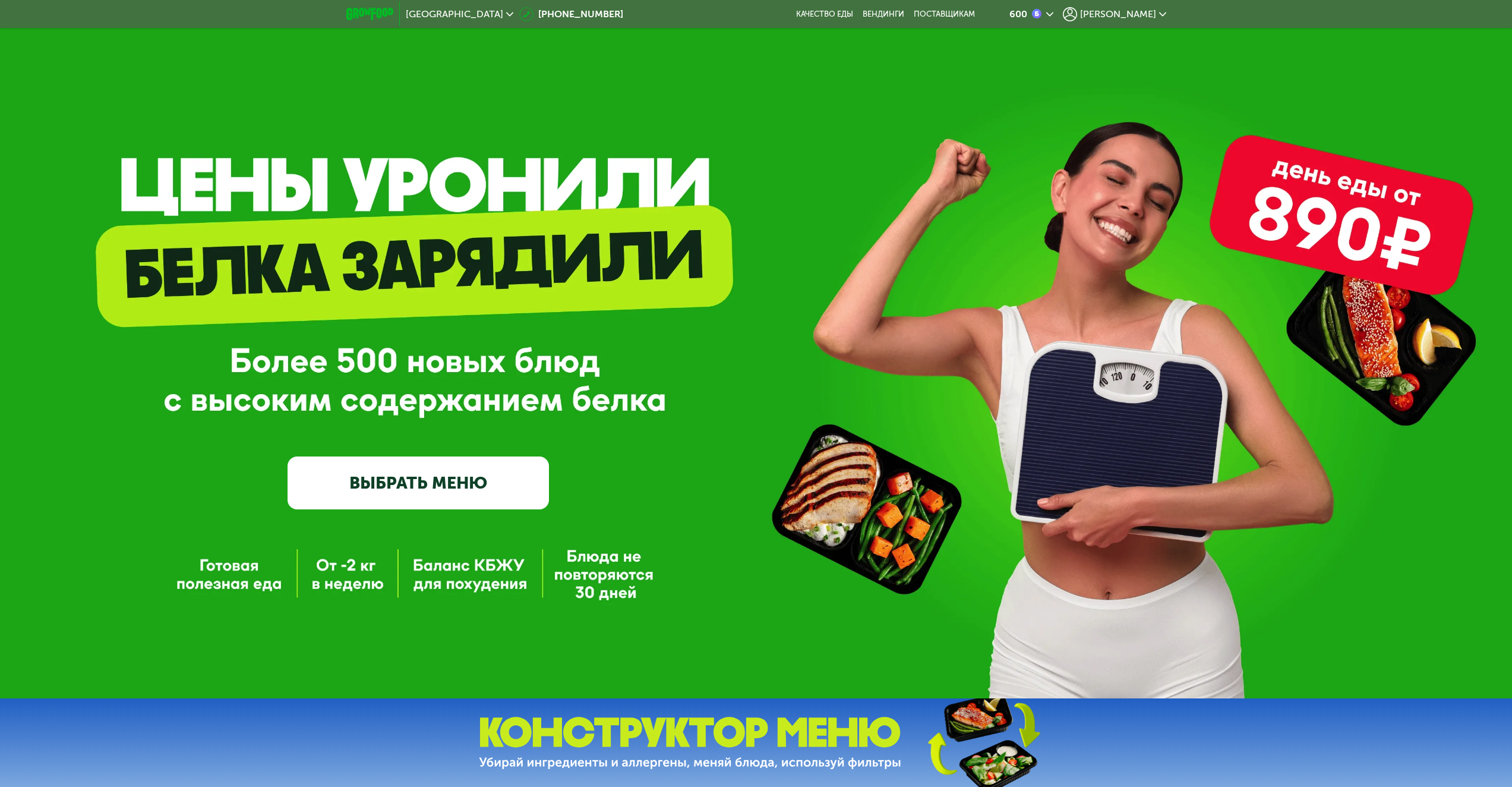
click at [1054, 12] on div "600" at bounding box center [1032, 14] width 44 height 14
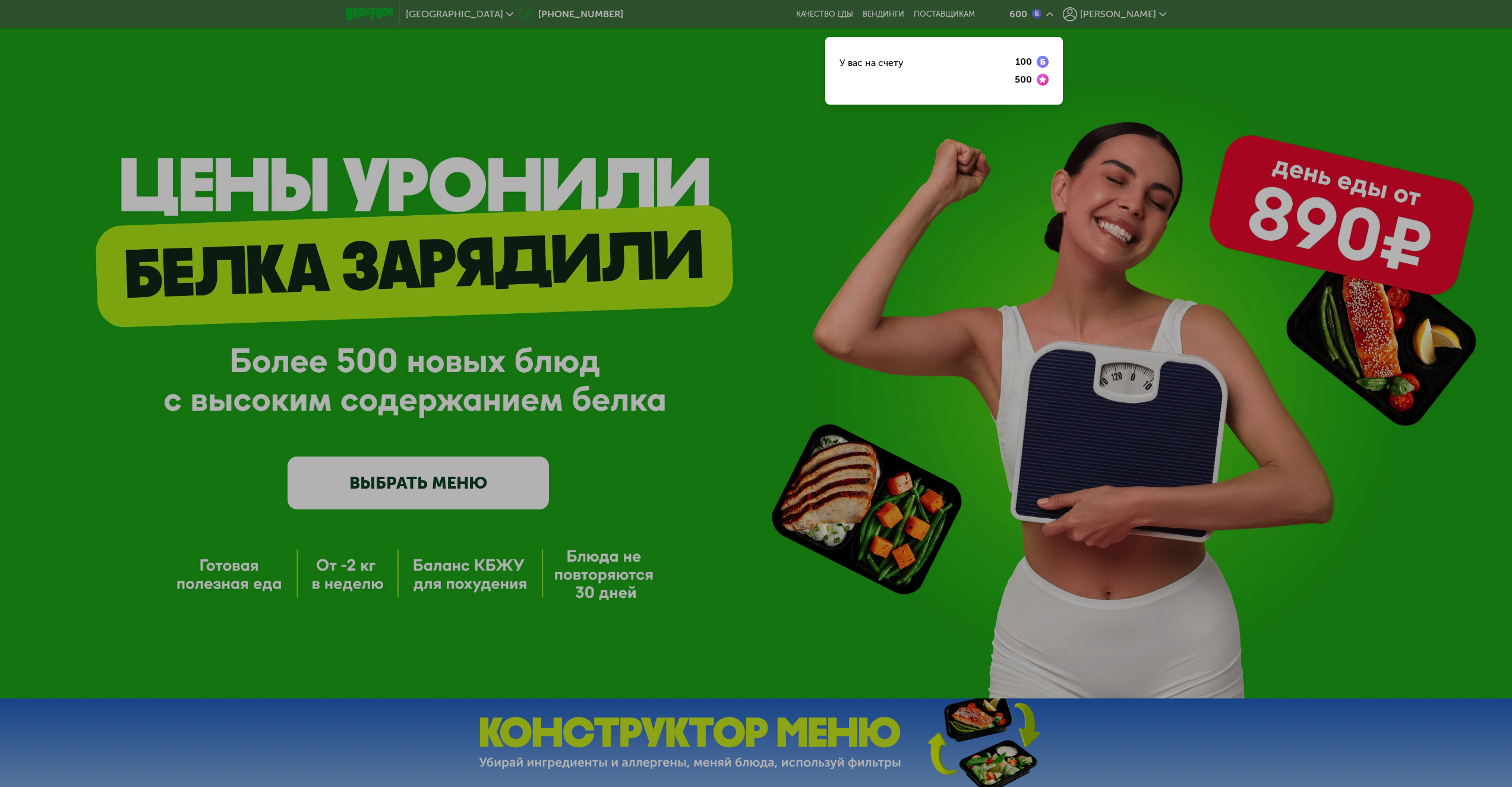
click at [1136, 54] on div at bounding box center [756, 394] width 1512 height 787
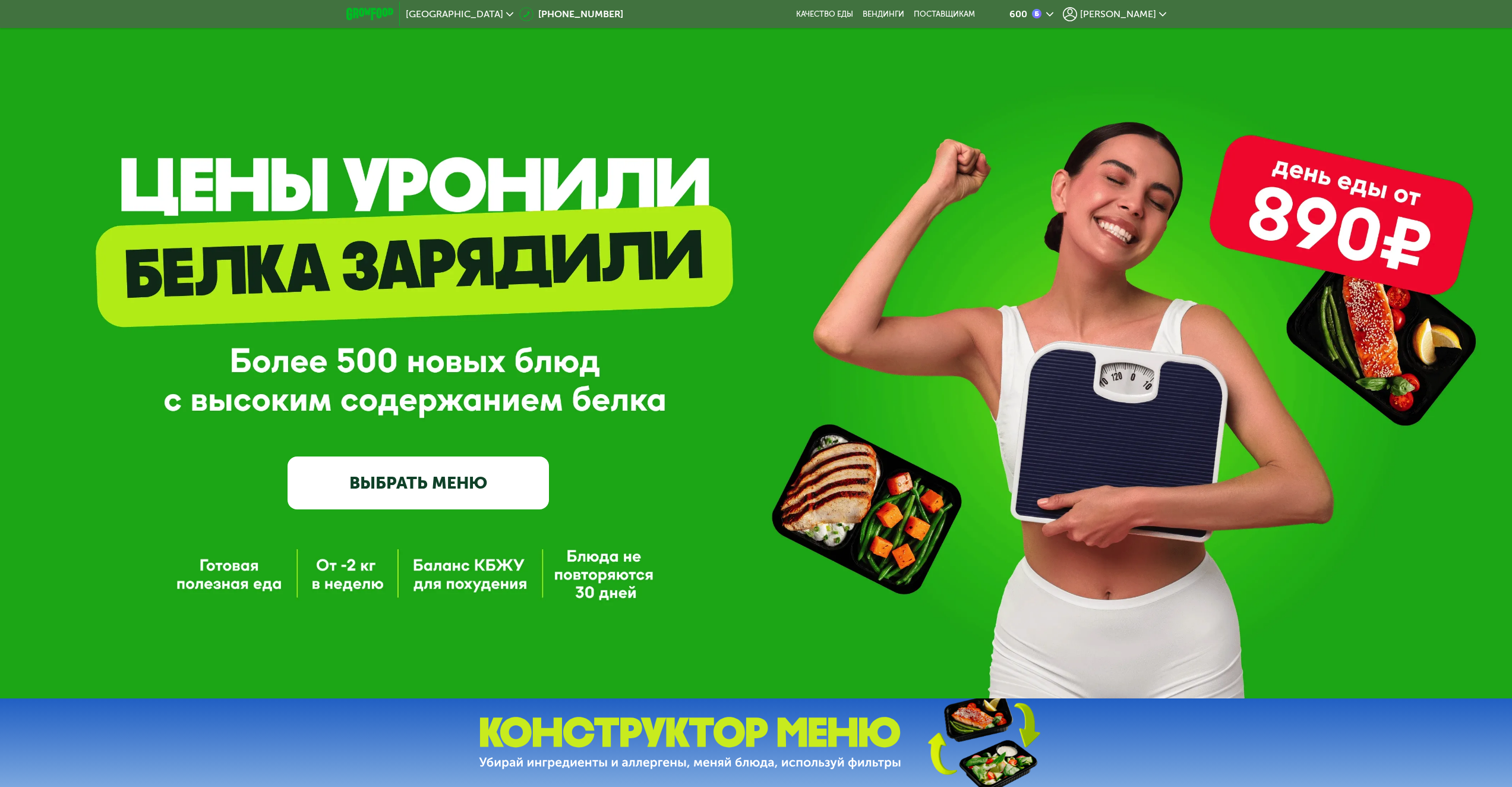
click at [1145, 20] on div "[PERSON_NAME]" at bounding box center [1115, 14] width 103 height 14
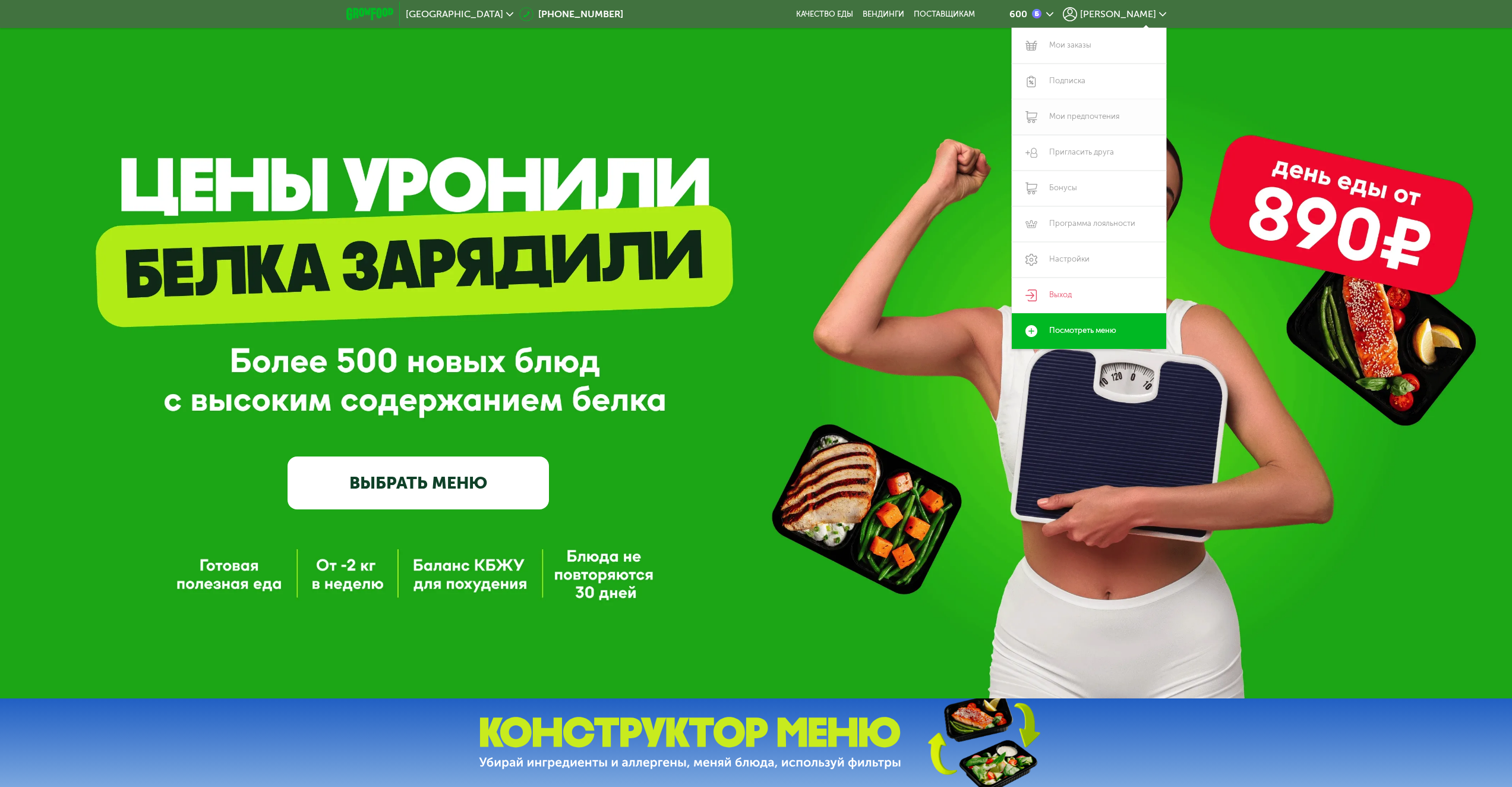
click at [1062, 112] on link "Мои предпочтения" at bounding box center [1089, 117] width 154 height 36
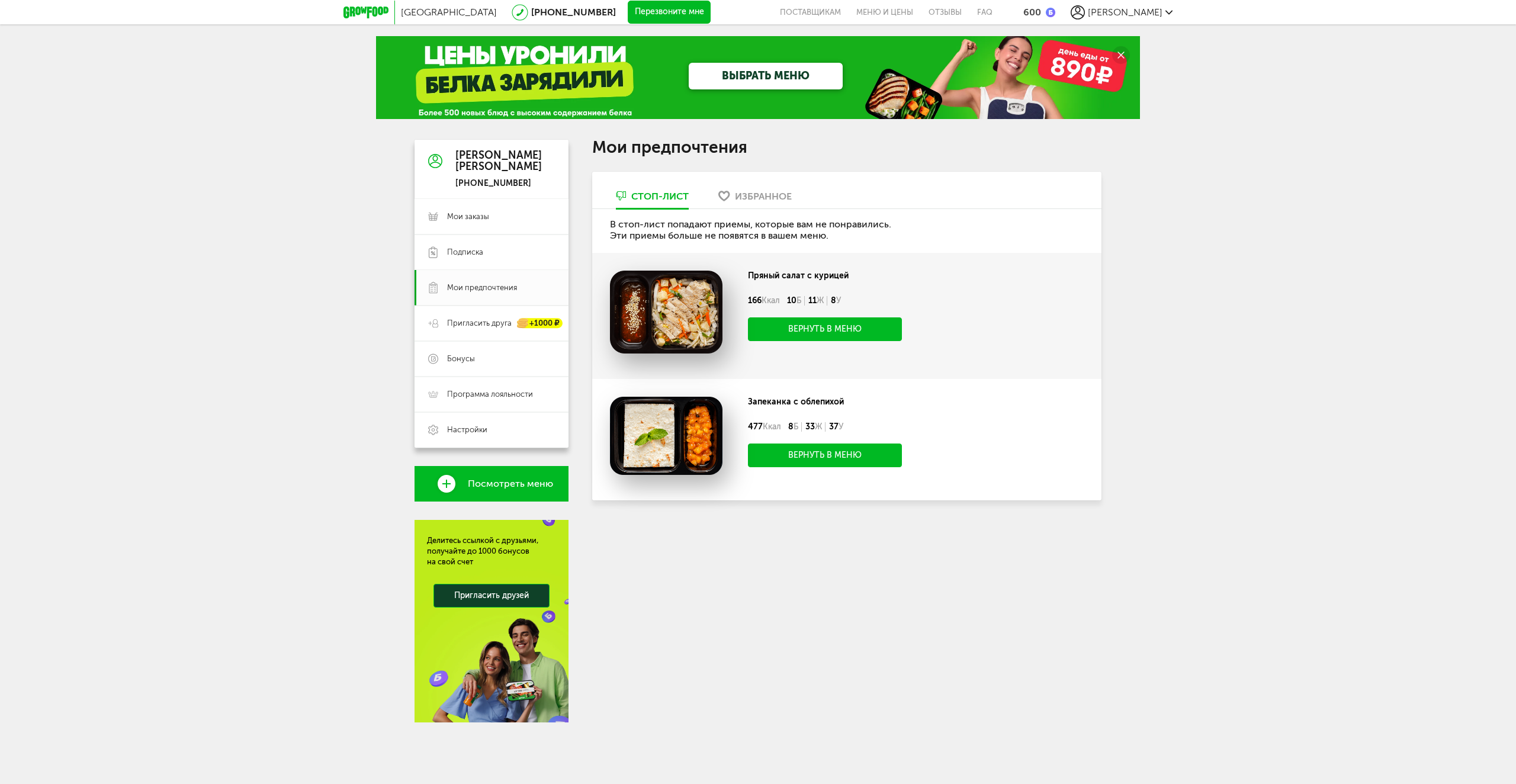
click at [768, 76] on link "ВЫБРАТЬ МЕНЮ" at bounding box center [766, 76] width 154 height 27
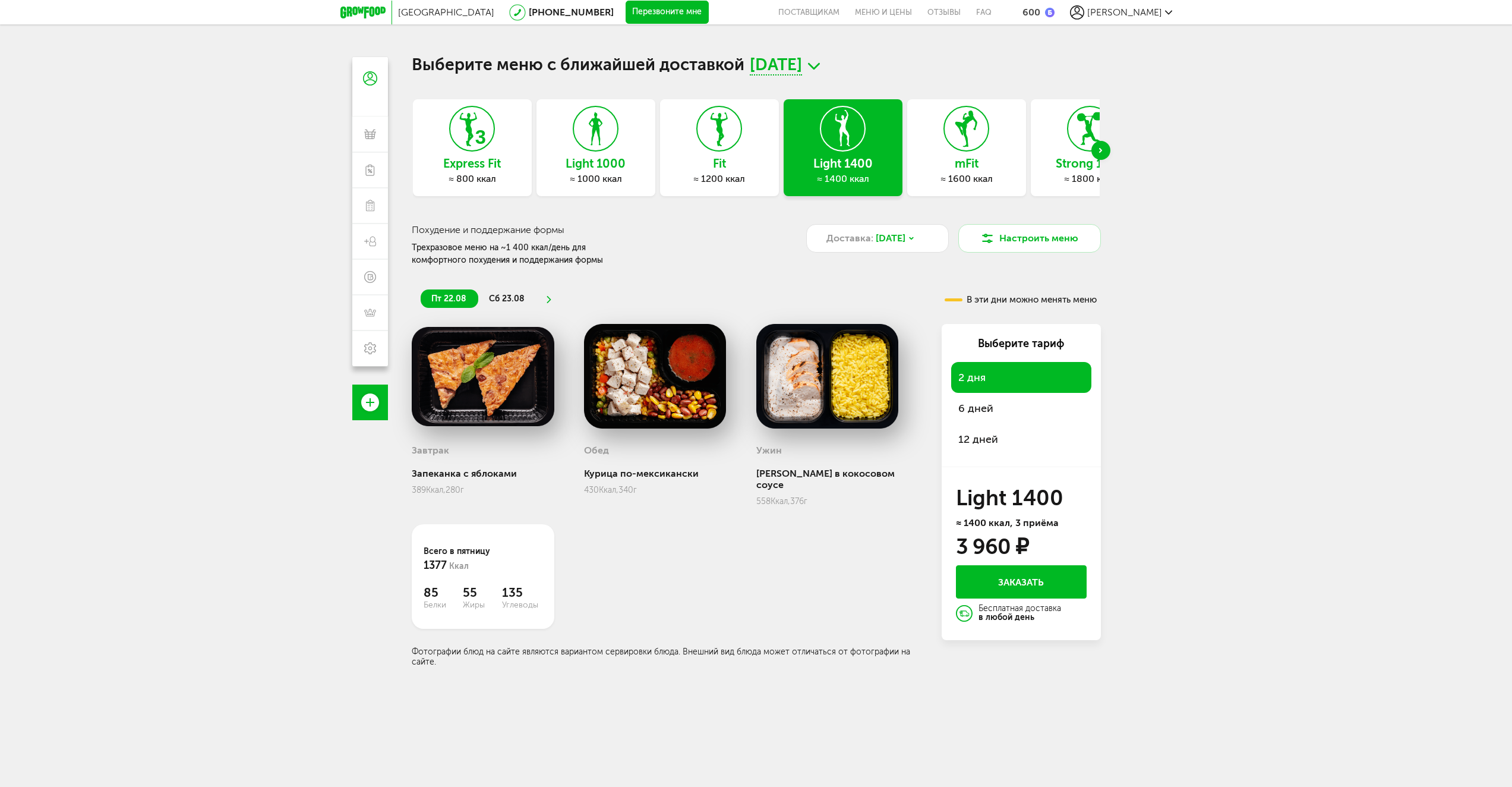
click at [1106, 151] on div "Next slide" at bounding box center [1101, 150] width 19 height 19
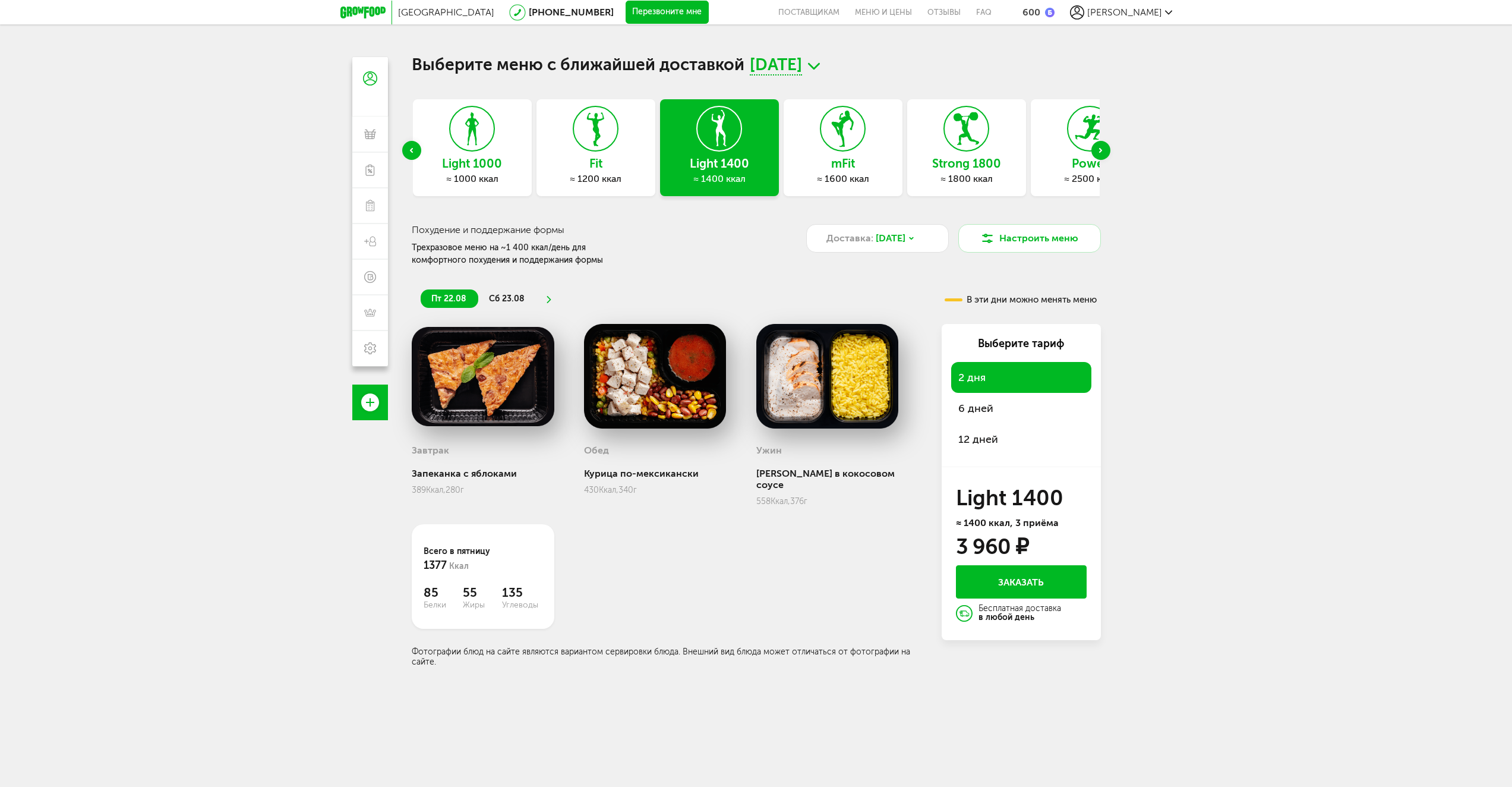
click at [962, 154] on div "Strong 1800 ≈ 1800 ккал" at bounding box center [967, 148] width 119 height 97
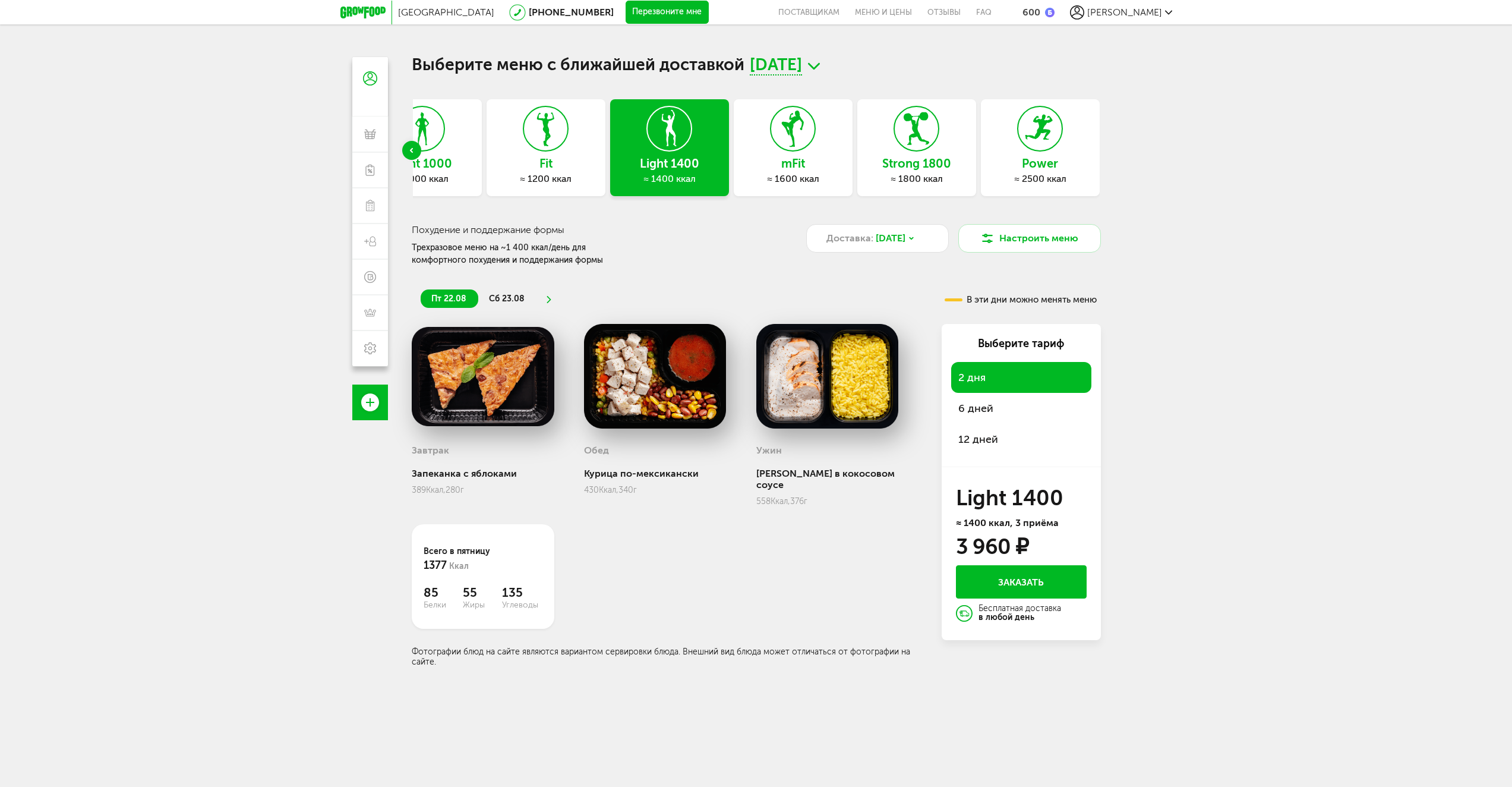
click at [912, 166] on h3 "Strong 1800" at bounding box center [917, 163] width 119 height 13
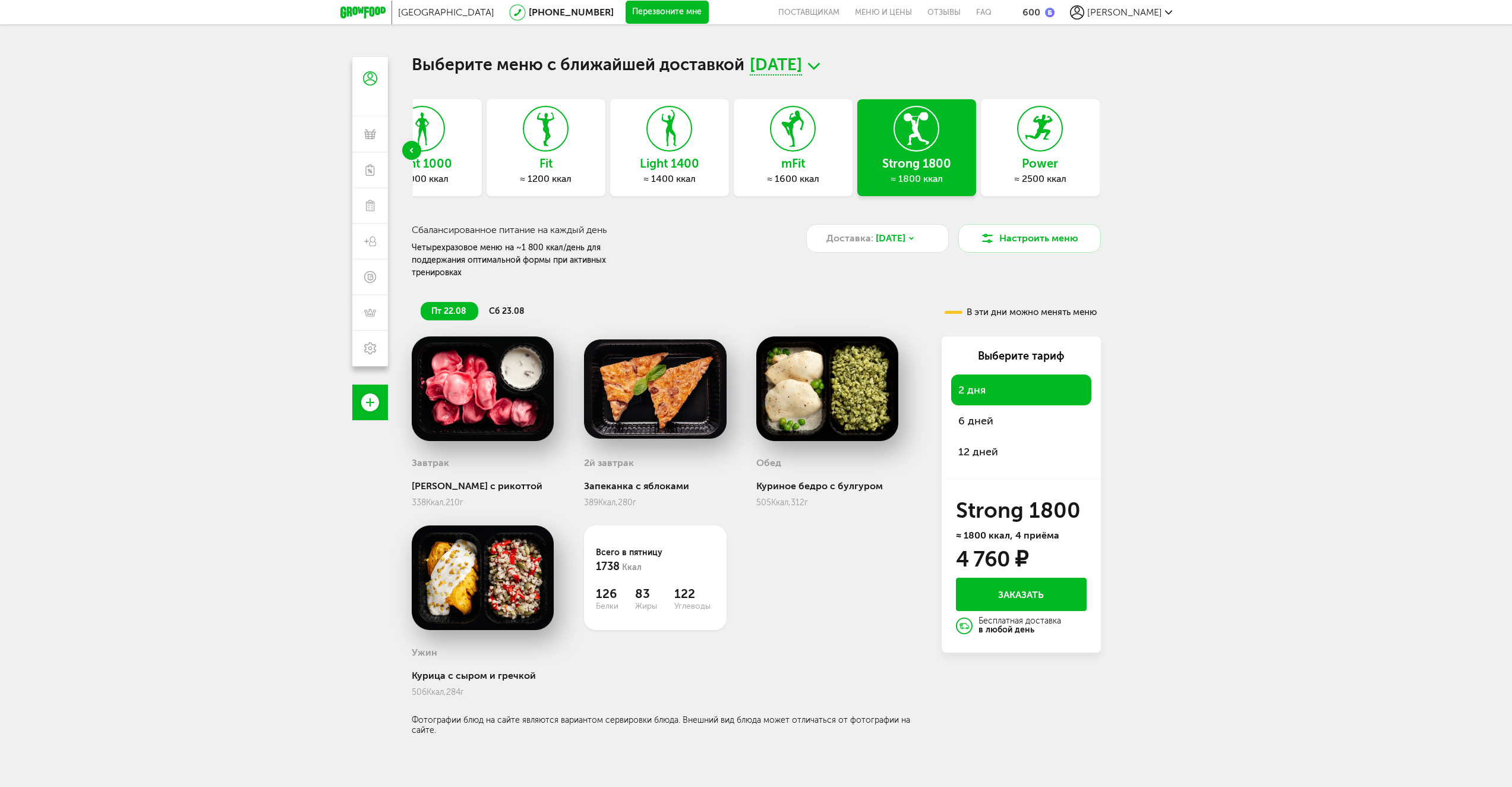
click at [506, 305] on li "сб 23.08" at bounding box center [508, 311] width 58 height 18
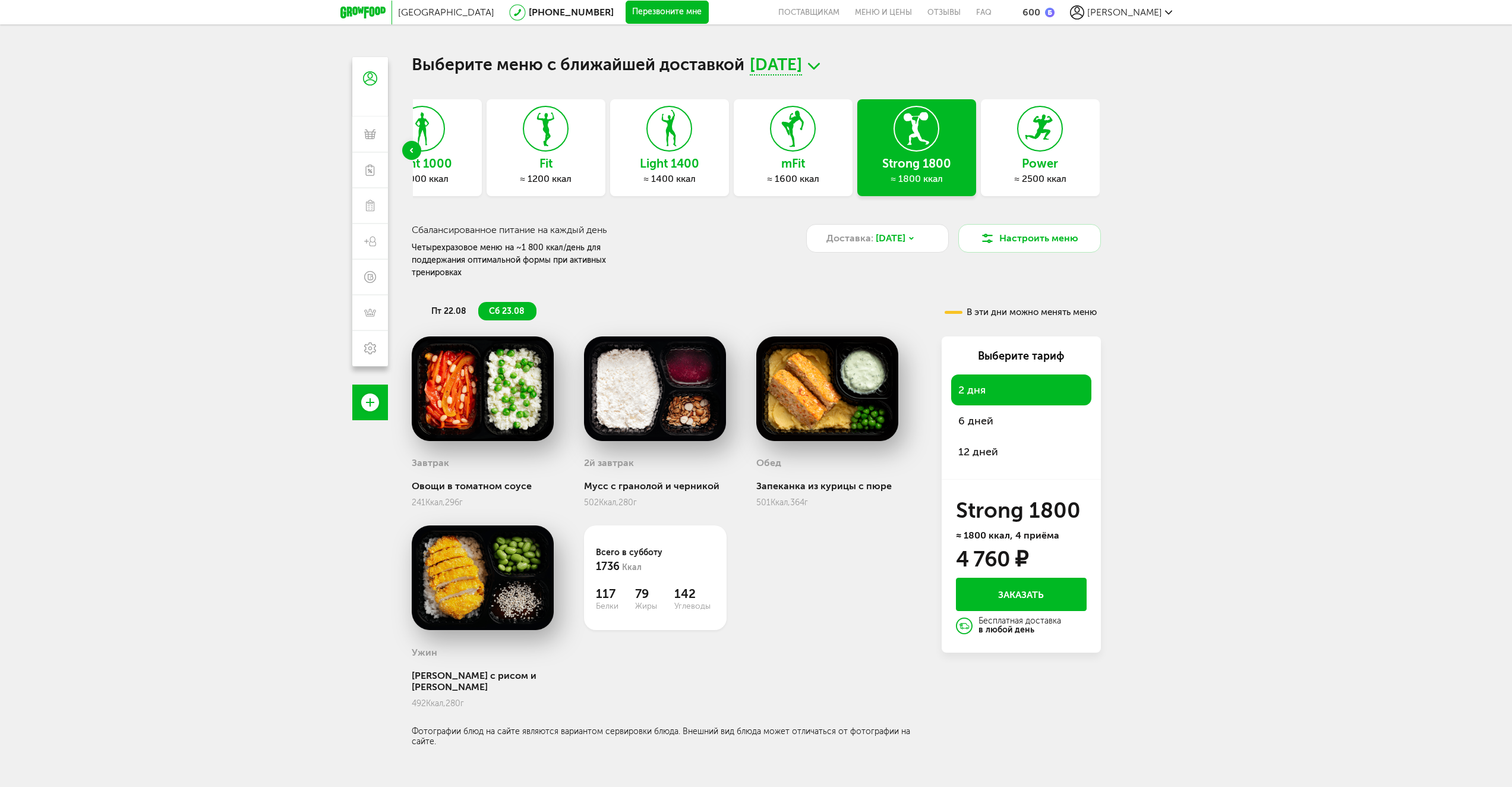
click at [461, 302] on li "пт 22.08" at bounding box center [449, 311] width 58 height 18
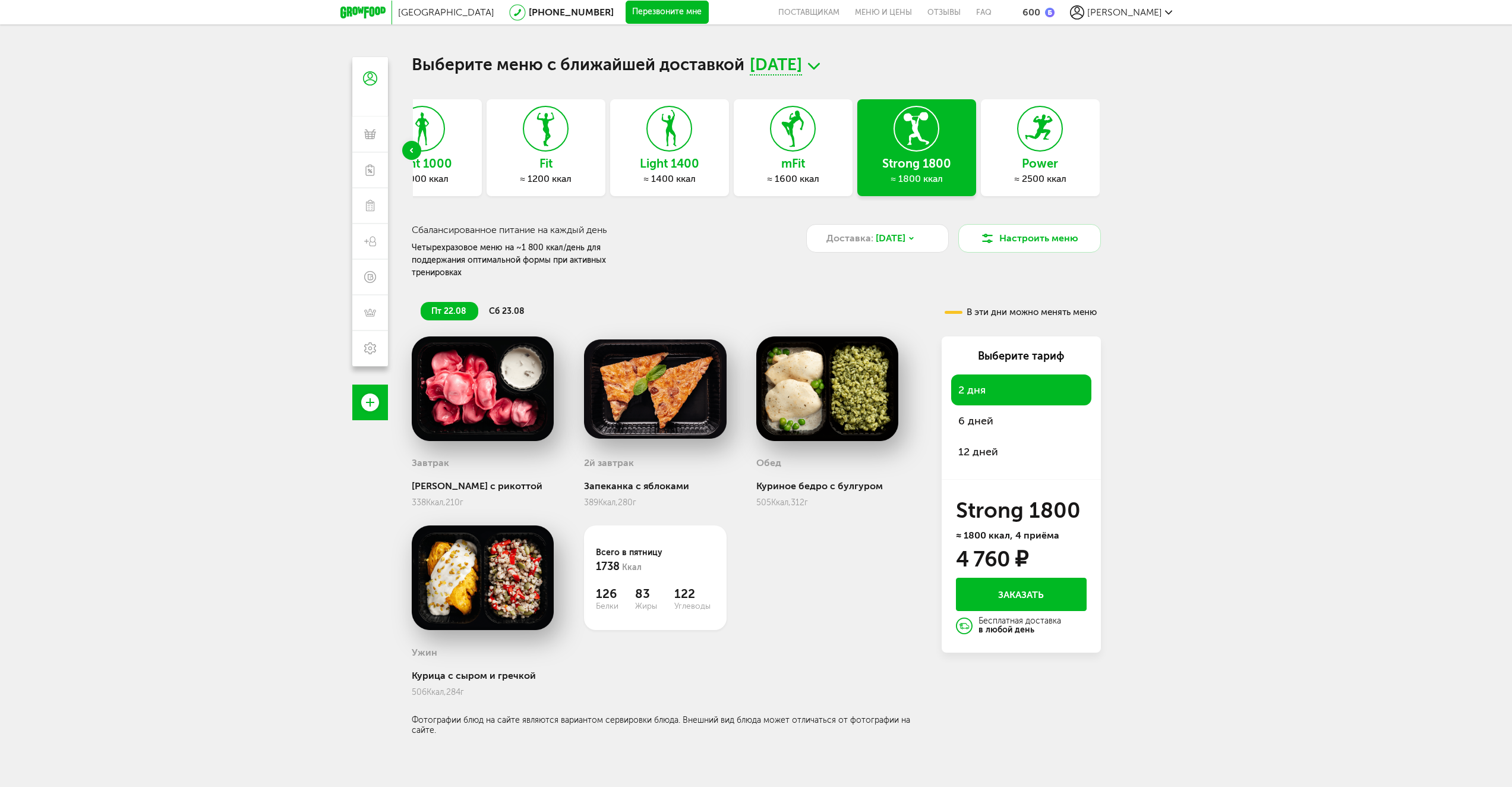
click at [802, 61] on span "[DATE]" at bounding box center [776, 66] width 52 height 18
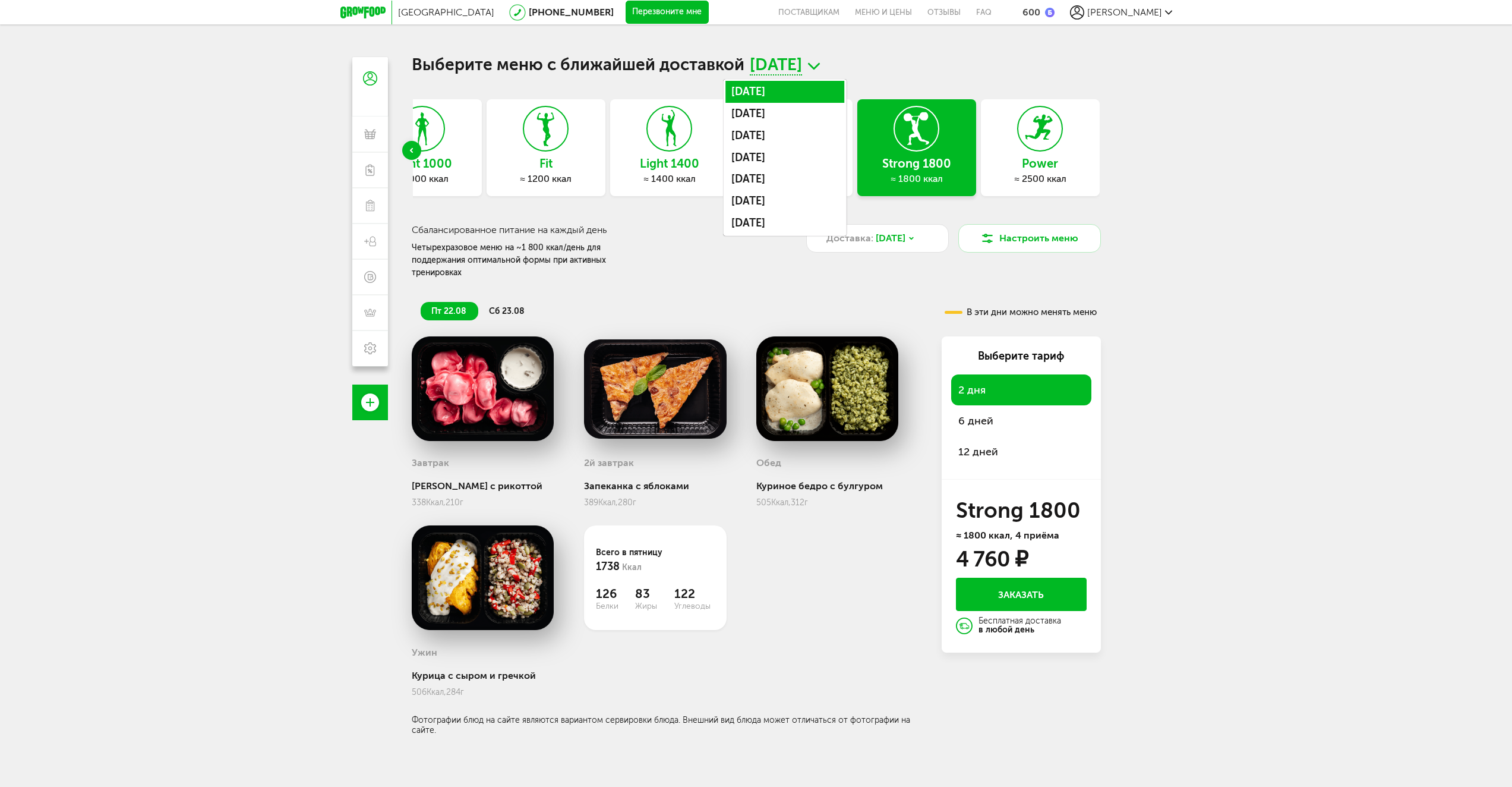
click at [793, 92] on li "[DATE]" at bounding box center [785, 92] width 119 height 22
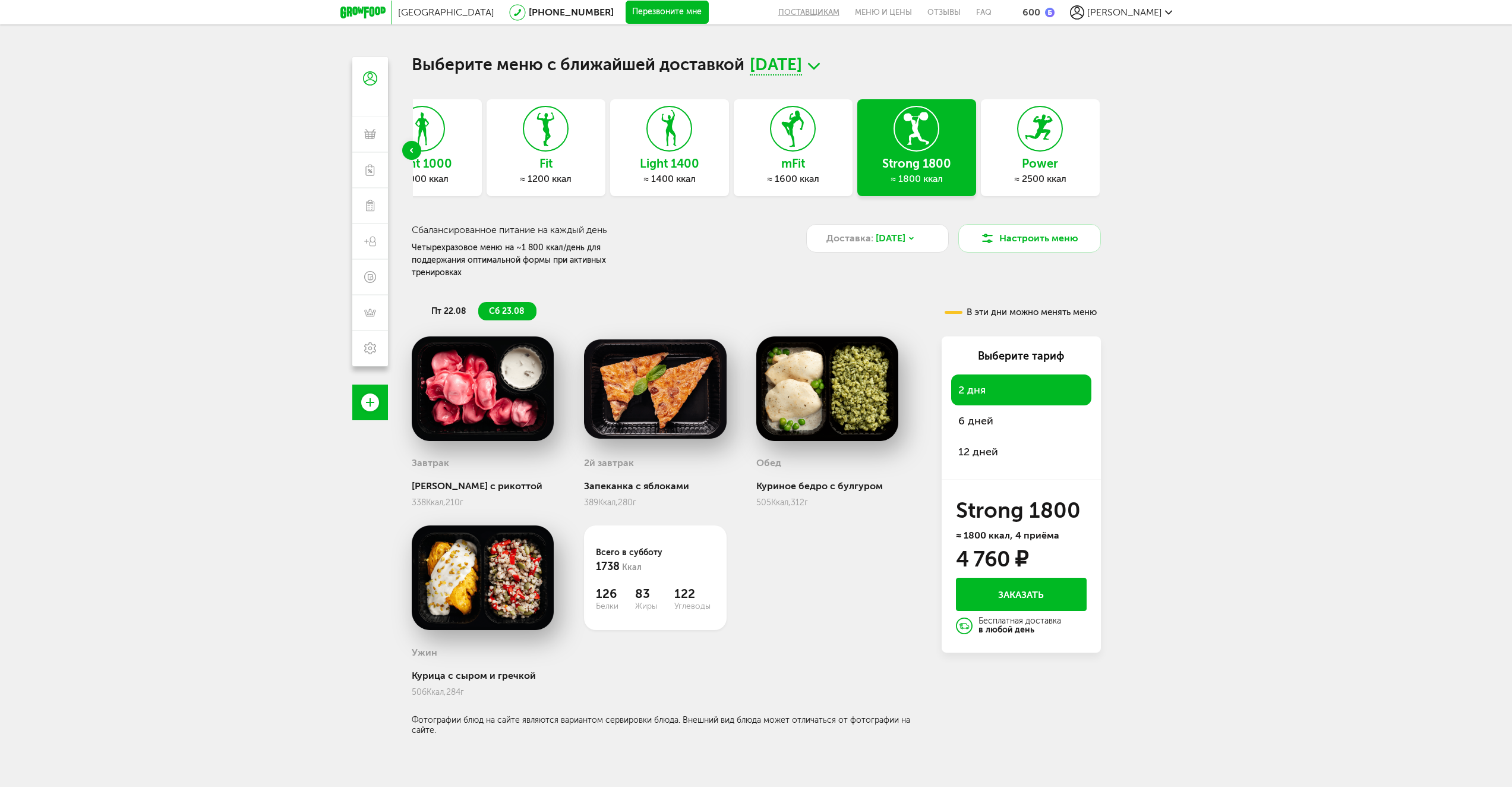
click at [847, 19] on button "поставщикам" at bounding box center [813, 12] width 69 height 24
drag, startPoint x: 854, startPoint y: 74, endPoint x: 891, endPoint y: 58, distance: 40.3
click at [854, 75] on div "Поставщикам Контактное лицо Название и город вашей компании Email Тип поставляе…" at bounding box center [756, 394] width 1512 height 787
click at [920, 12] on link "Меню и цены" at bounding box center [883, 12] width 72 height 24
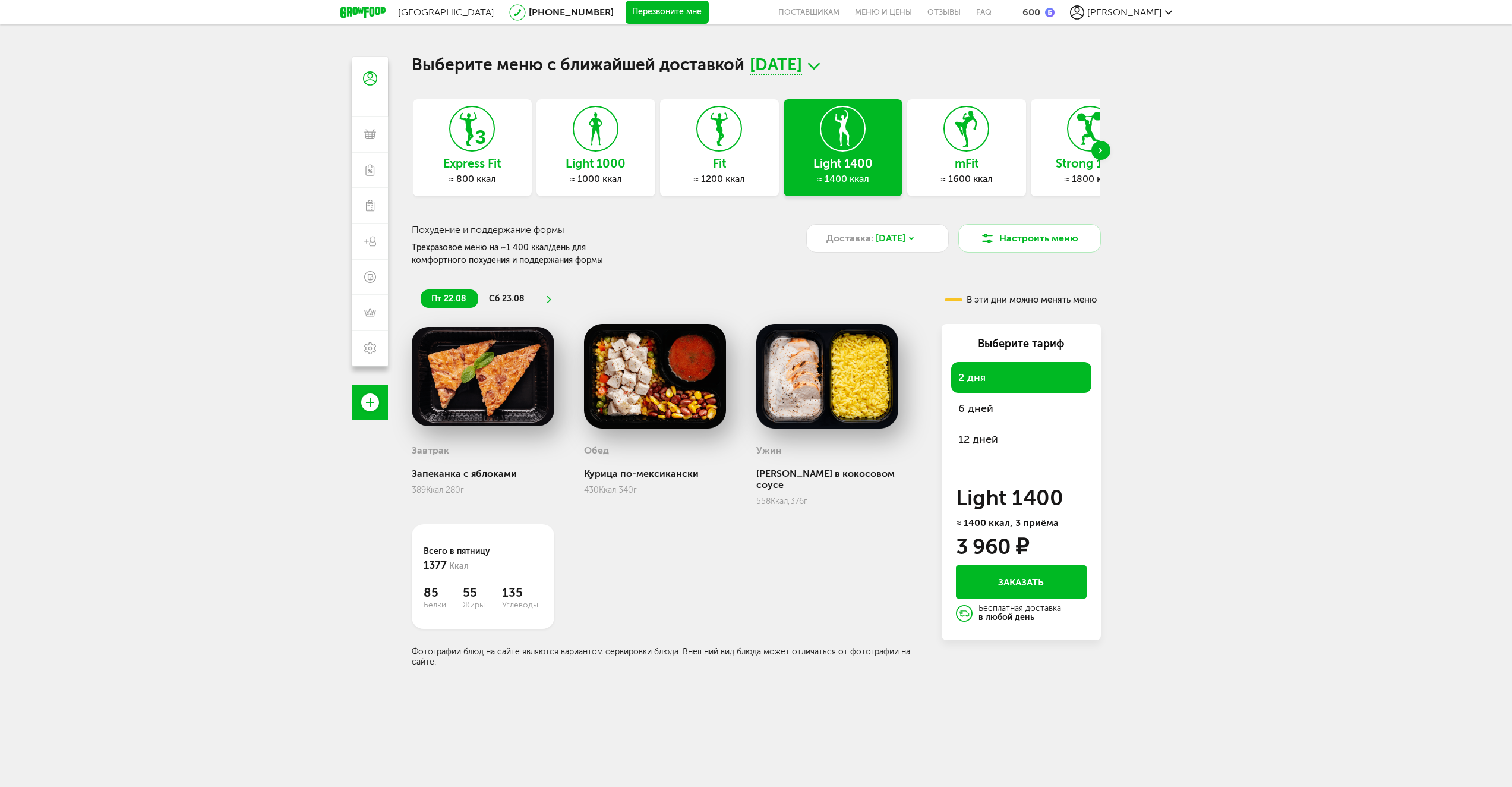
click at [1083, 158] on h3 "Strong 1800" at bounding box center [1091, 163] width 119 height 13
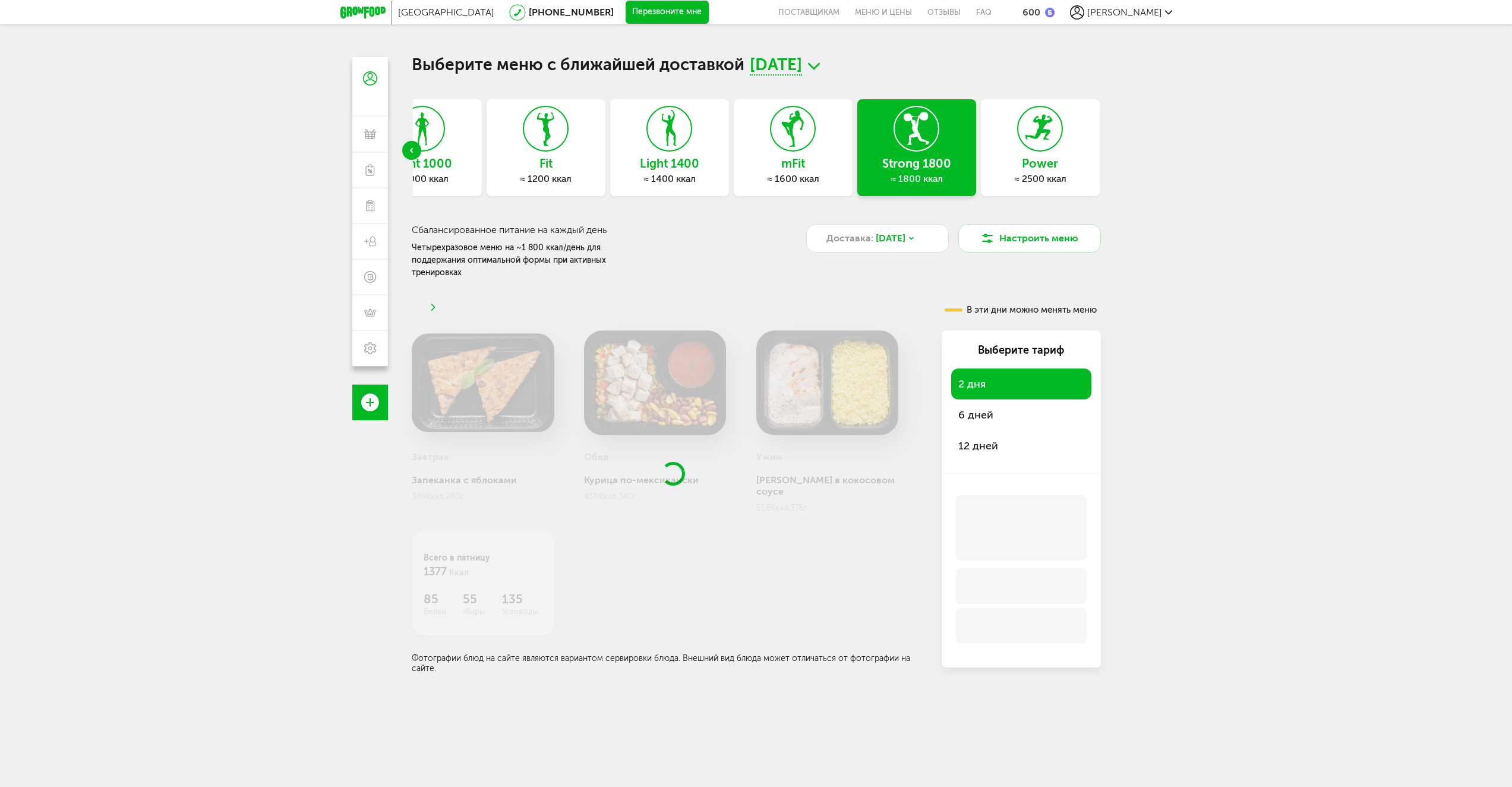
click at [1030, 176] on div "Express Fit ≈ 800 ккал Light 1000 ≈ 1000 ккал Fit ≈ 1200 ккал Light 1400 ≈ 1400…" at bounding box center [756, 150] width 689 height 103
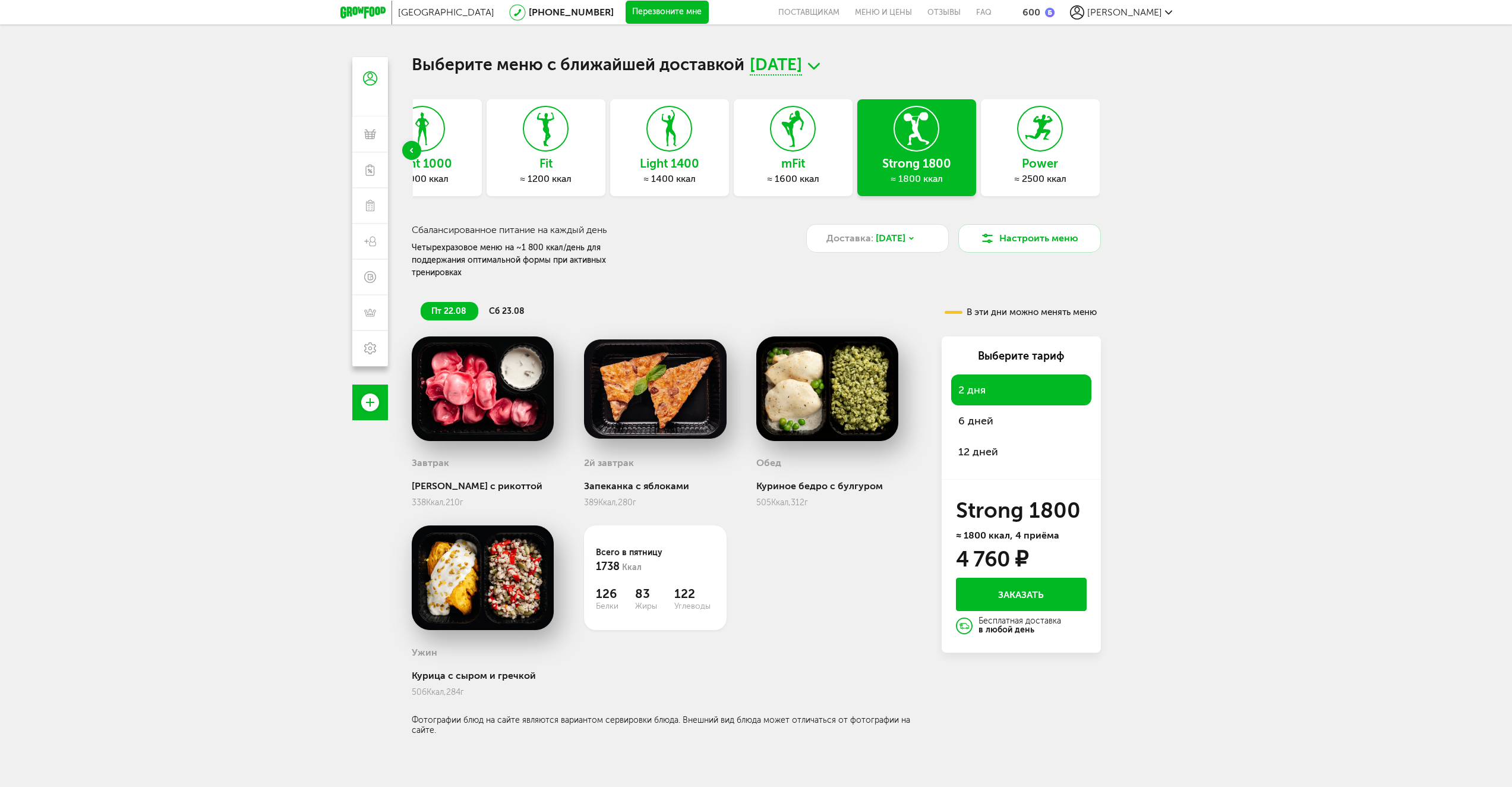
click at [1030, 176] on div "≈ 2500 ккал" at bounding box center [1041, 179] width 119 height 12
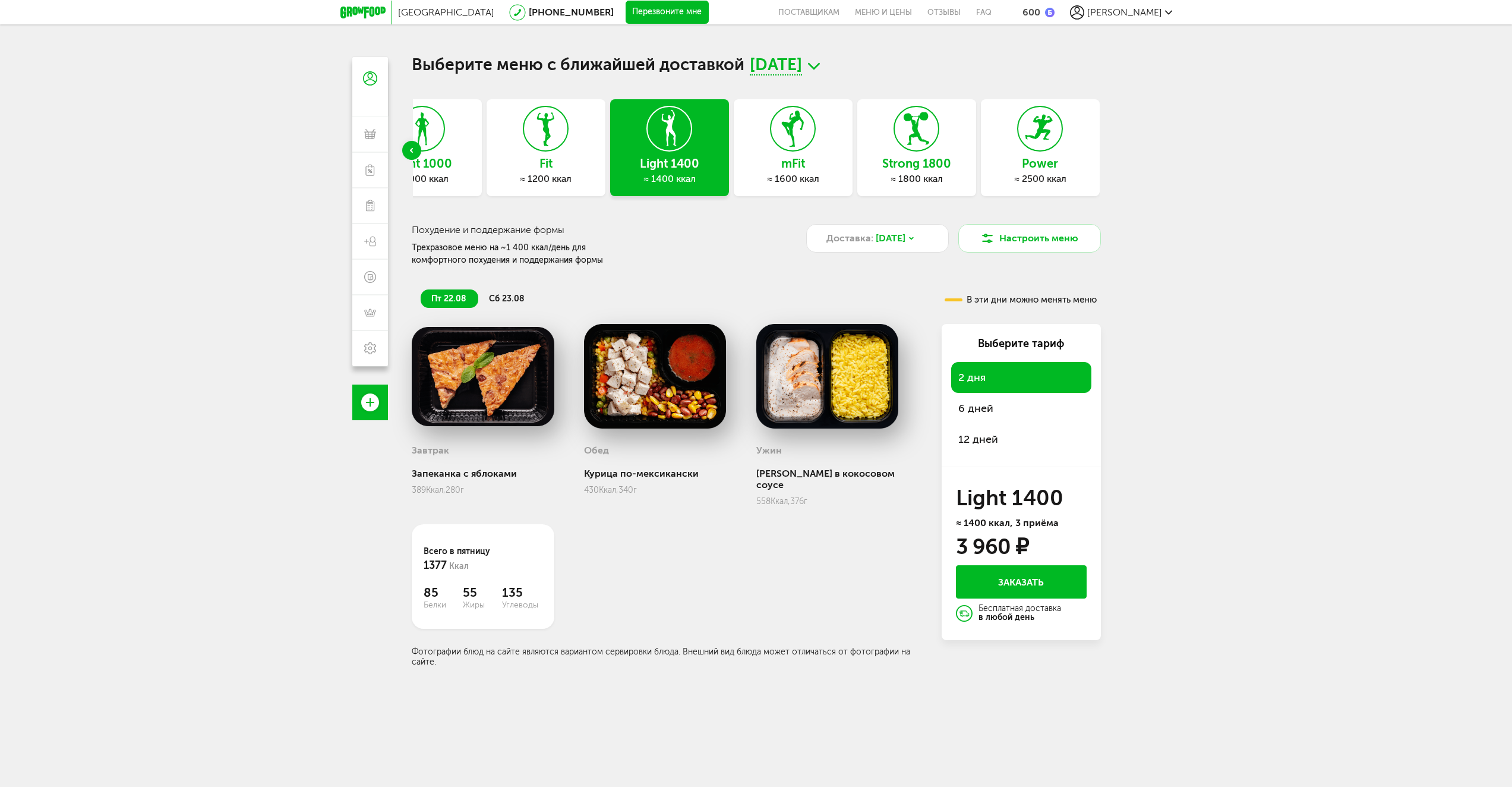
click at [1030, 149] on icon at bounding box center [1040, 128] width 43 height 44
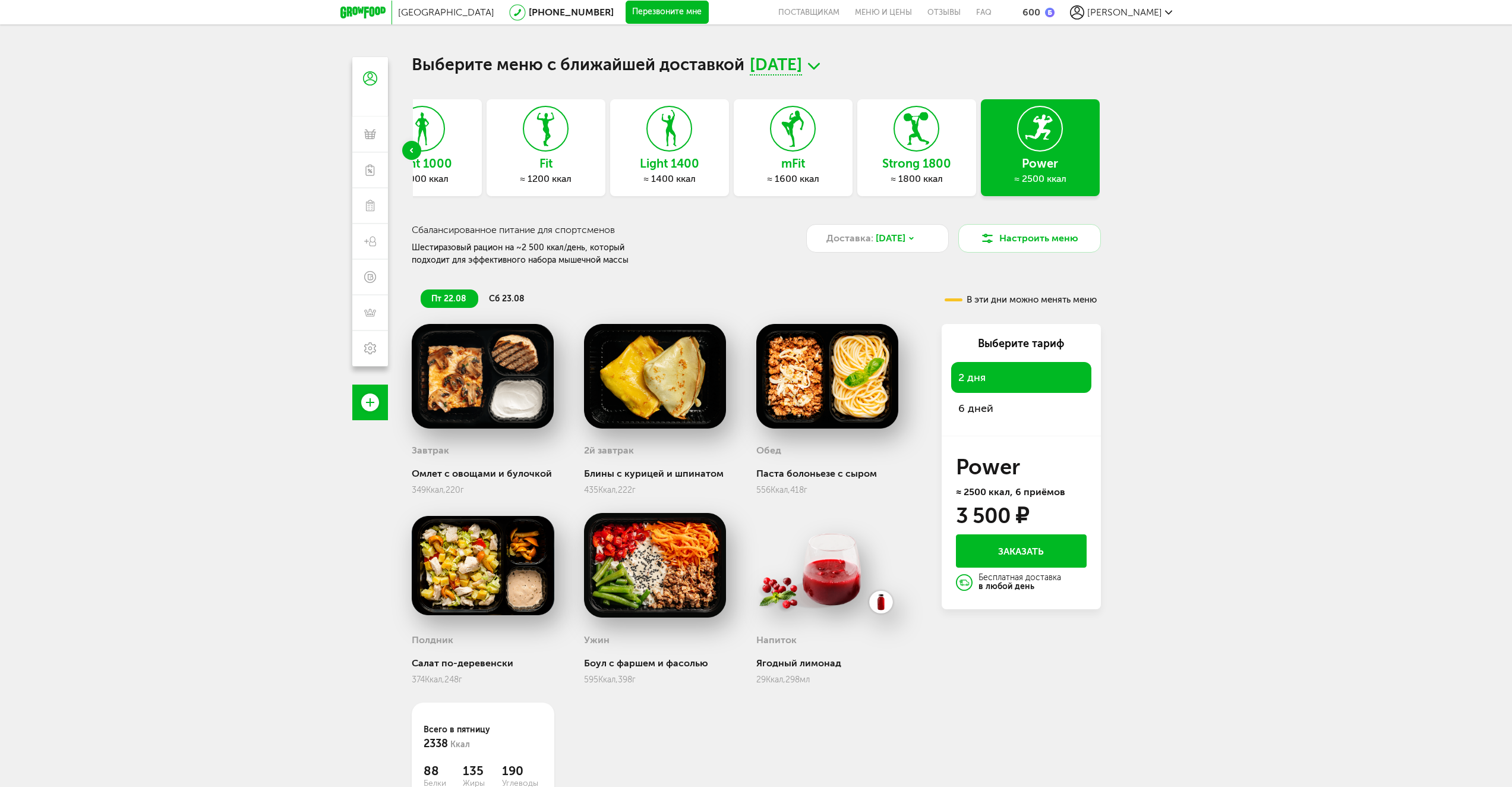
click at [911, 174] on div "≈ 1800 ккал" at bounding box center [917, 179] width 119 height 12
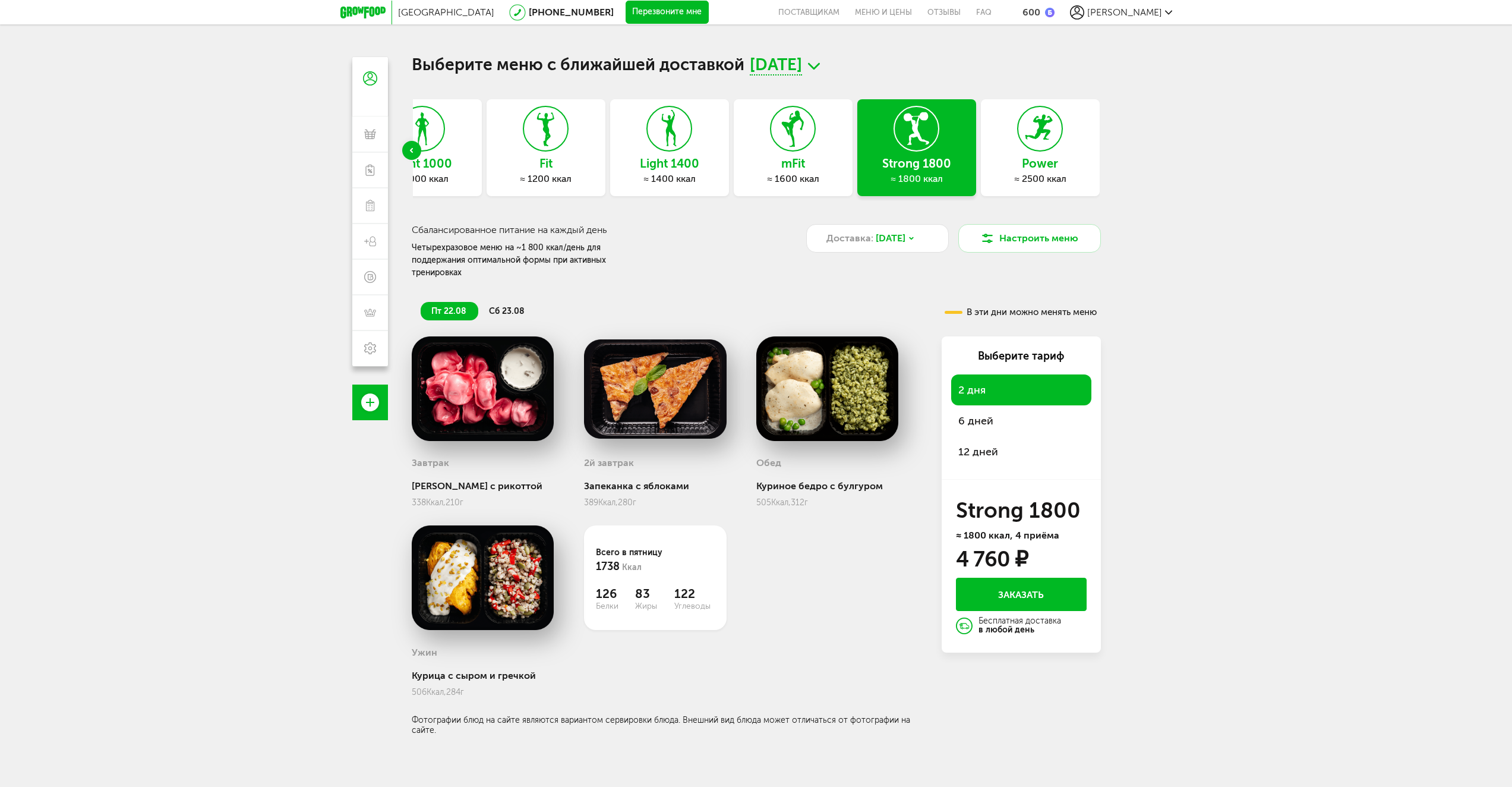
click at [1062, 165] on h3 "Power" at bounding box center [1041, 163] width 119 height 13
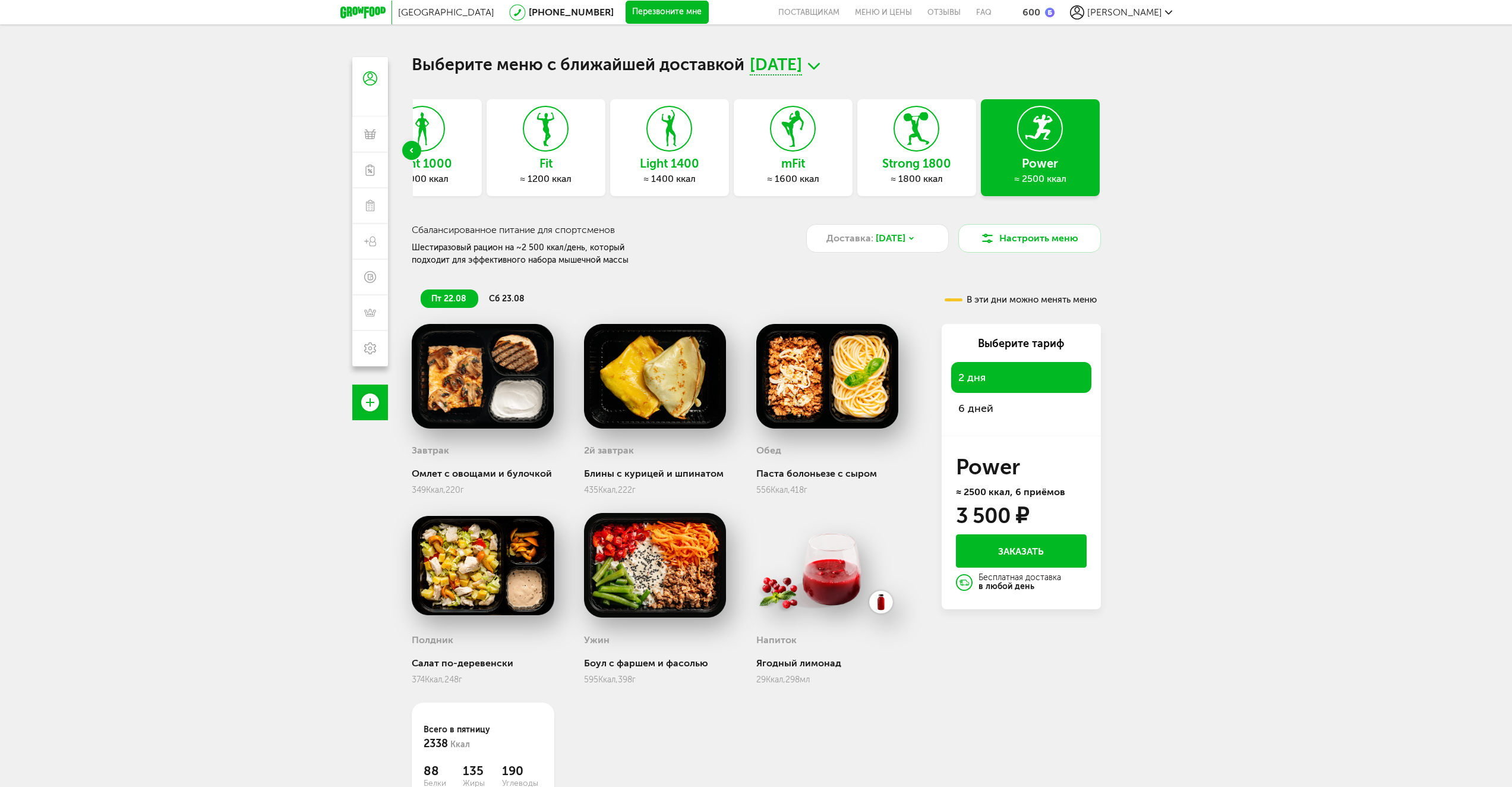
click at [989, 416] on div "6 дней" at bounding box center [1021, 408] width 140 height 31
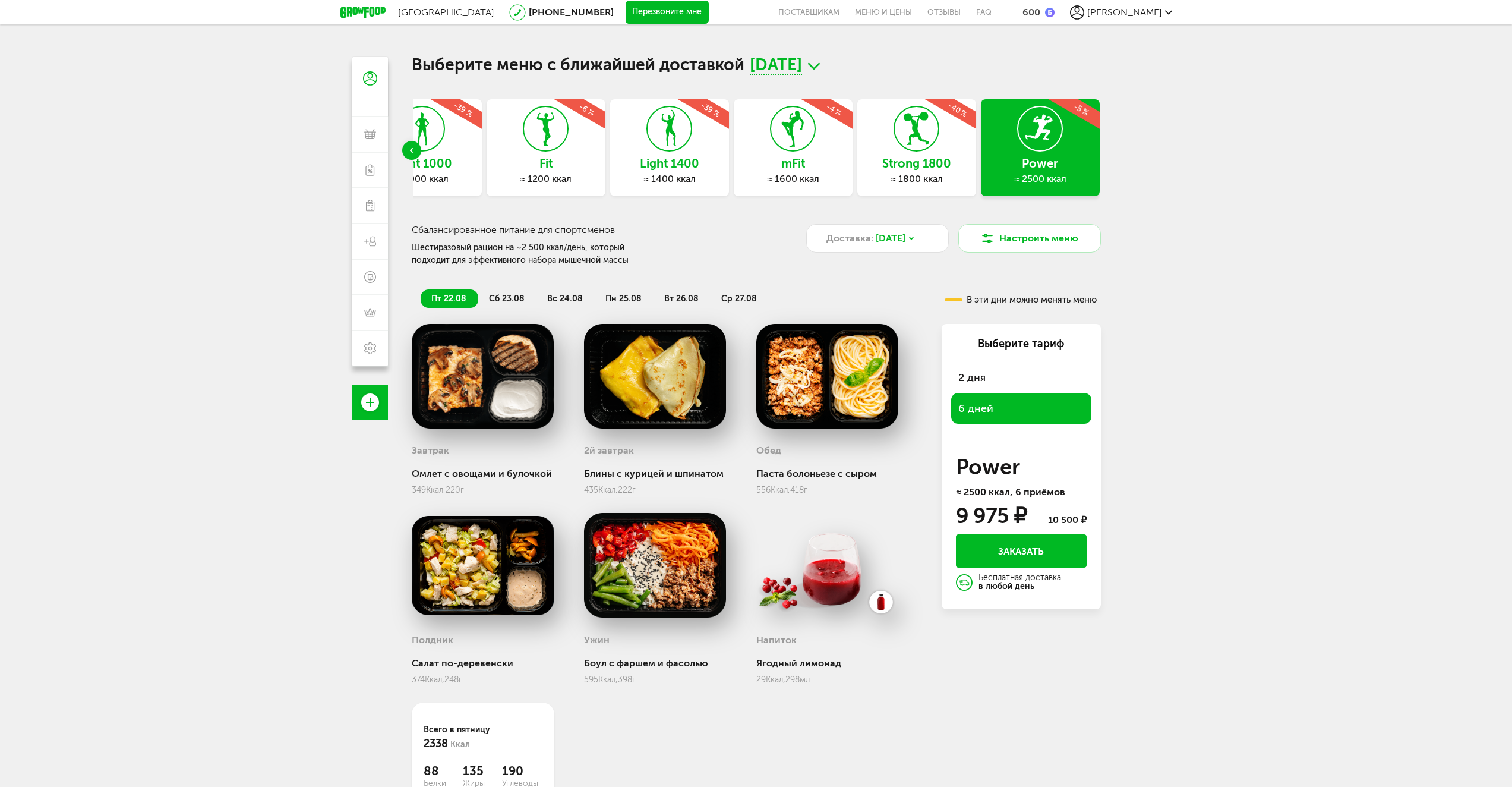
click at [942, 174] on div "≈ 1800 ккал" at bounding box center [917, 179] width 119 height 12
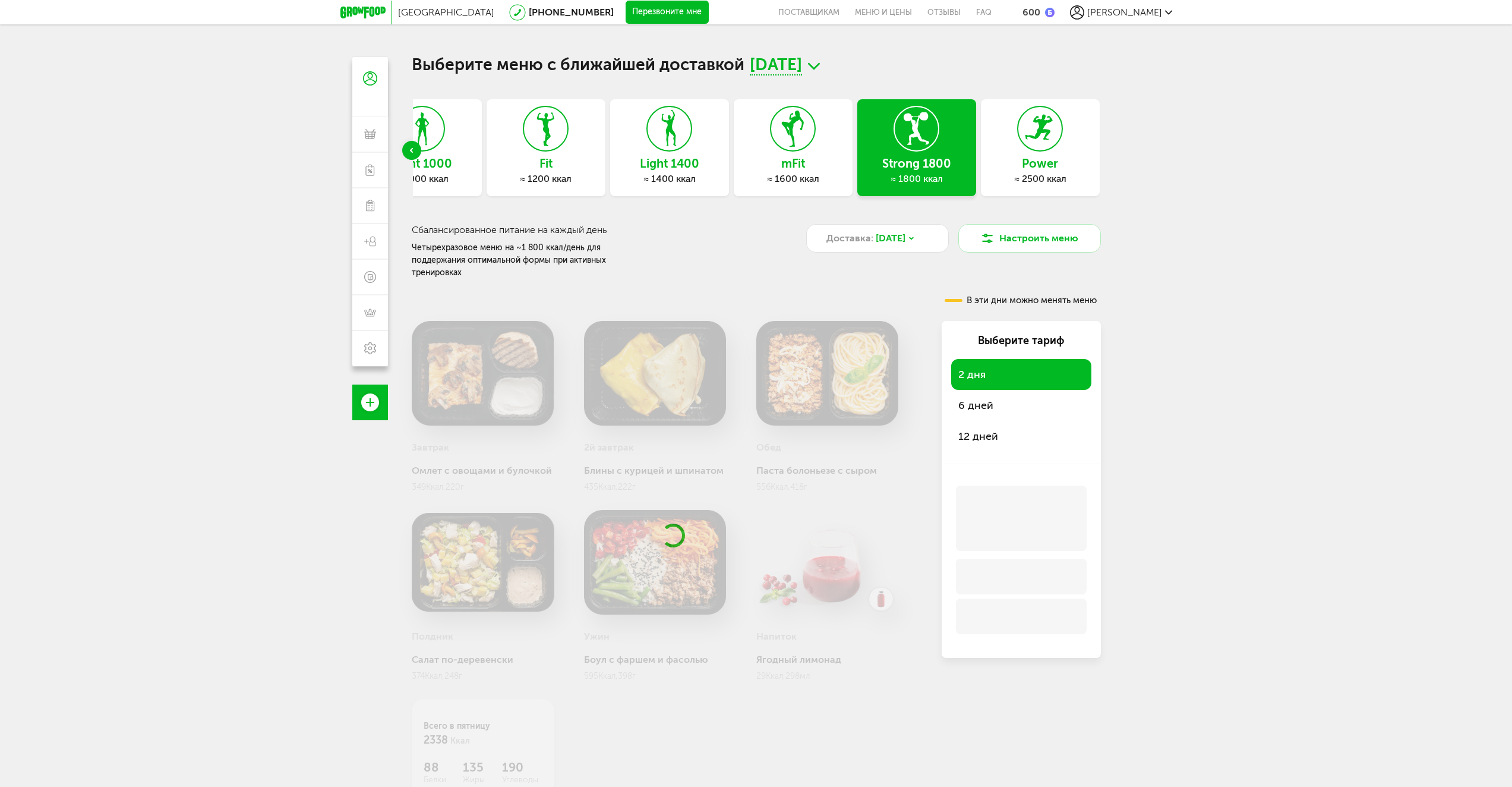
click at [989, 399] on span "6 дней" at bounding box center [976, 406] width 35 height 13
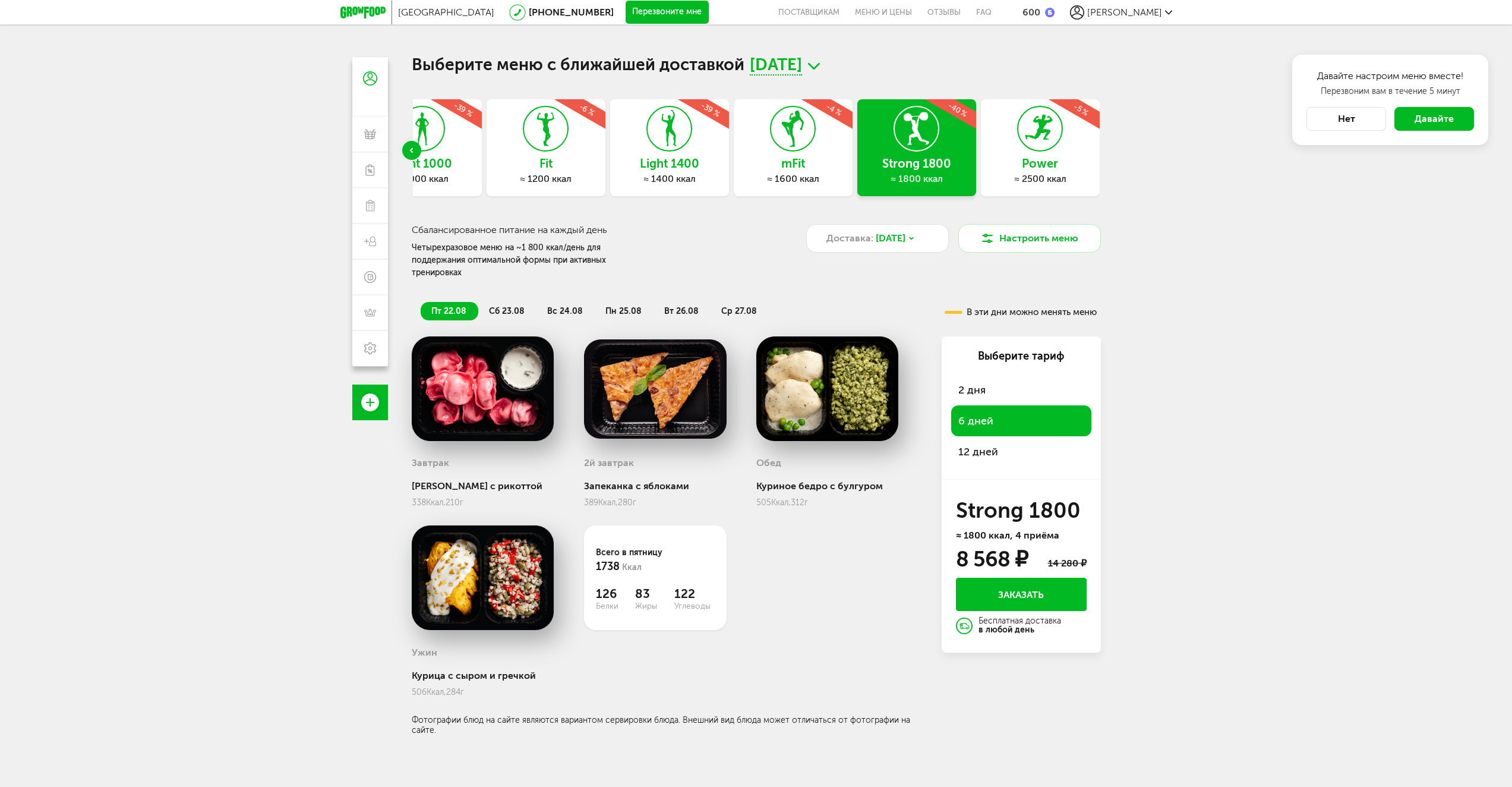
click at [996, 386] on div "2 дня" at bounding box center [1021, 389] width 140 height 31
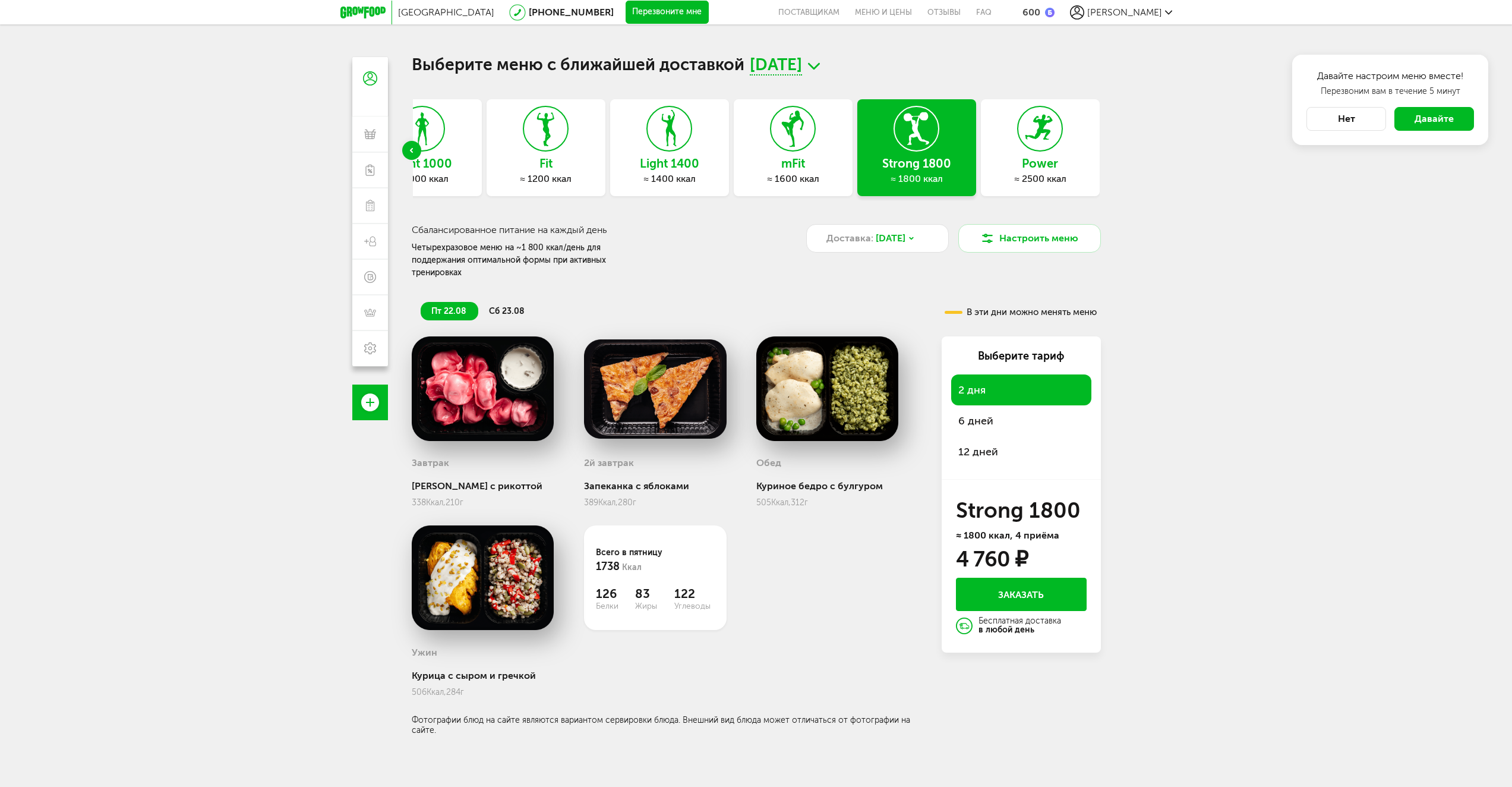
click at [374, 14] on icon at bounding box center [363, 13] width 45 height 12
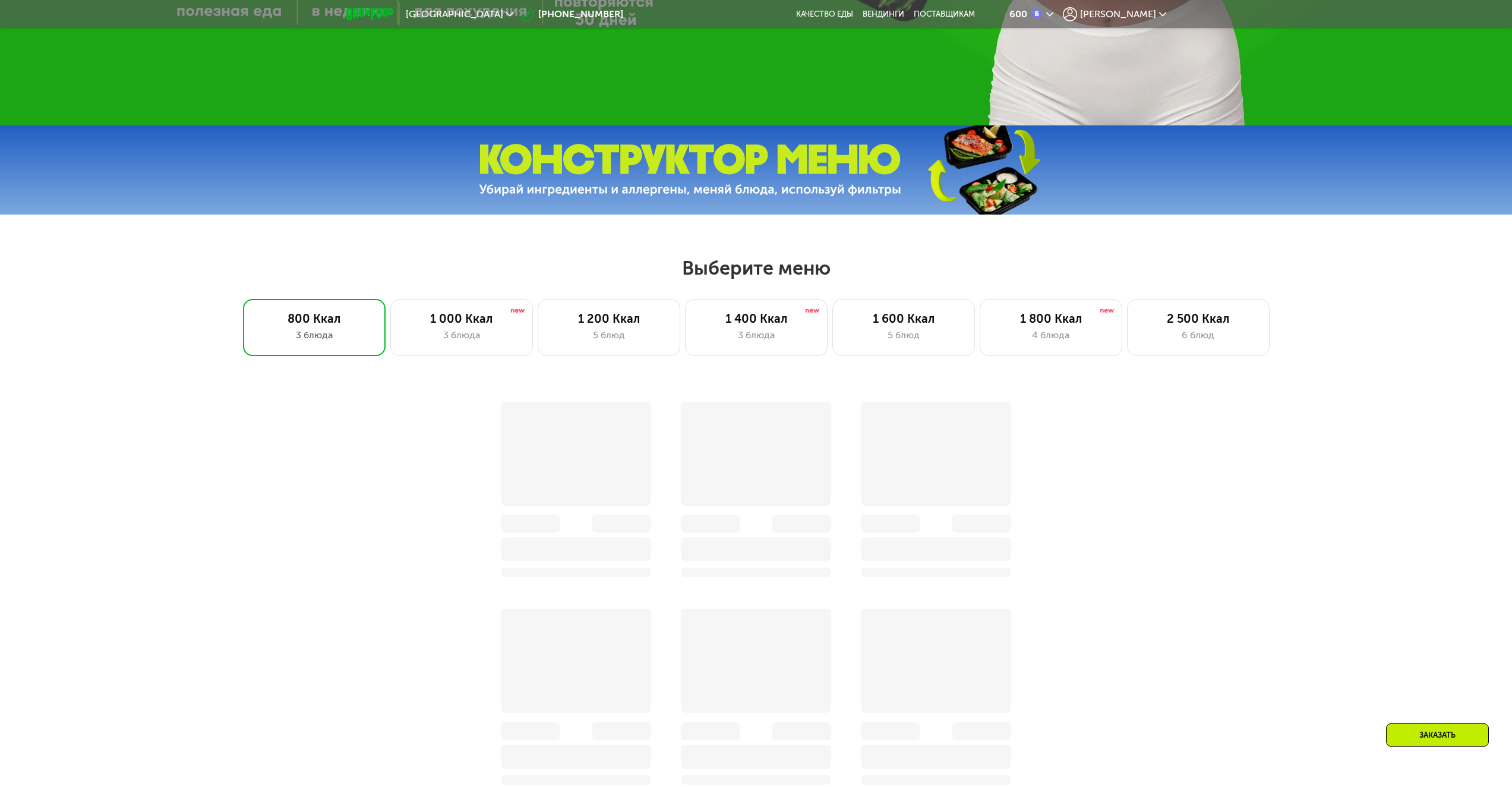
scroll to position [832, 0]
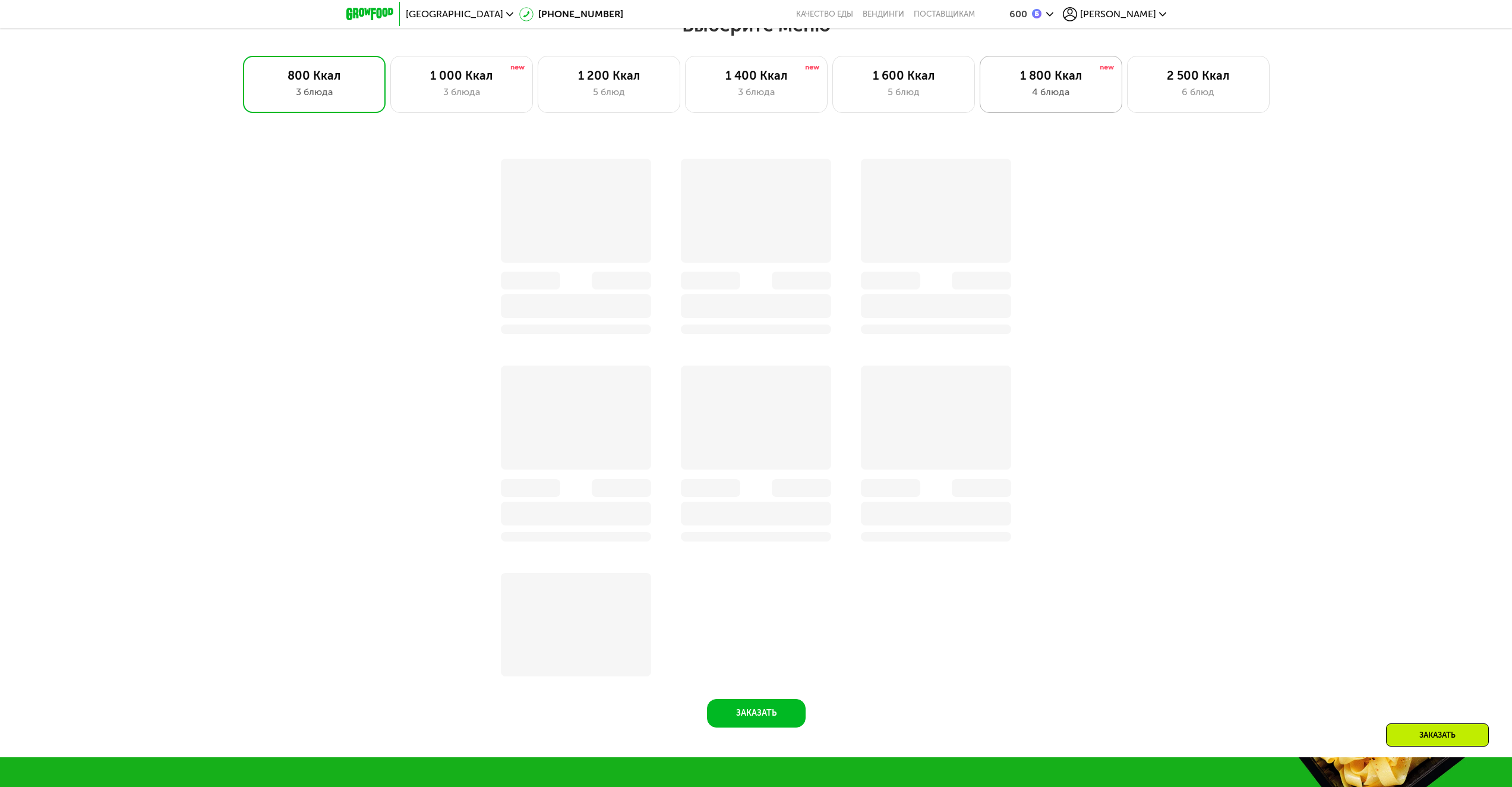
click at [1069, 93] on div "4 блюда" at bounding box center [1051, 92] width 118 height 14
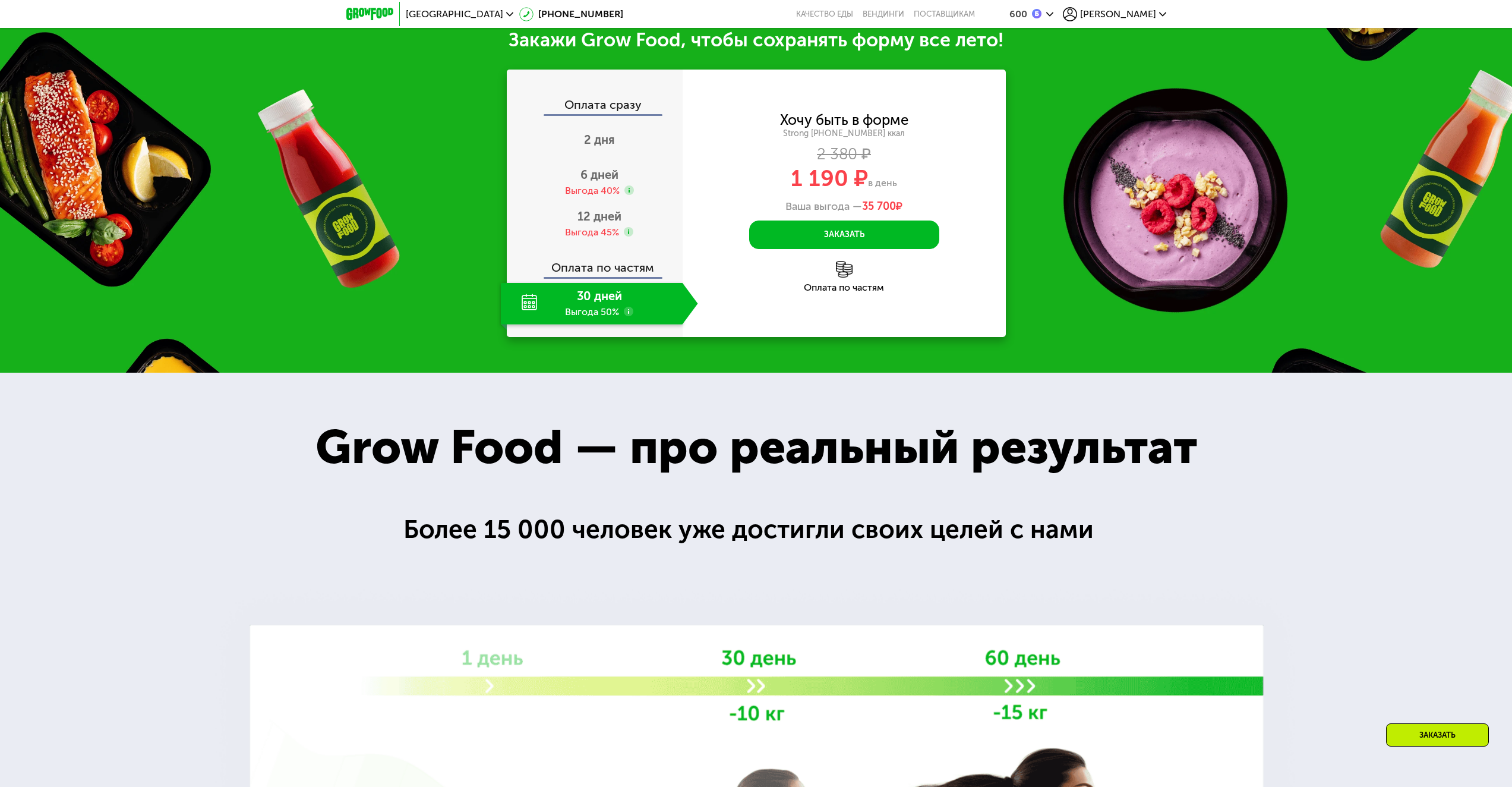
scroll to position [1485, 0]
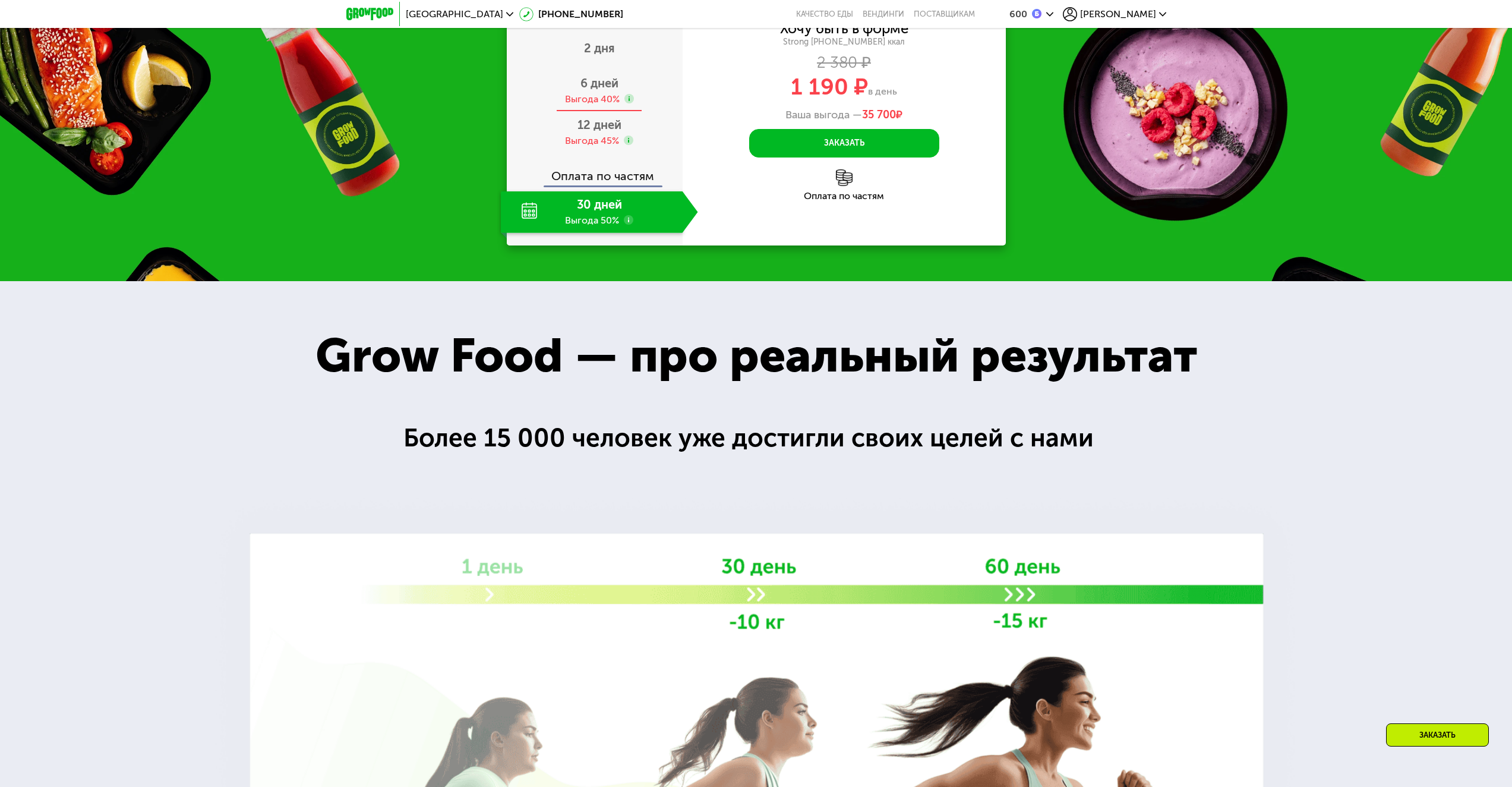
click at [598, 90] on span "6 дней" at bounding box center [599, 83] width 38 height 14
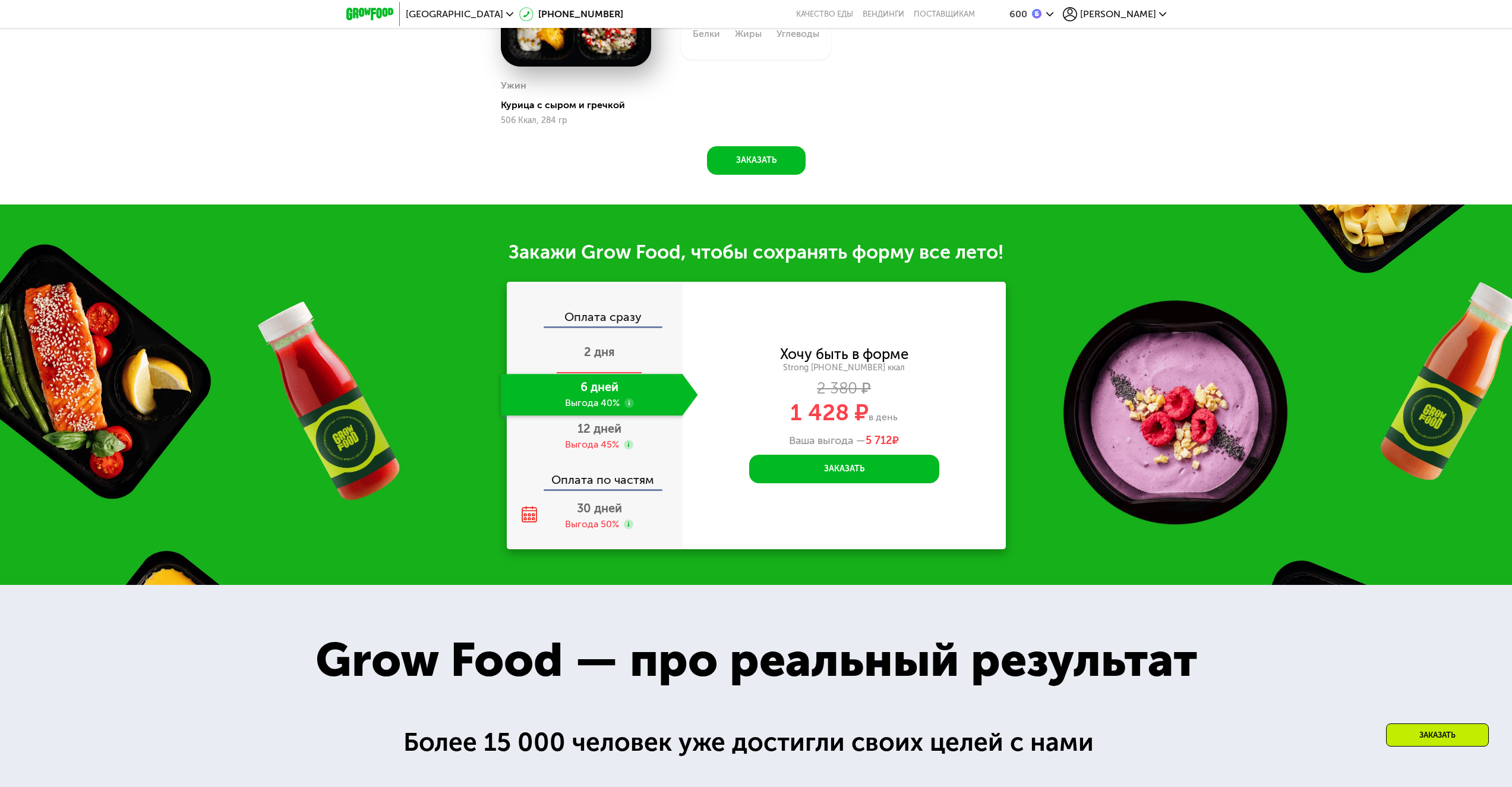
click at [603, 359] on span "2 дня" at bounding box center [599, 352] width 31 height 14
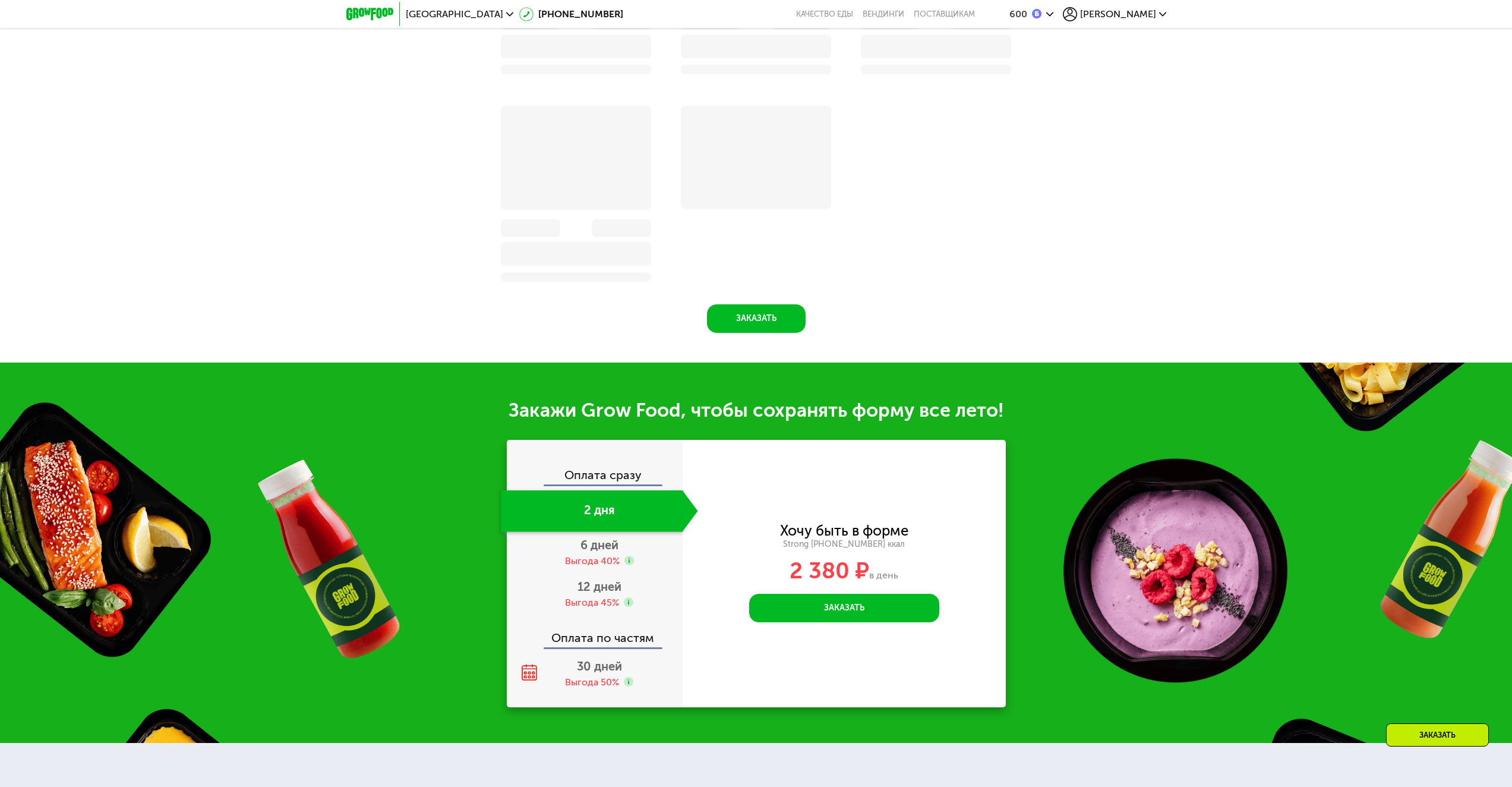
scroll to position [1303, 0]
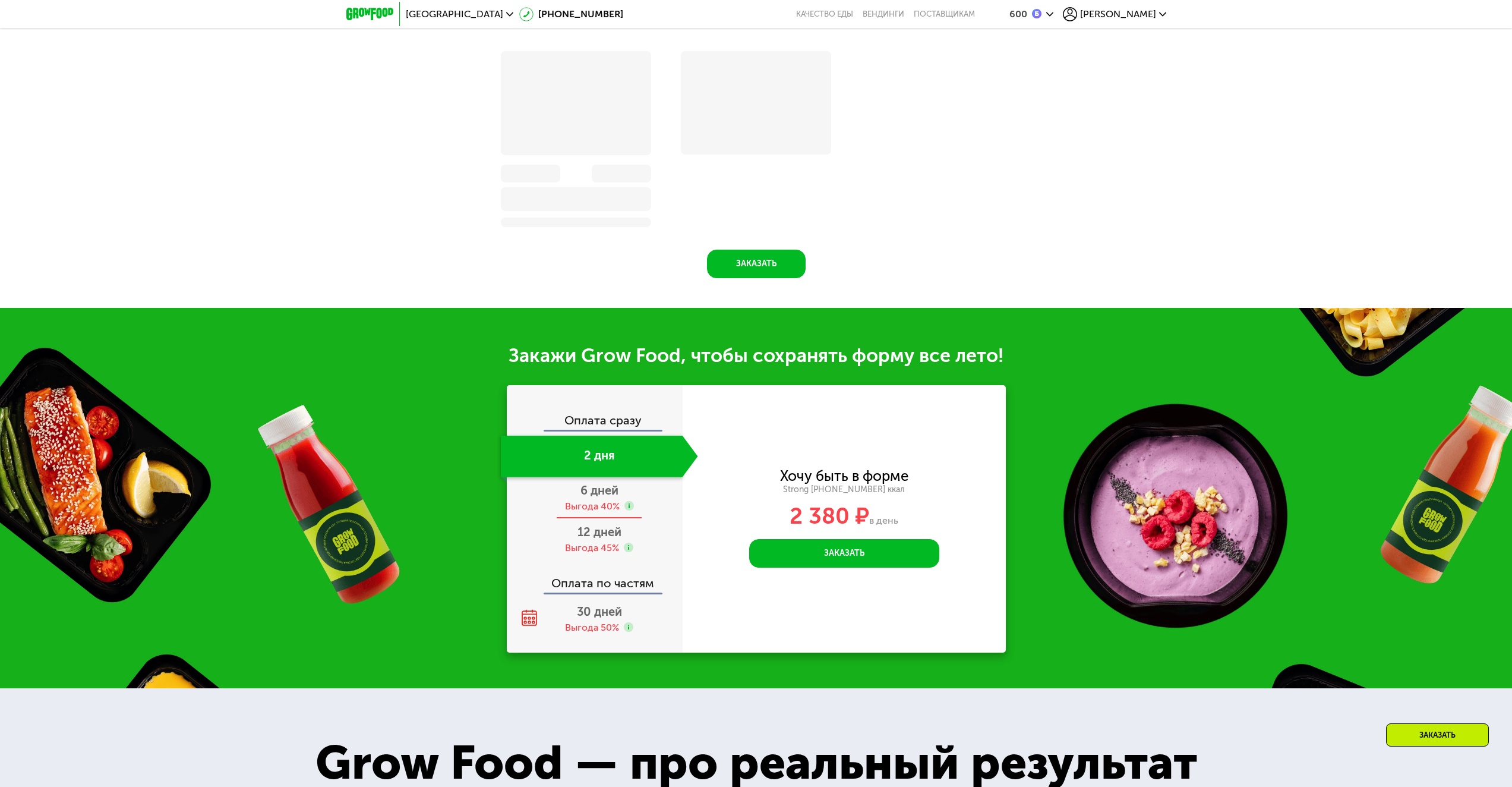
click at [603, 485] on div "6 дней Выгода 40%" at bounding box center [599, 498] width 197 height 41
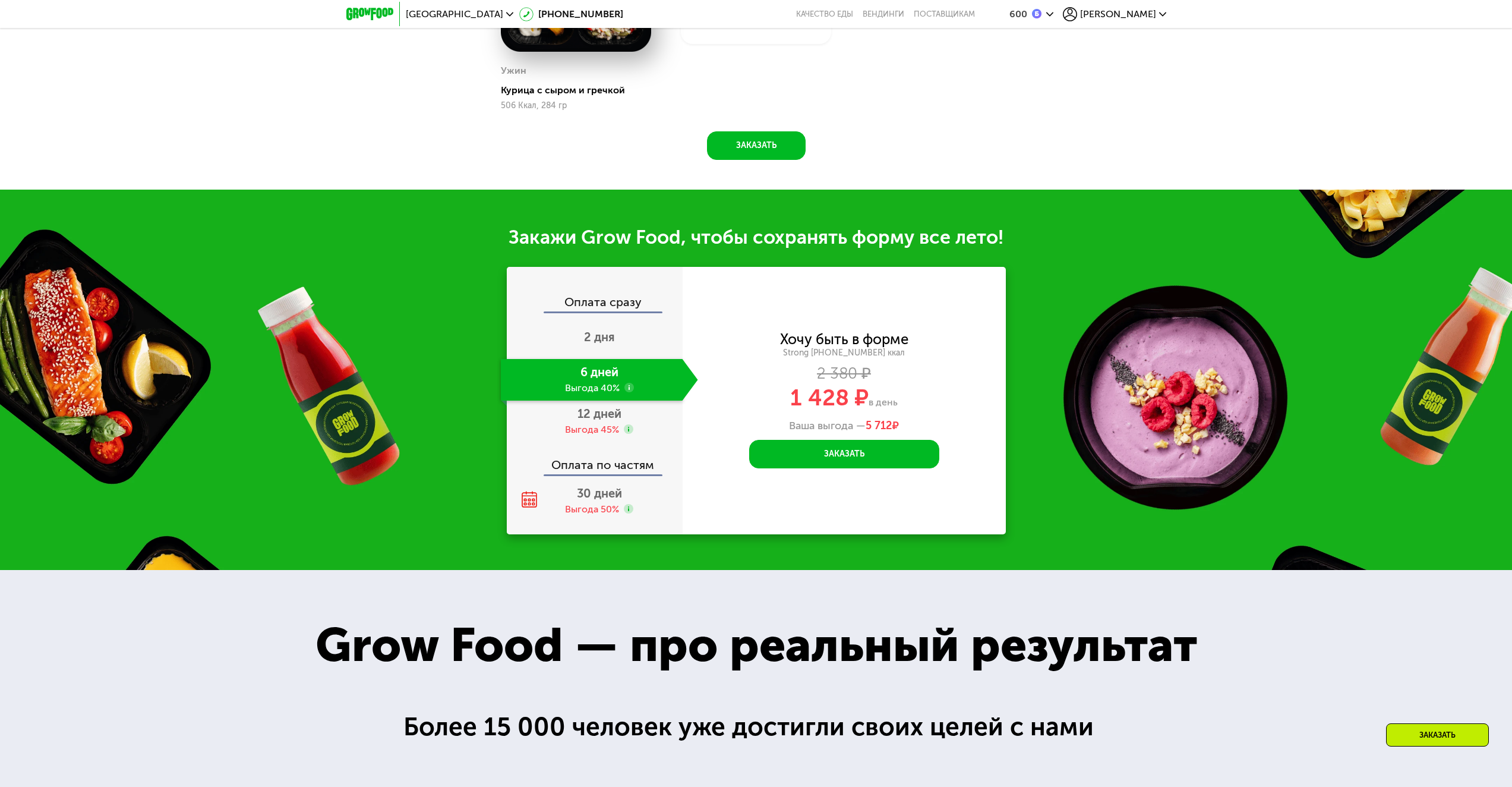
scroll to position [1485, 0]
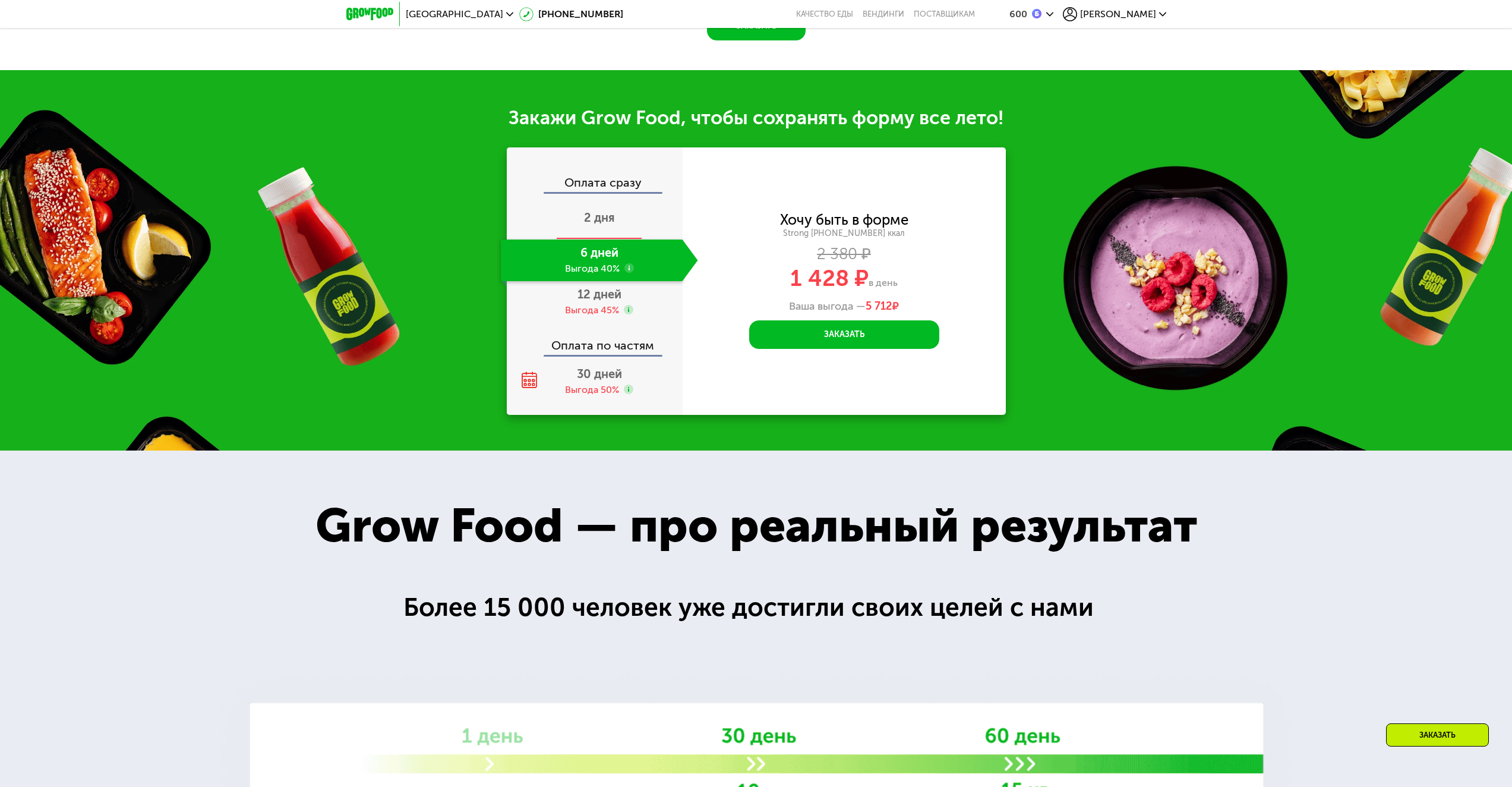
click at [570, 230] on div "2 дня" at bounding box center [599, 219] width 197 height 41
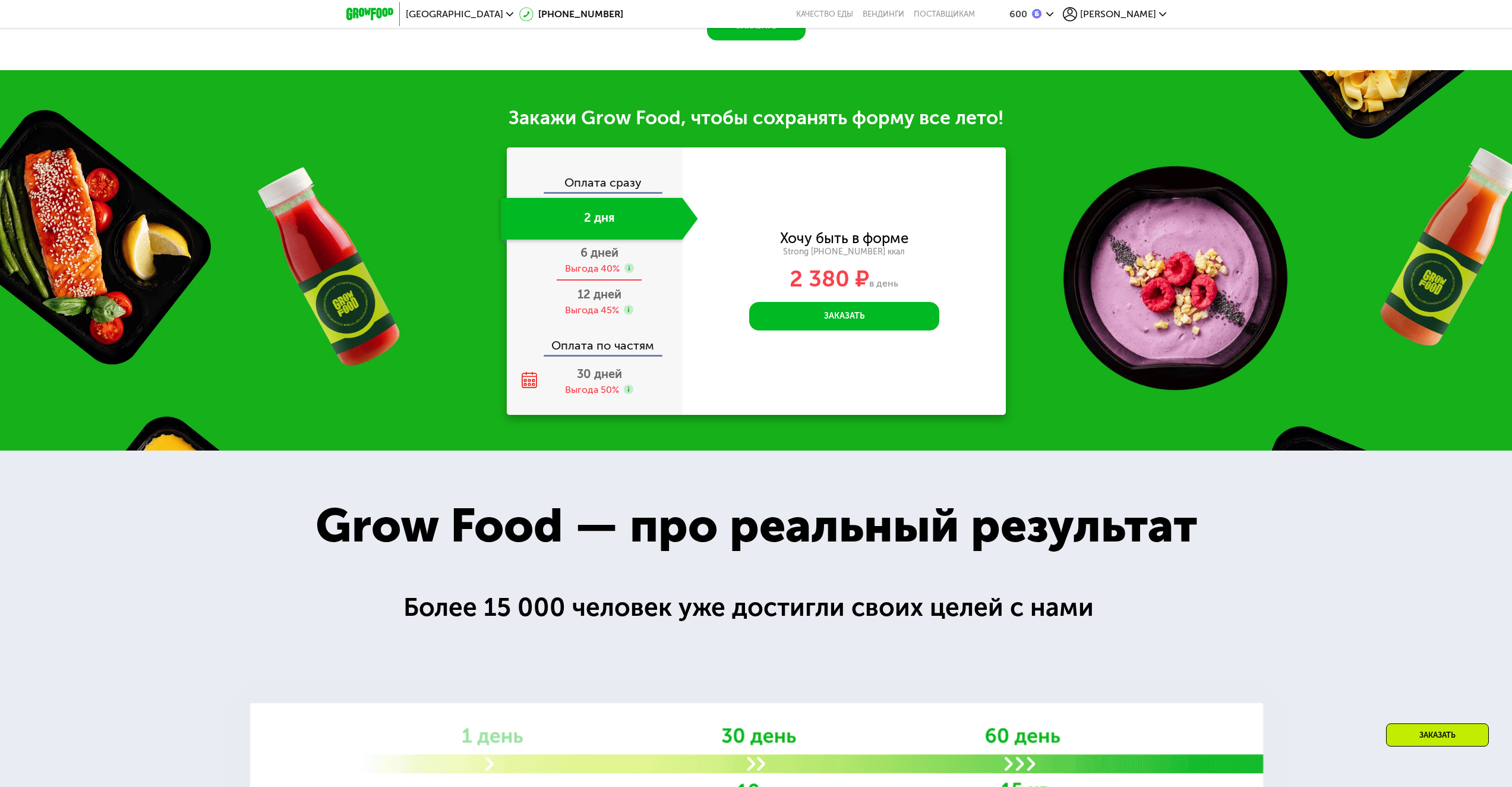
click at [611, 260] on span "6 дней" at bounding box center [599, 252] width 38 height 14
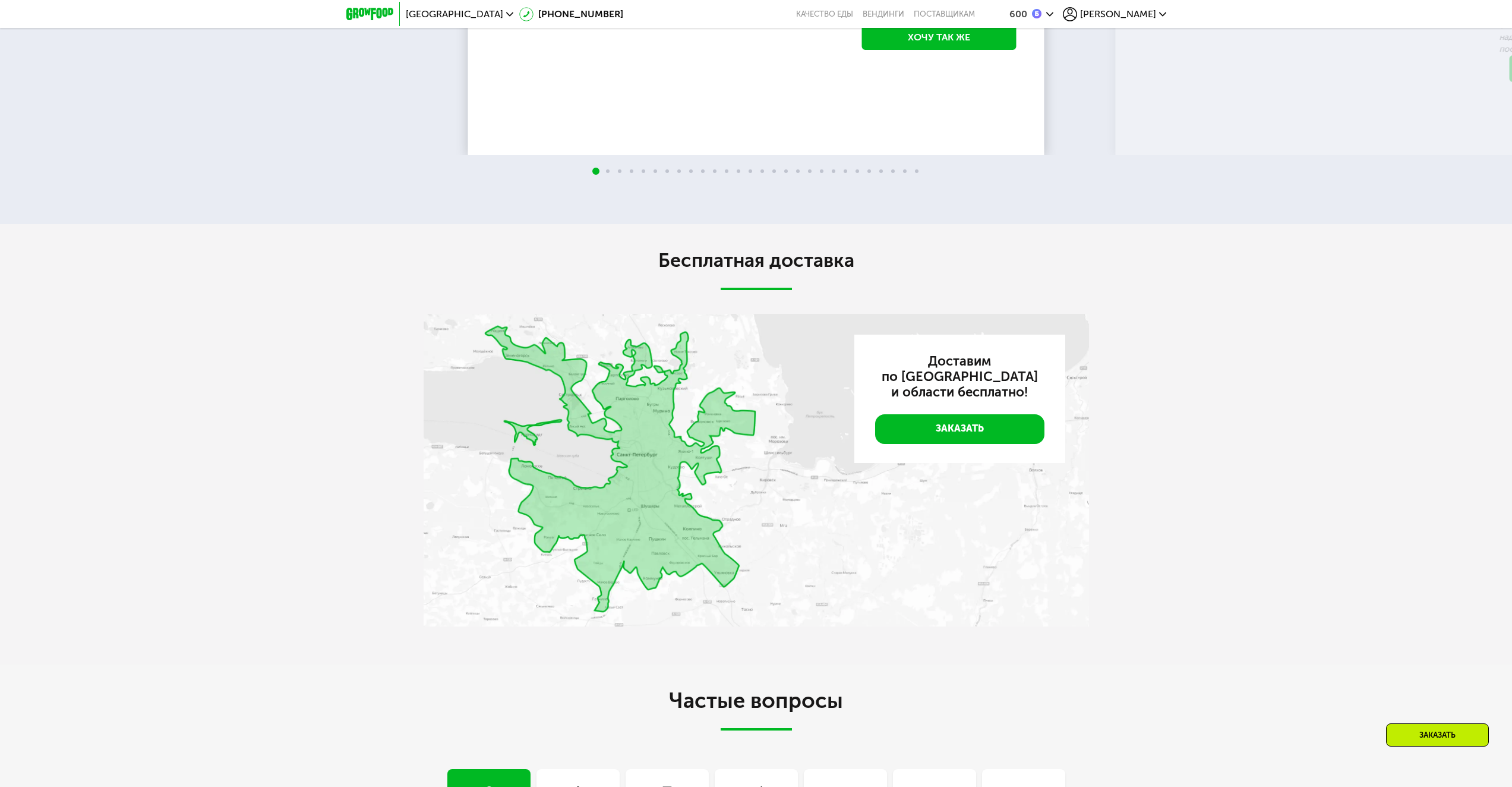
scroll to position [3090, 0]
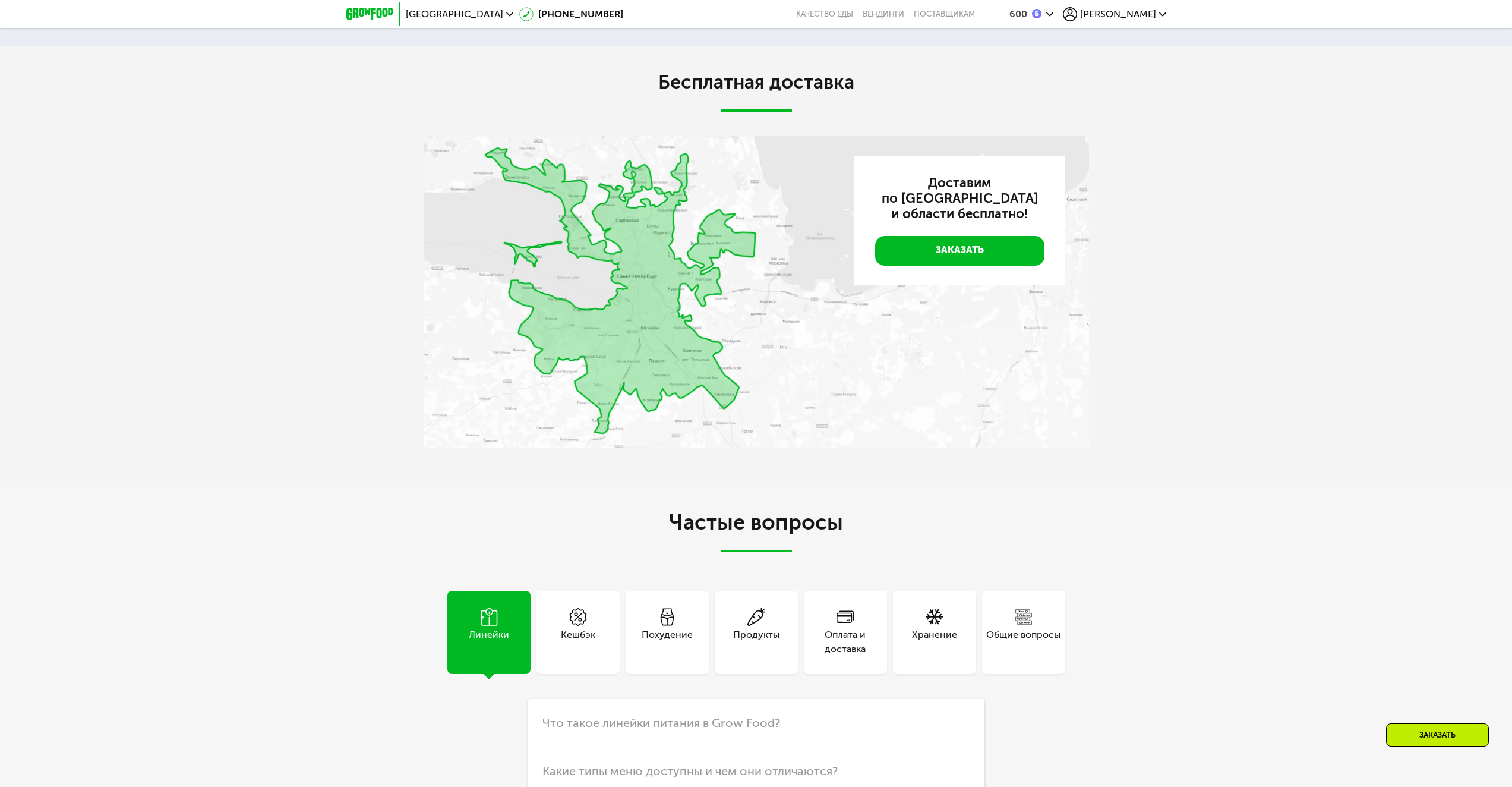
click at [828, 638] on div "Оплата и доставка" at bounding box center [845, 641] width 83 height 29
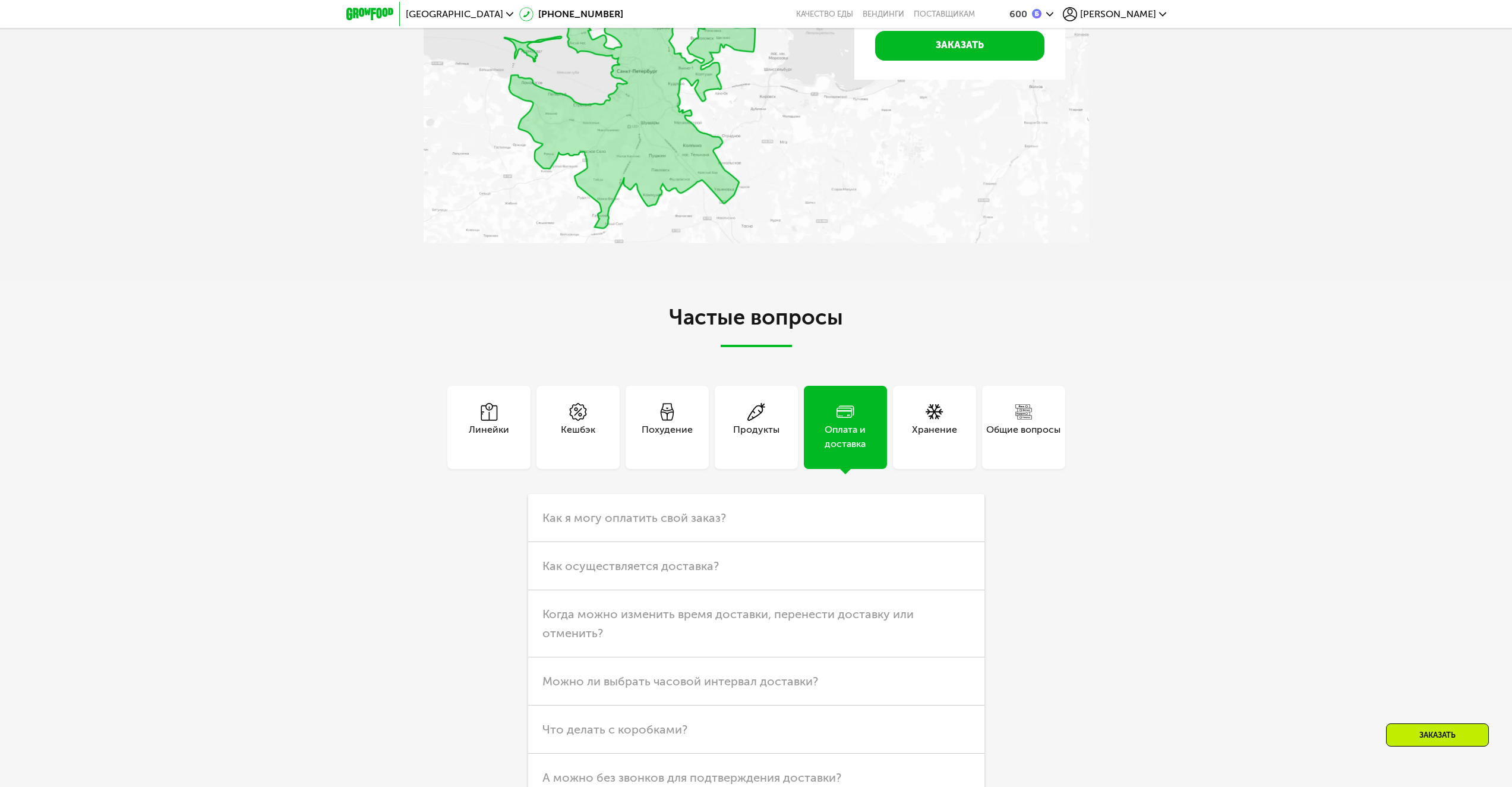
scroll to position [3387, 0]
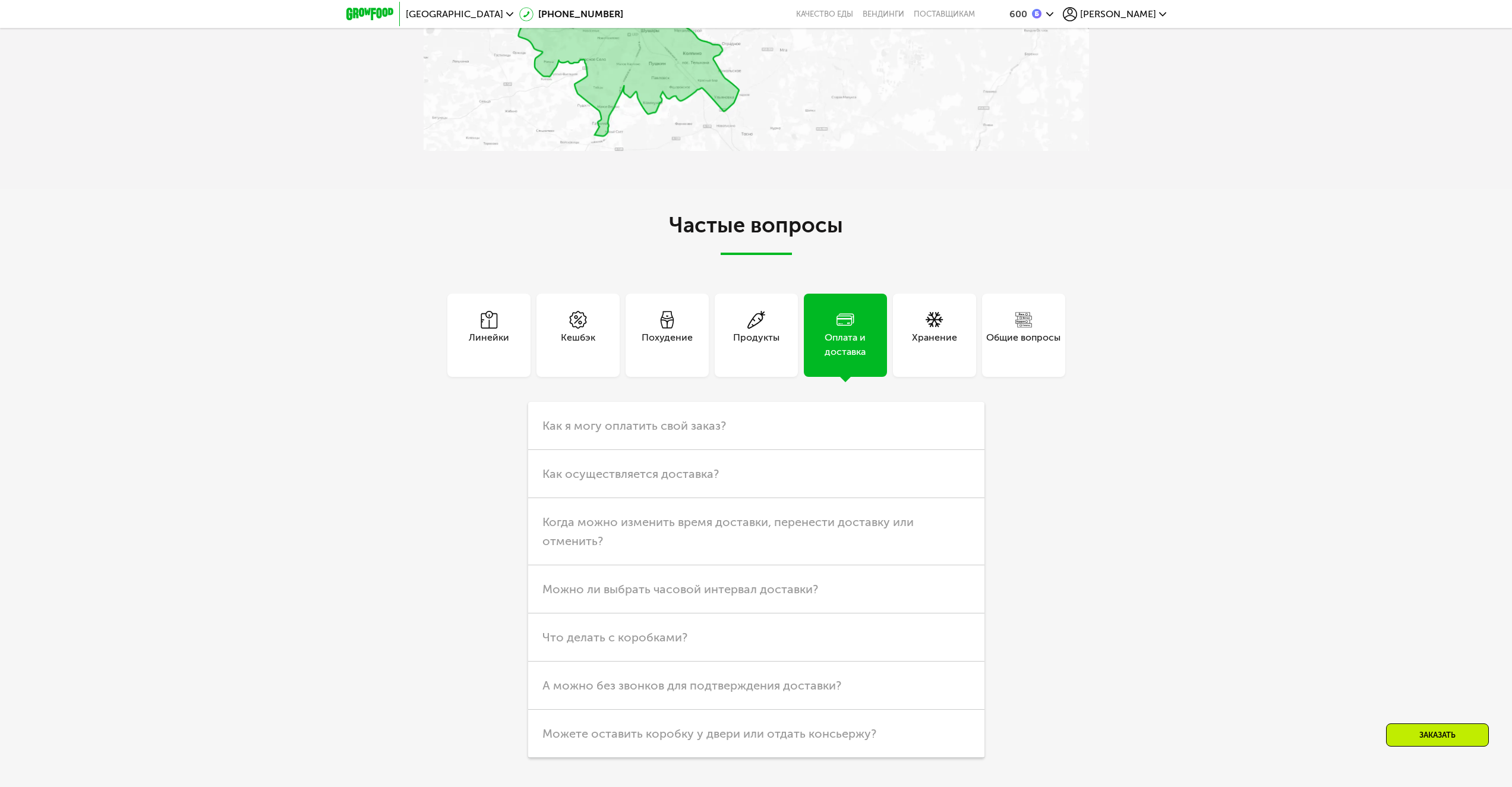
click at [956, 370] on div "Хранение" at bounding box center [935, 335] width 83 height 83
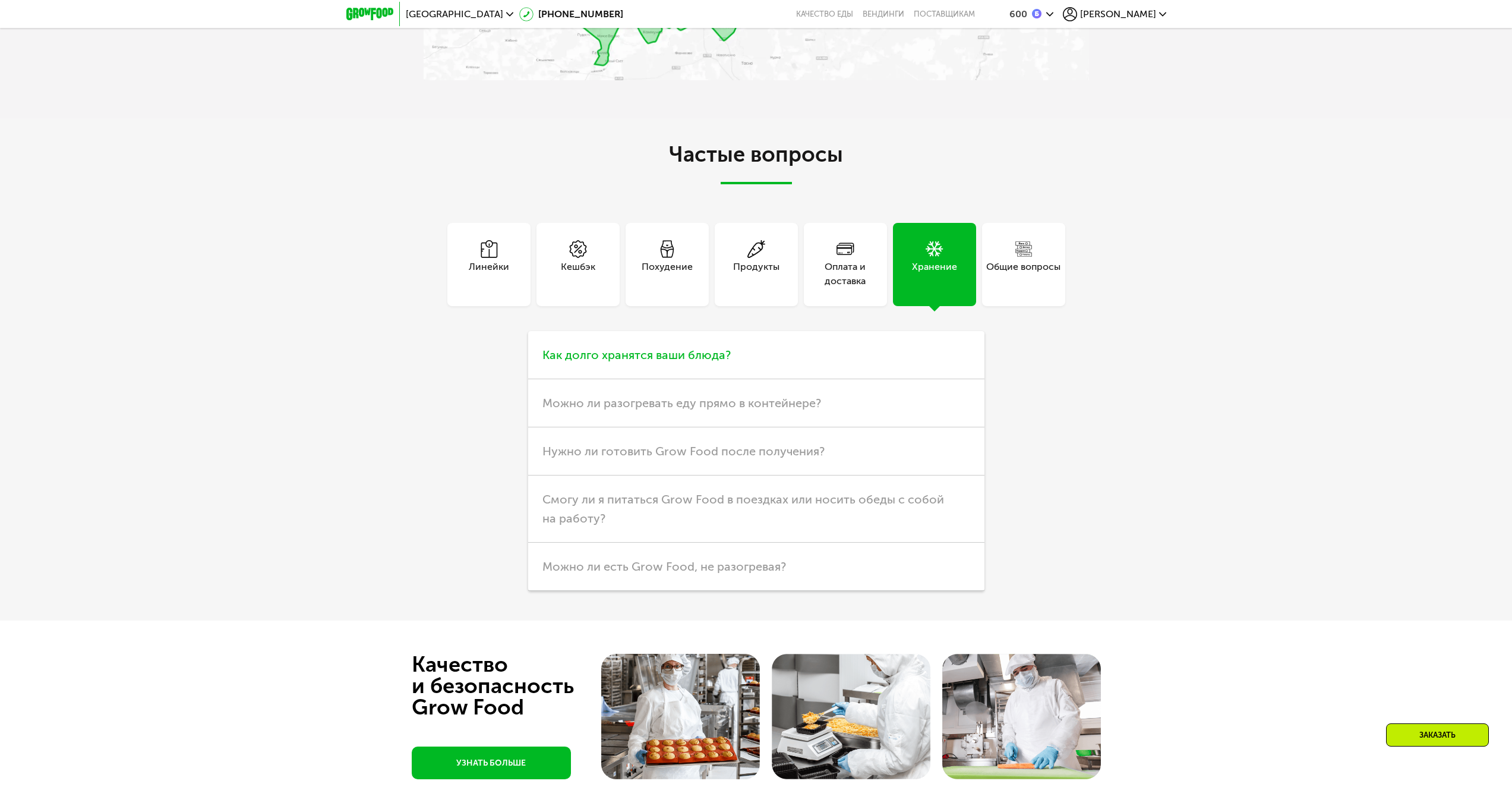
scroll to position [3565, 0]
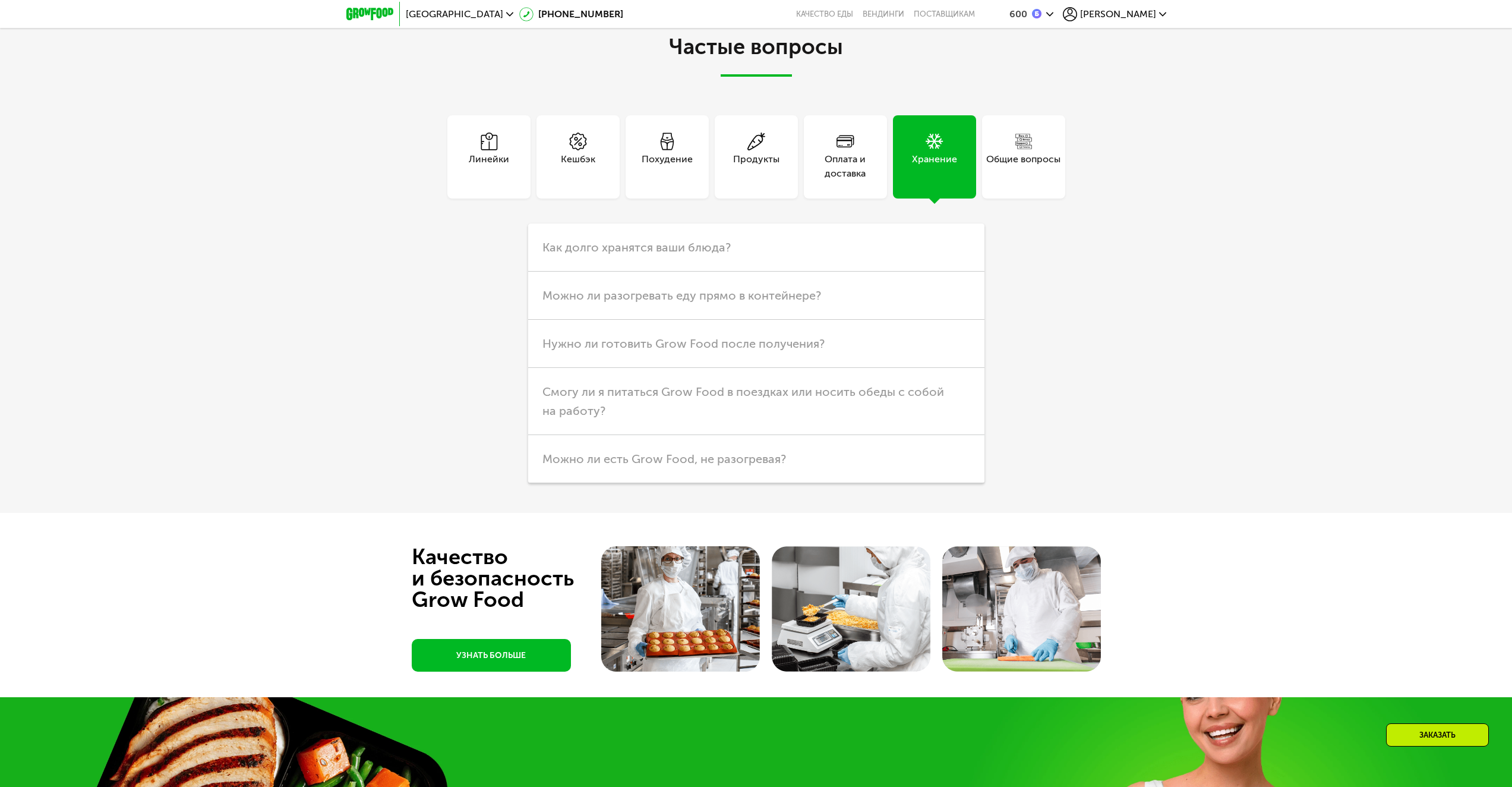
drag, startPoint x: 1058, startPoint y: 171, endPoint x: 1049, endPoint y: 171, distance: 9.0
click at [1057, 171] on div "Общие вопросы" at bounding box center [1023, 166] width 74 height 29
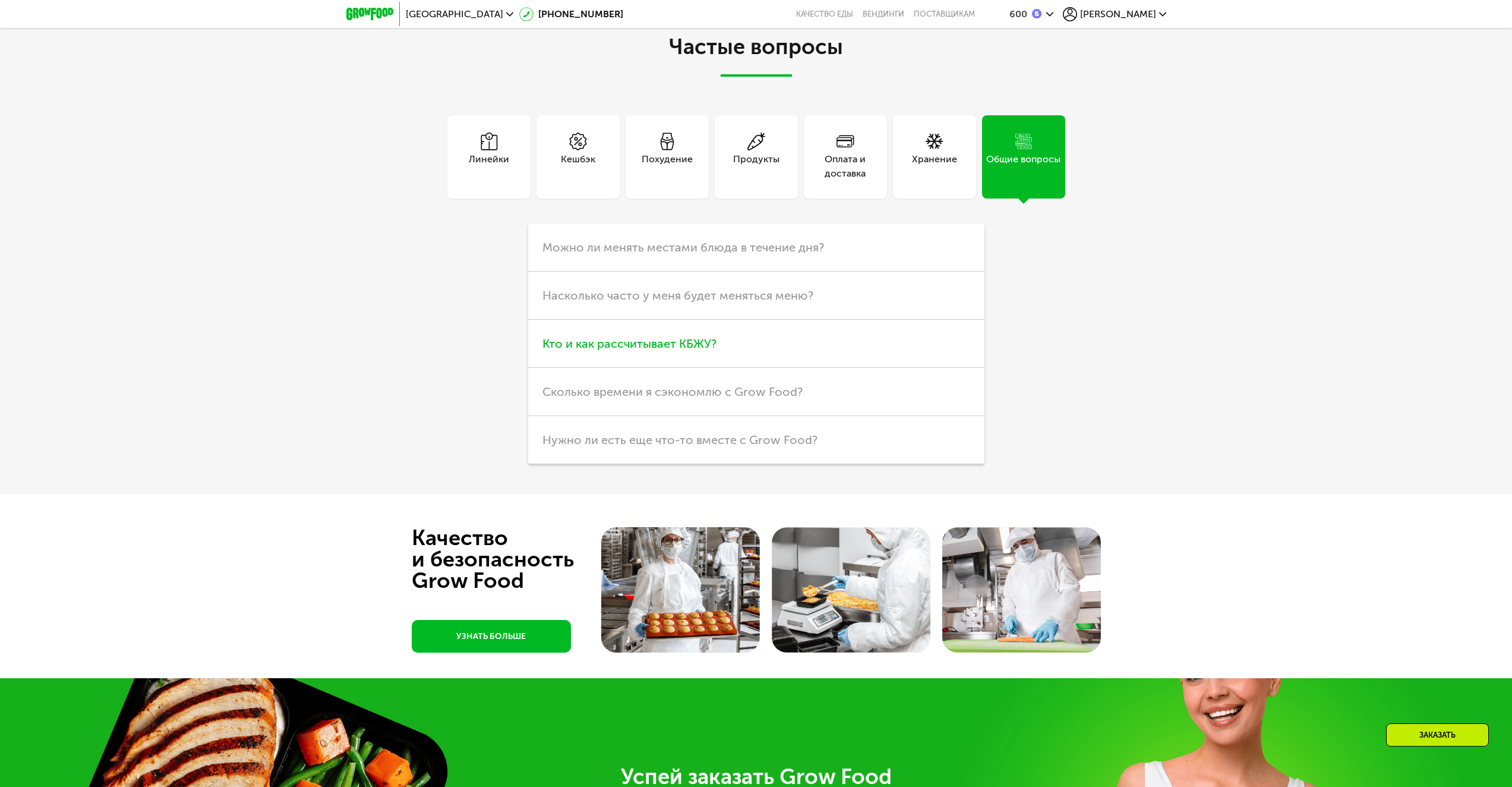
click at [559, 342] on span "Кто и как рассчитывает КБЖУ?" at bounding box center [629, 343] width 174 height 14
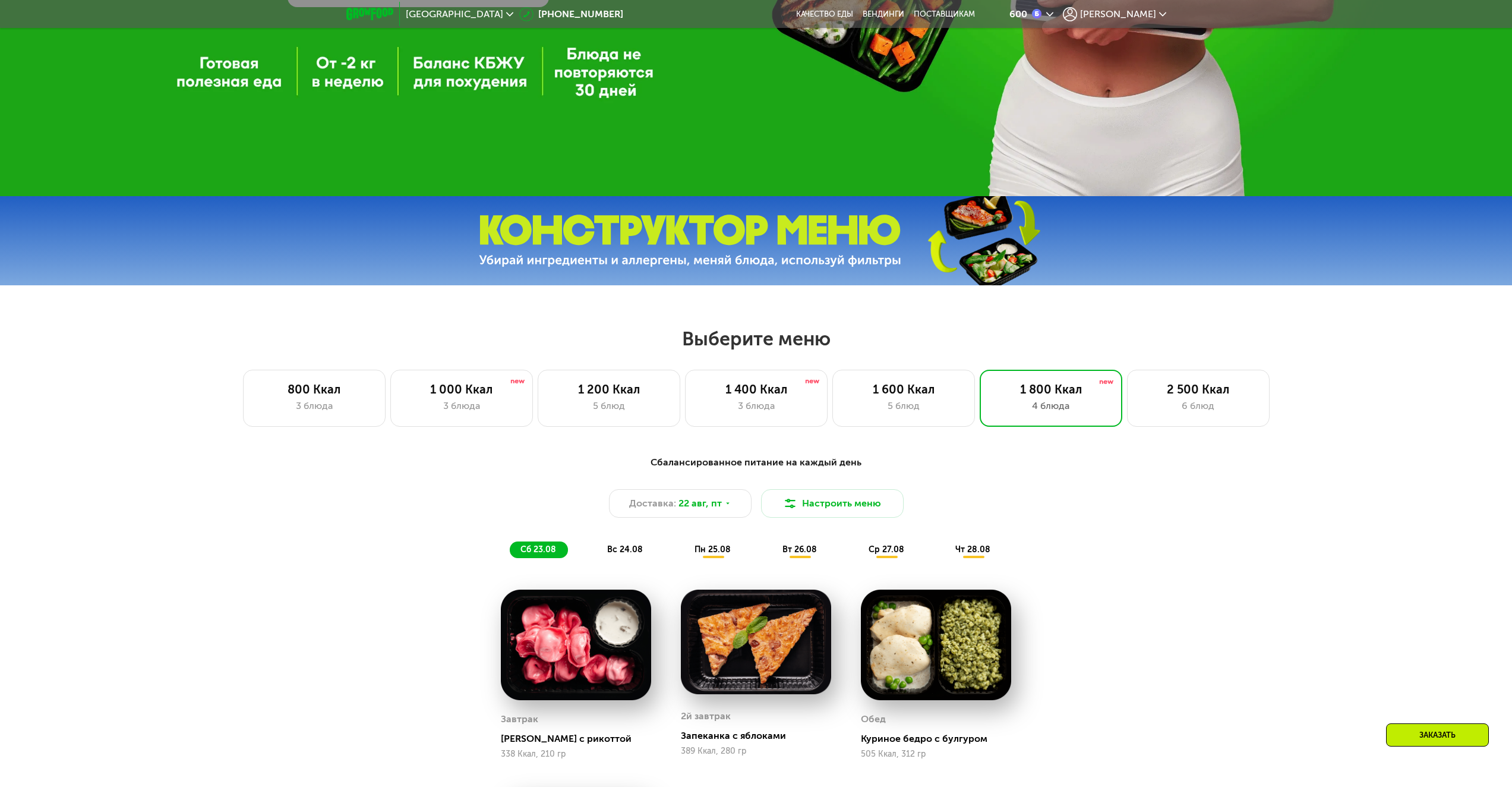
scroll to position [576, 0]
